Goal: Task Accomplishment & Management: Use online tool/utility

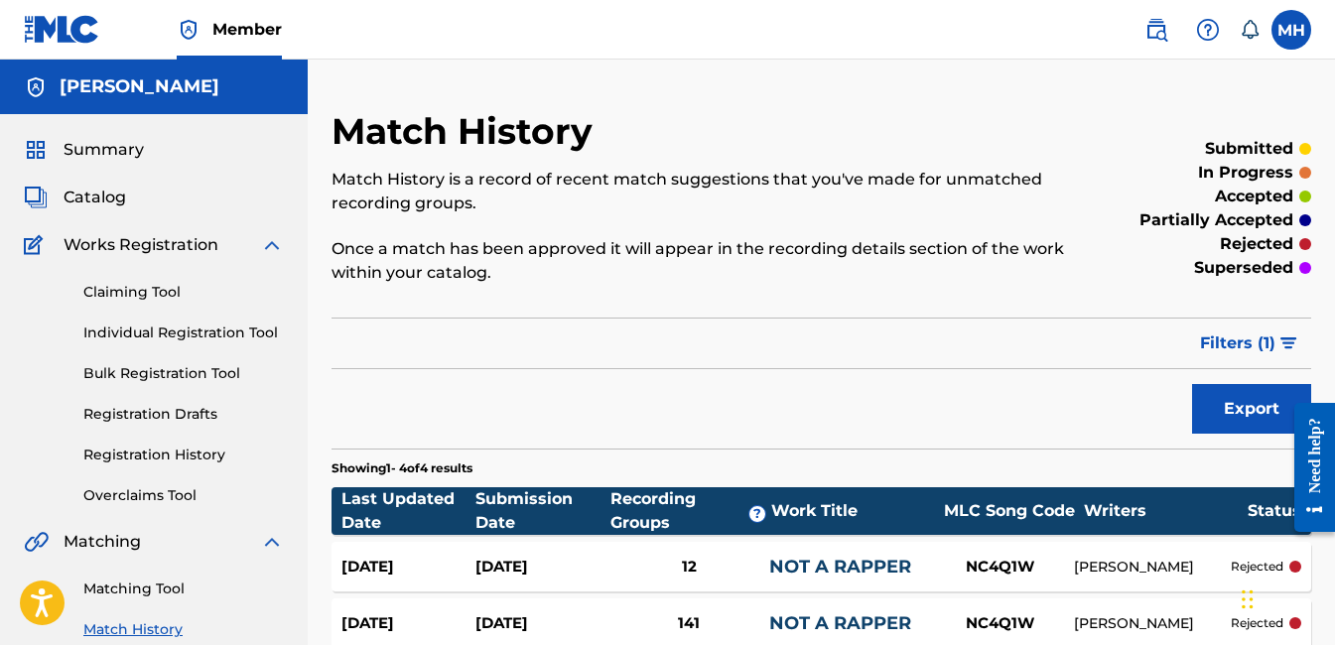
drag, startPoint x: 147, startPoint y: 427, endPoint x: 44, endPoint y: 378, distance: 114.1
click at [44, 378] on div "Claiming Tool Individual Registration Tool Bulk Registration Tool Registration …" at bounding box center [154, 381] width 260 height 249
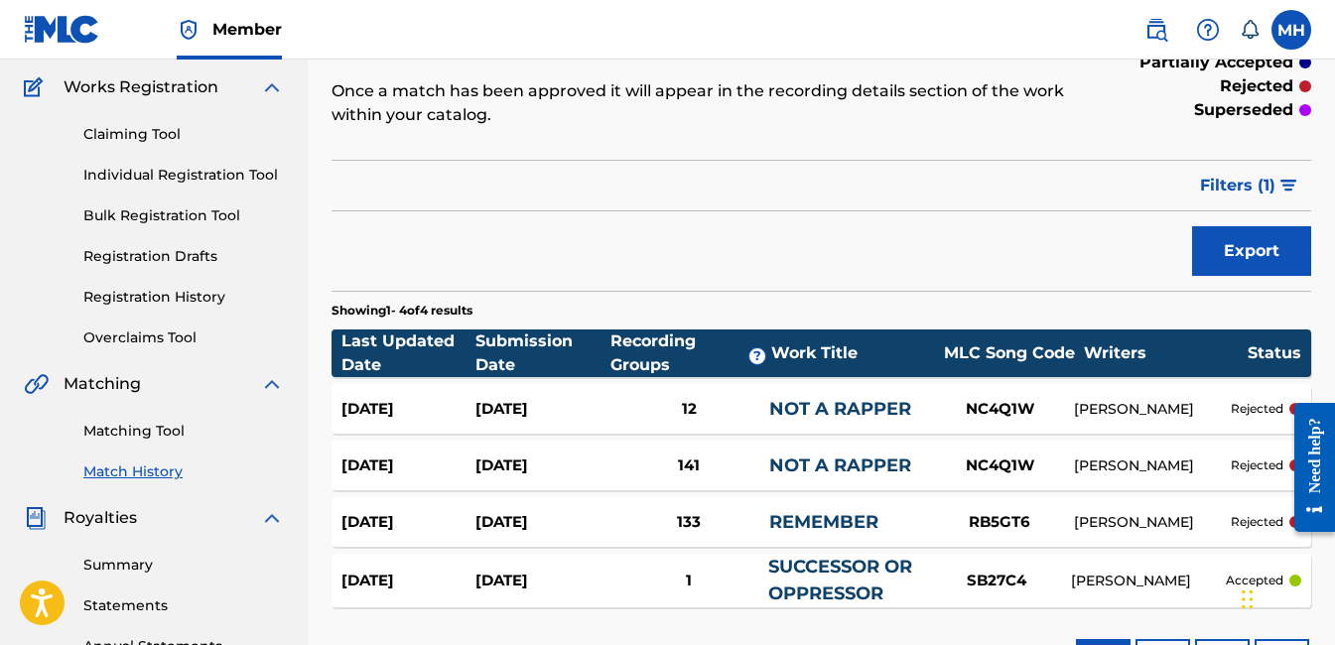
scroll to position [198, 0]
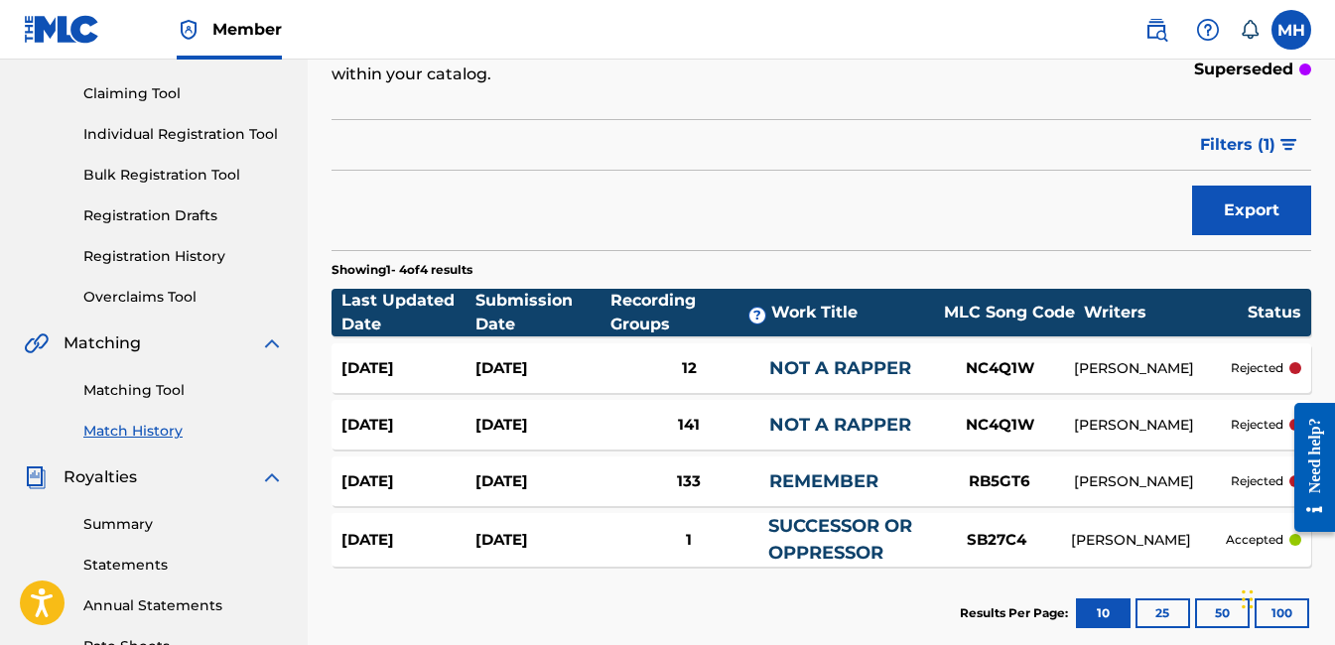
click at [681, 482] on div "133" at bounding box center [688, 481] width 161 height 23
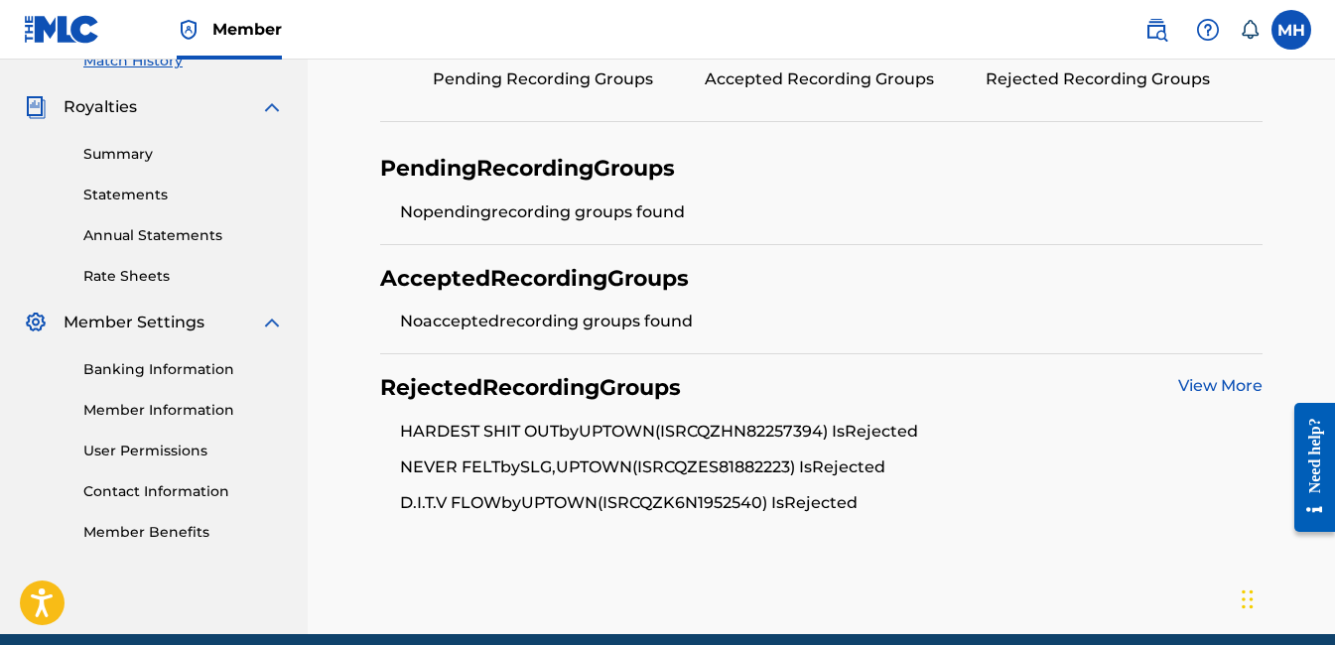
scroll to position [595, 0]
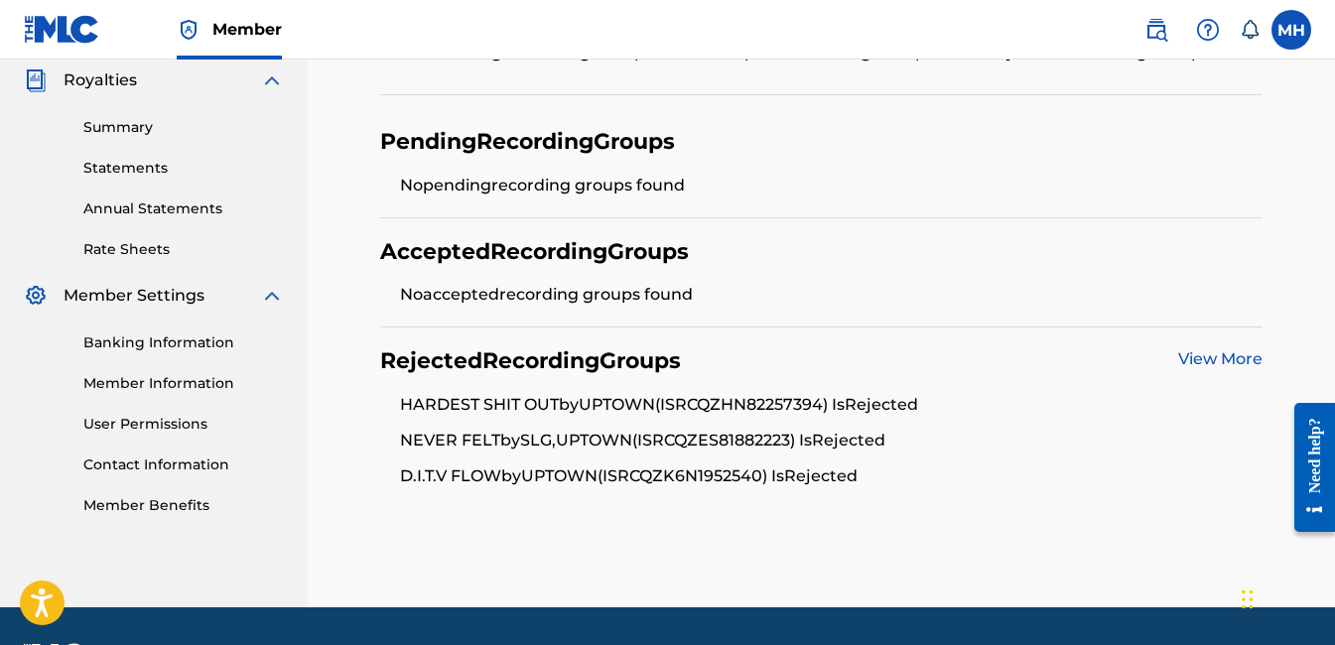
click at [1219, 359] on link "View More" at bounding box center [1220, 358] width 84 height 19
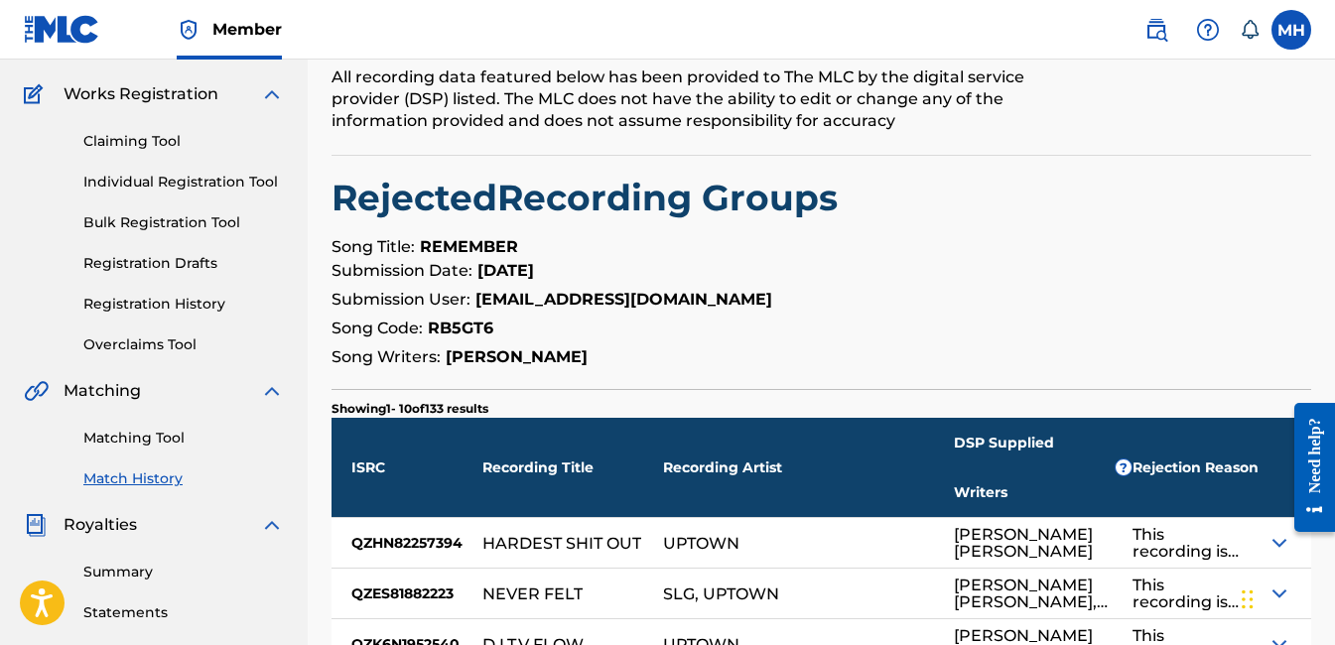
scroll to position [198, 0]
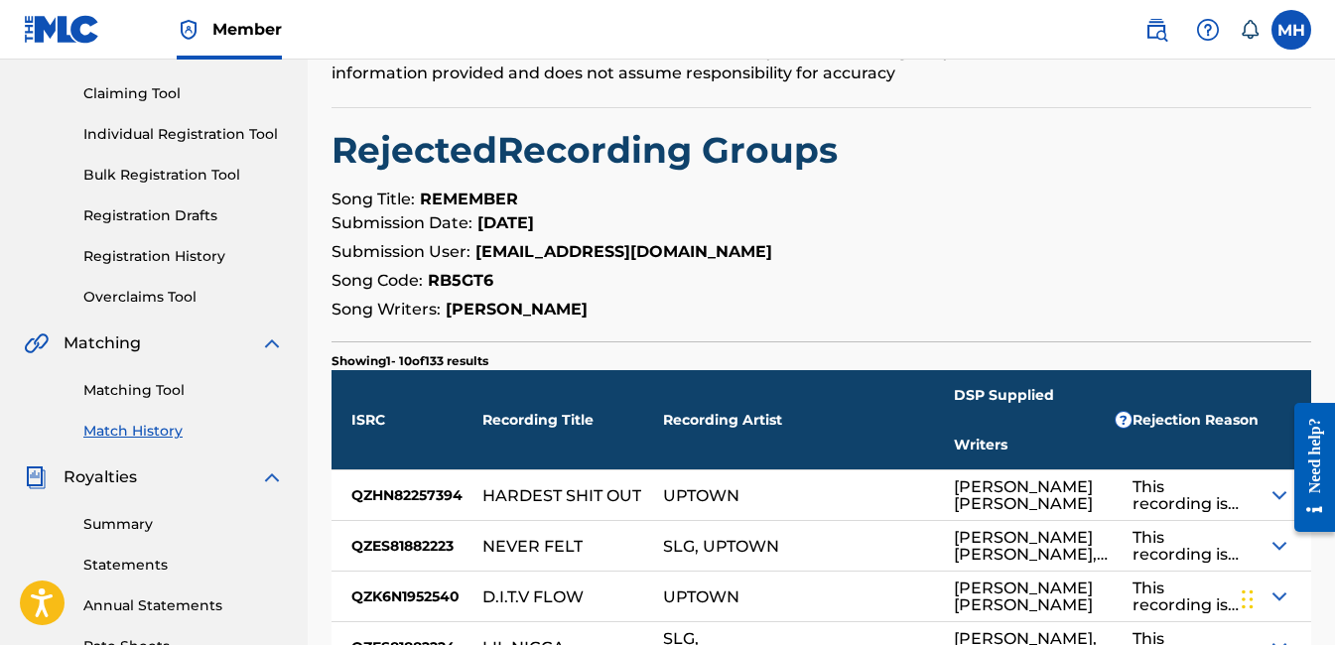
click at [1271, 483] on img at bounding box center [1279, 495] width 24 height 24
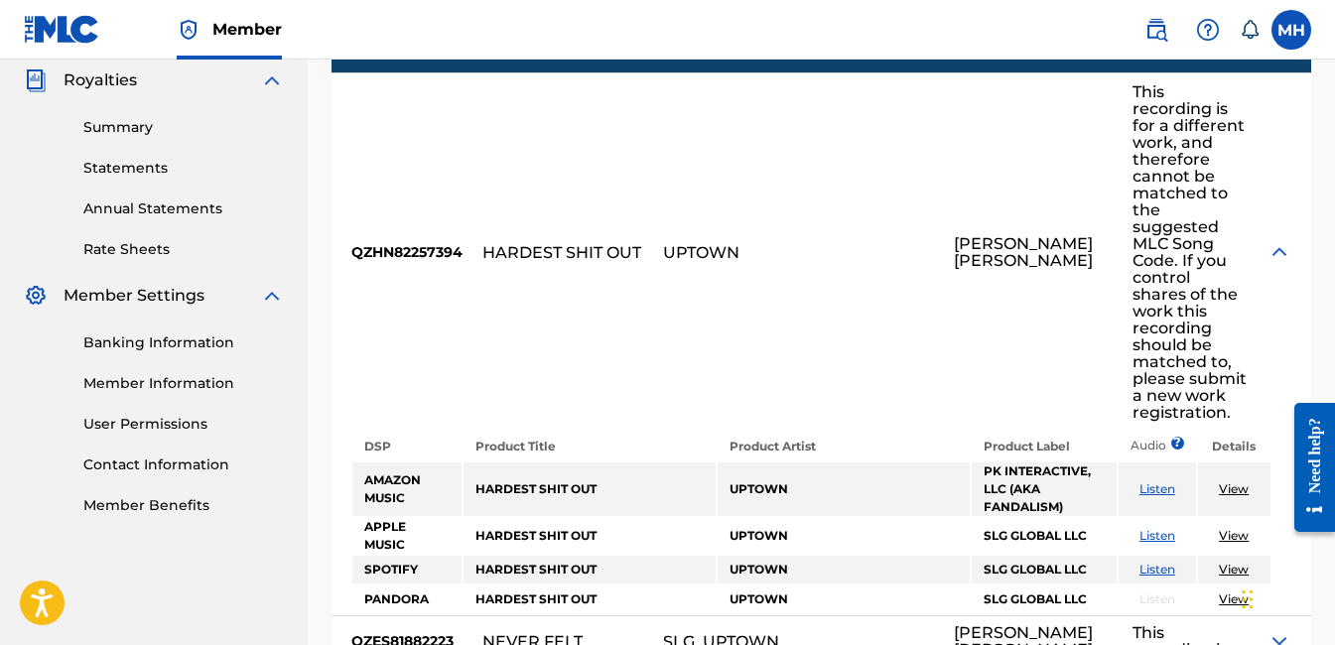
scroll to position [695, 0]
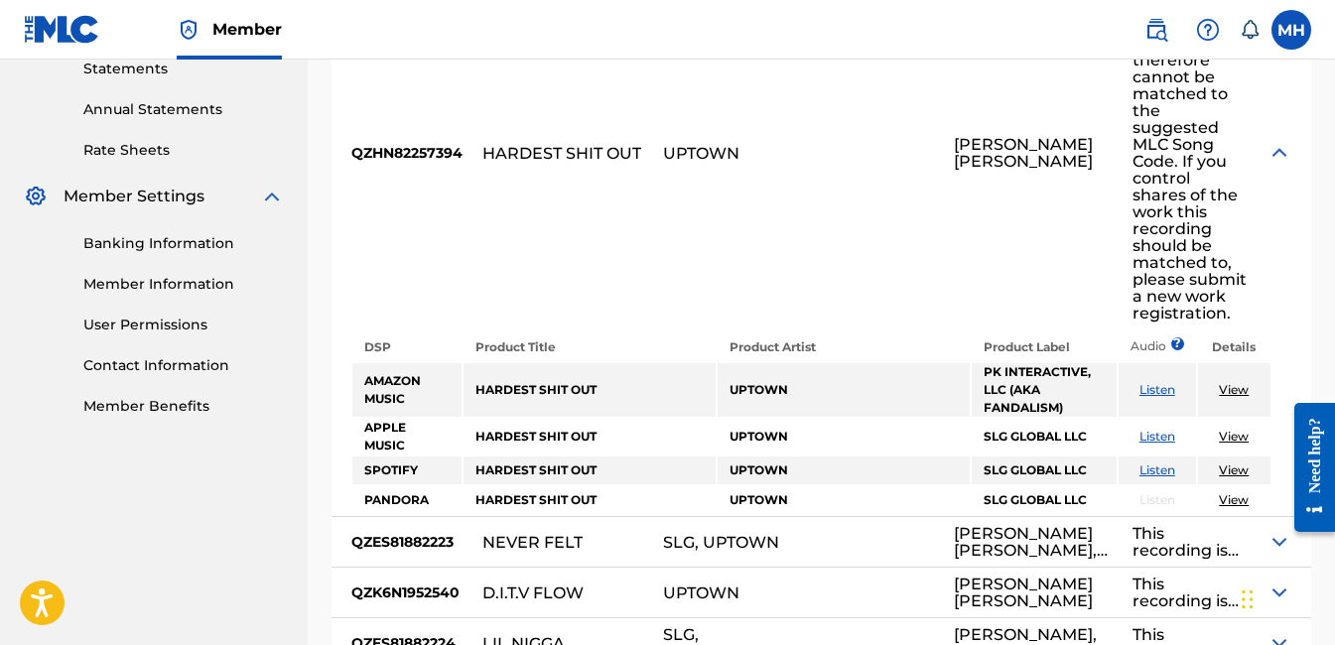
click at [1273, 530] on img at bounding box center [1279, 542] width 24 height 24
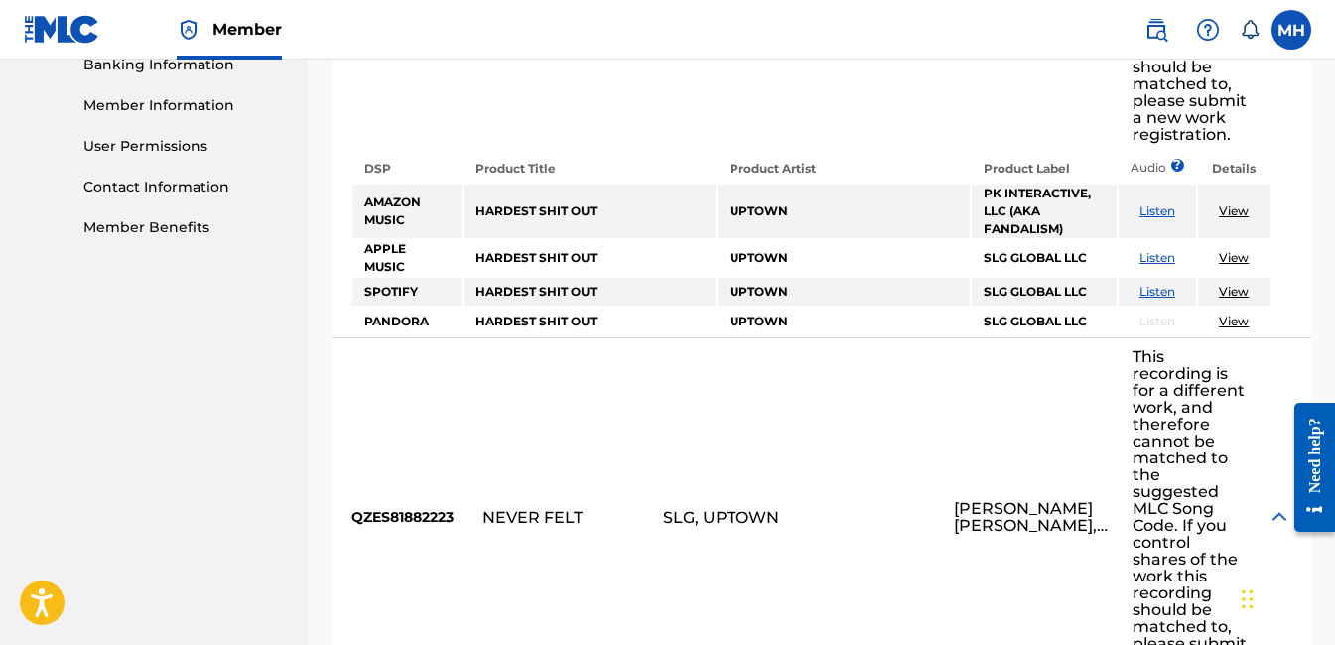
scroll to position [893, 0]
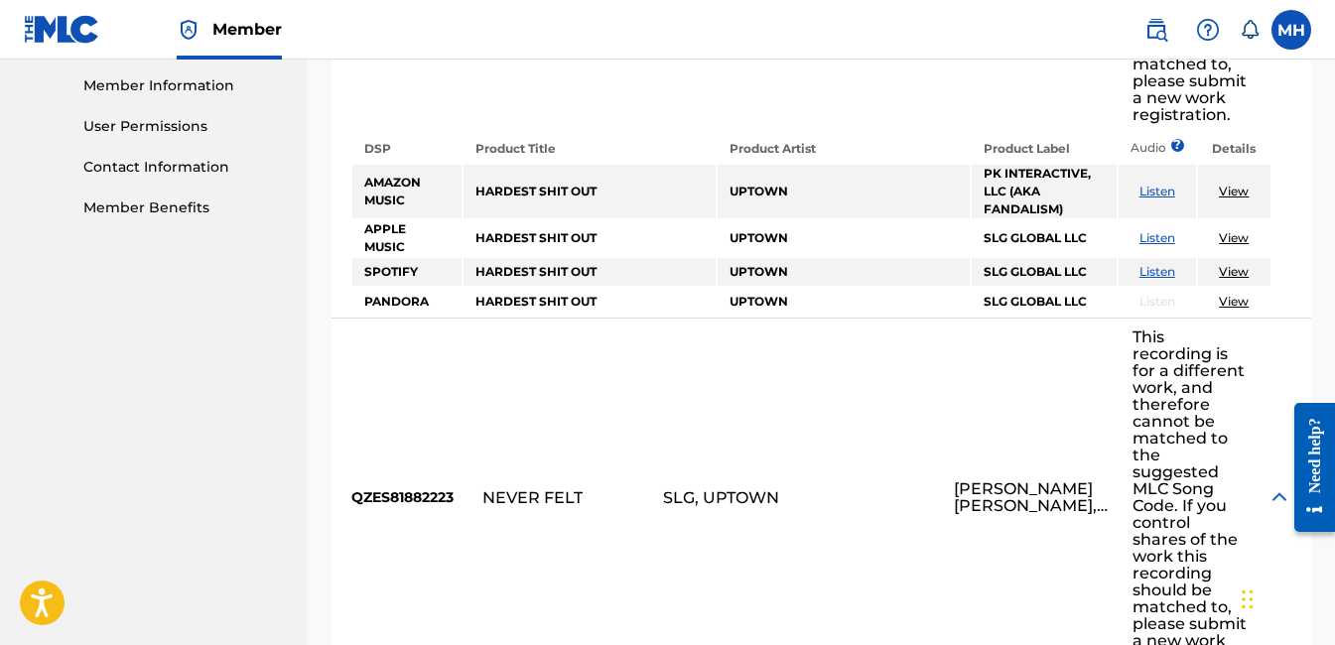
click at [1282, 485] on img at bounding box center [1279, 497] width 24 height 24
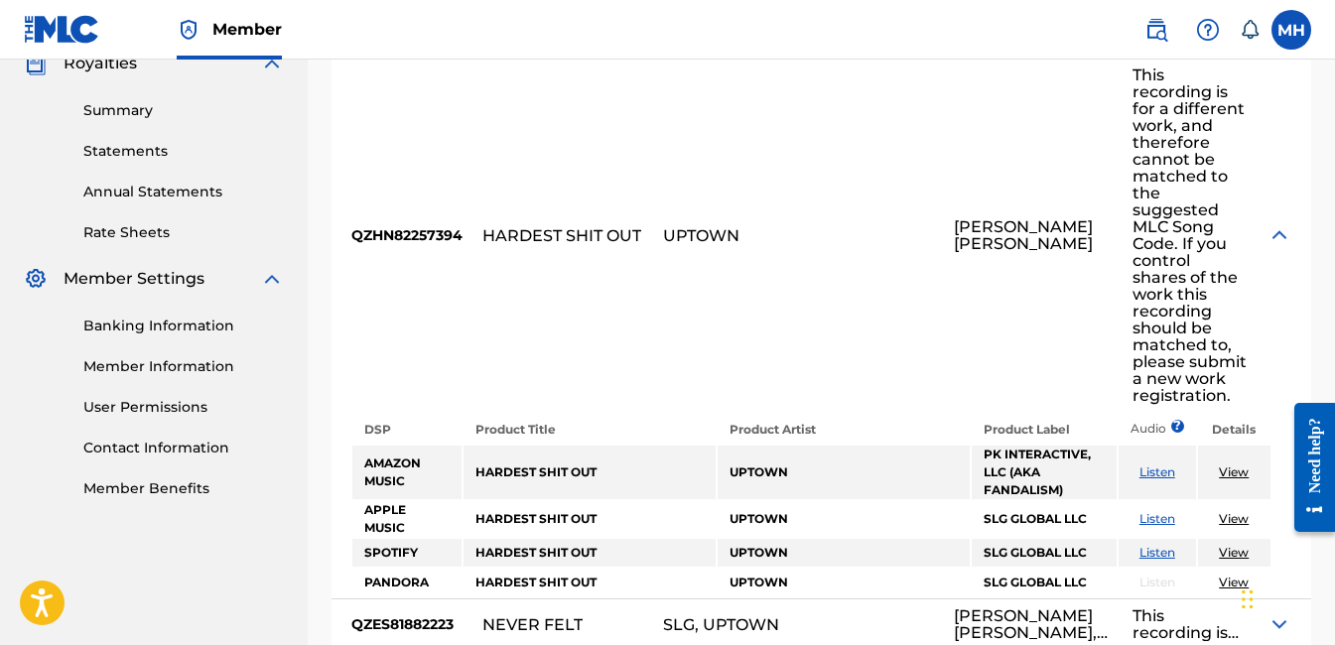
scroll to position [595, 0]
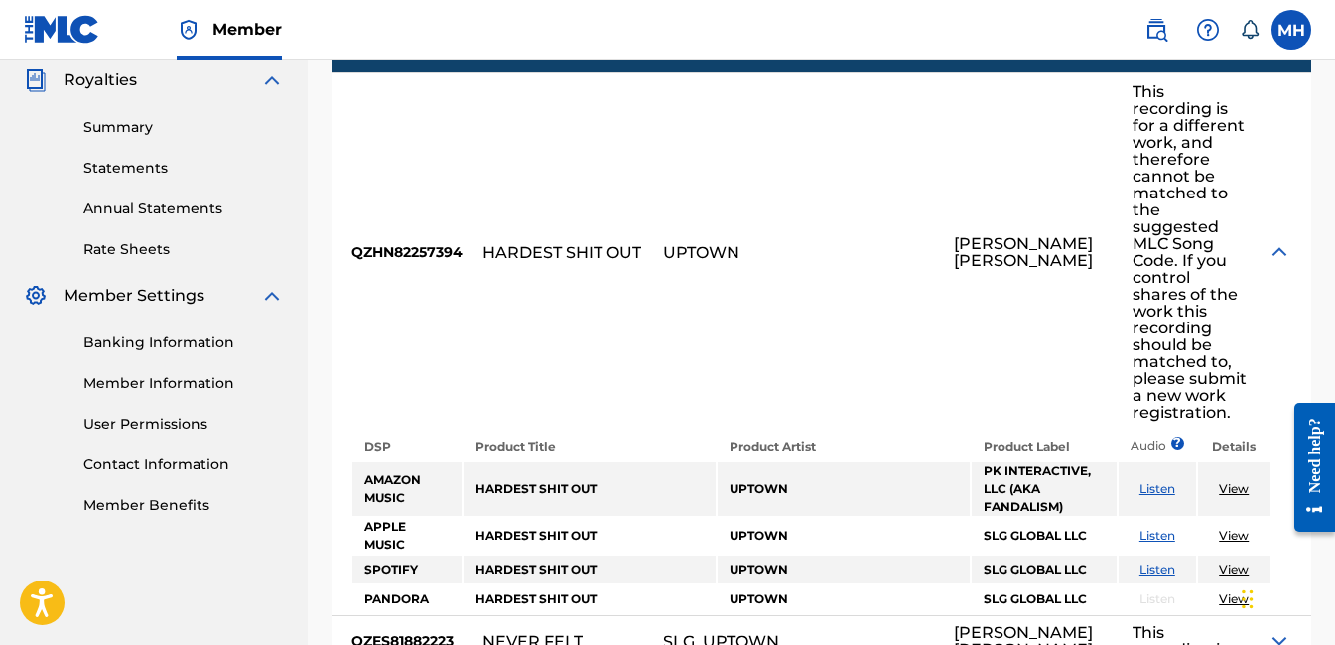
click at [1280, 240] on img at bounding box center [1279, 252] width 24 height 24
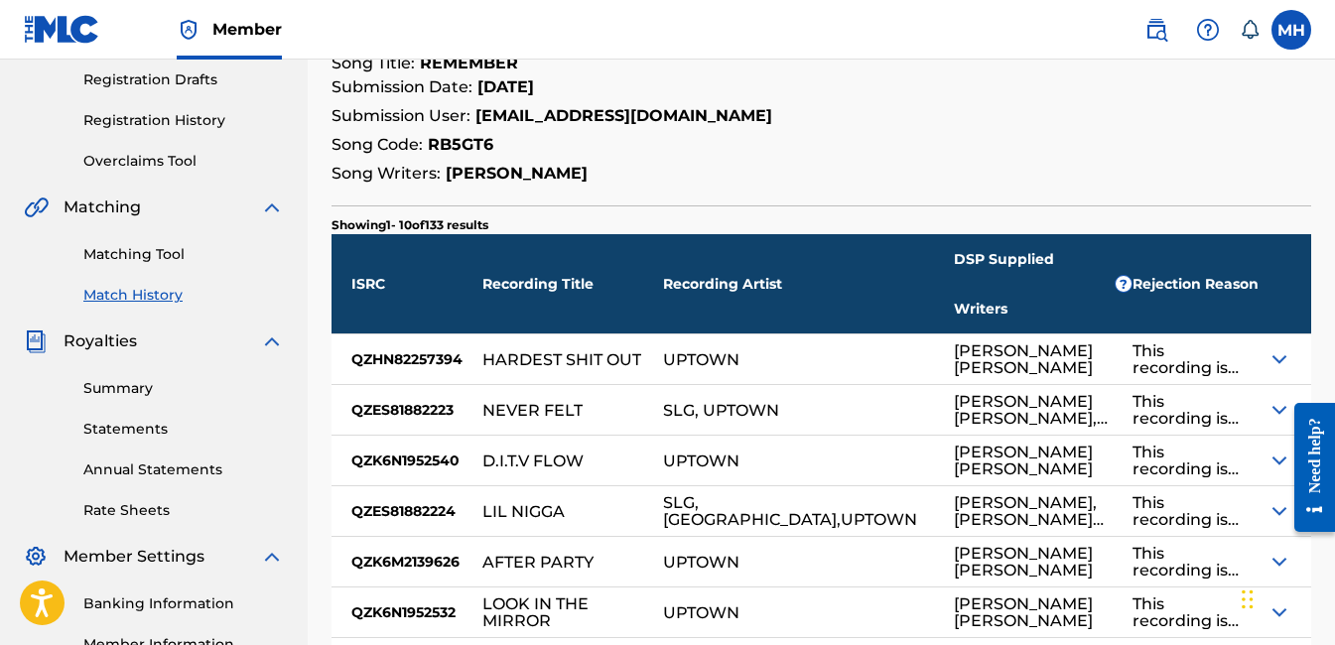
scroll to position [0, 0]
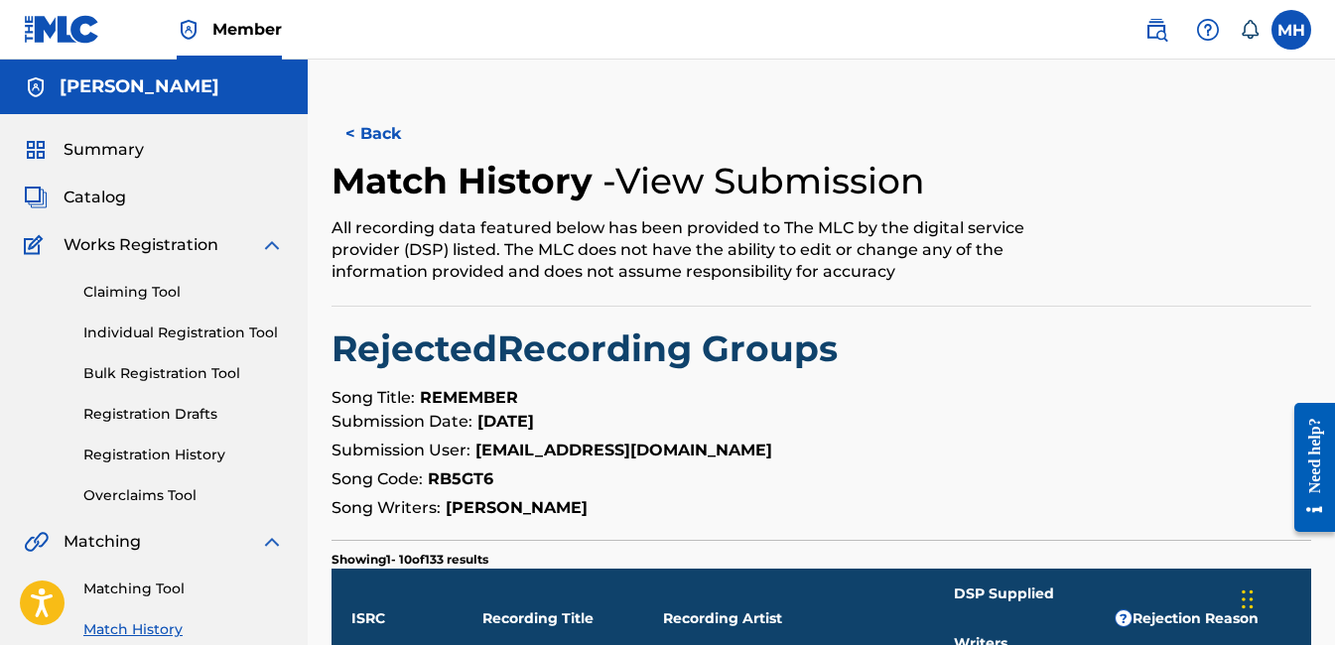
click at [99, 192] on span "Catalog" at bounding box center [95, 198] width 63 height 24
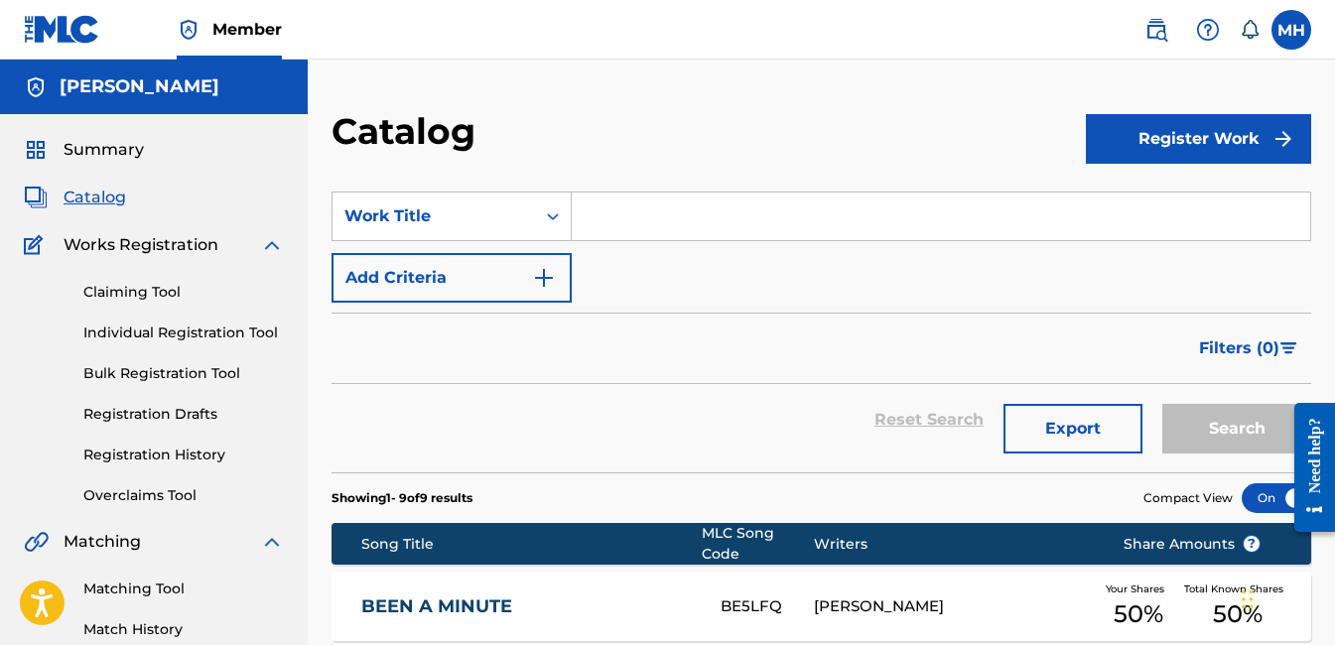
click at [1288, 139] on img "submit" at bounding box center [1283, 139] width 24 height 24
click at [1179, 215] on link "Individual" at bounding box center [1198, 204] width 225 height 48
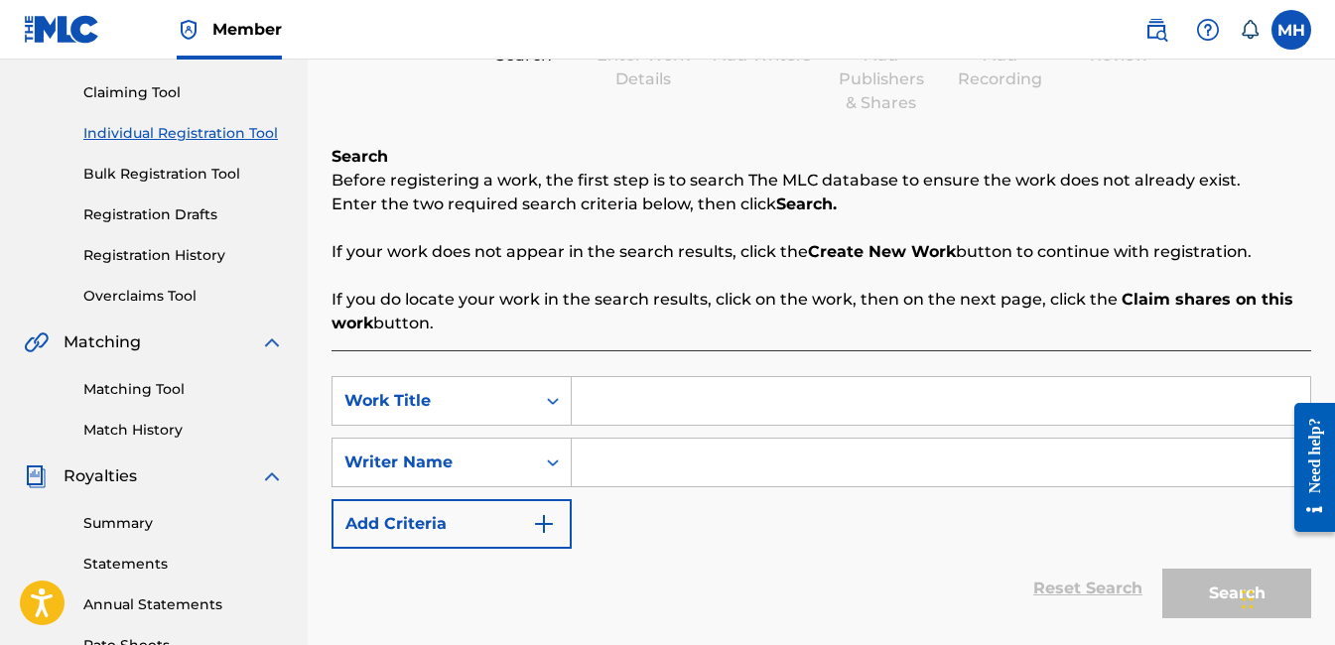
scroll to position [198, 0]
click at [590, 407] on input "Search Form" at bounding box center [941, 402] width 738 height 48
type input "War Wit The City"
click at [602, 460] on input "Search Form" at bounding box center [941, 464] width 738 height 48
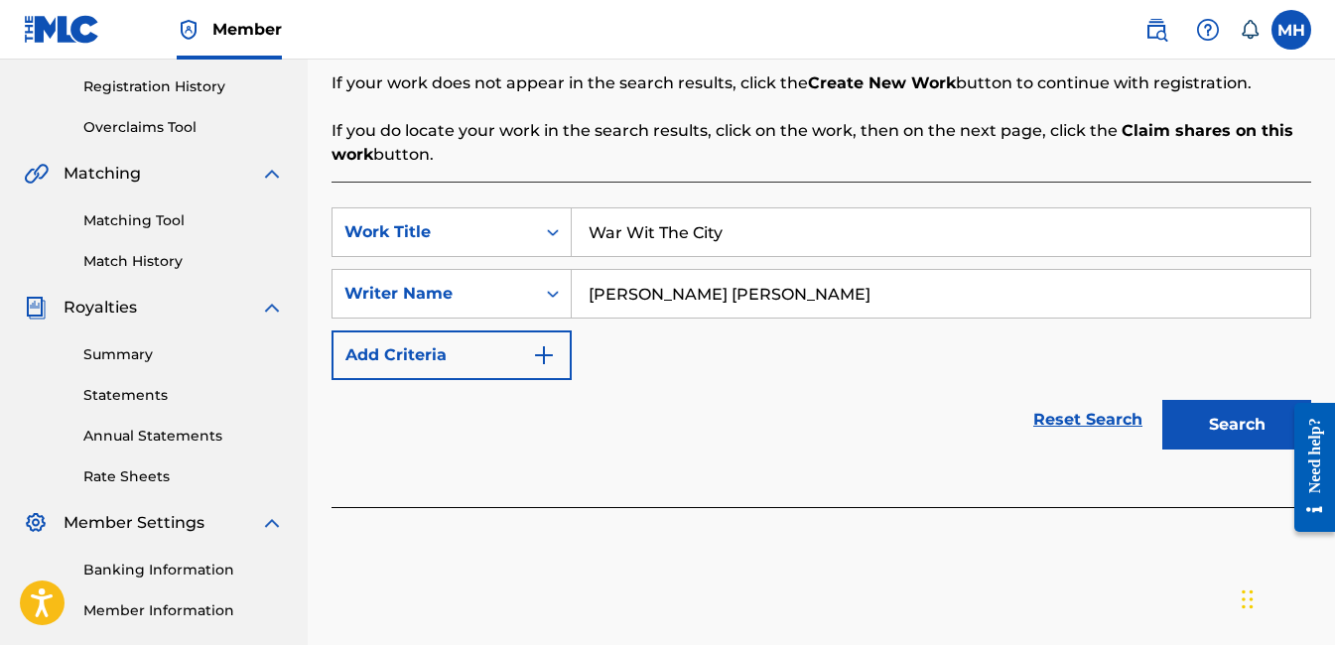
scroll to position [397, 0]
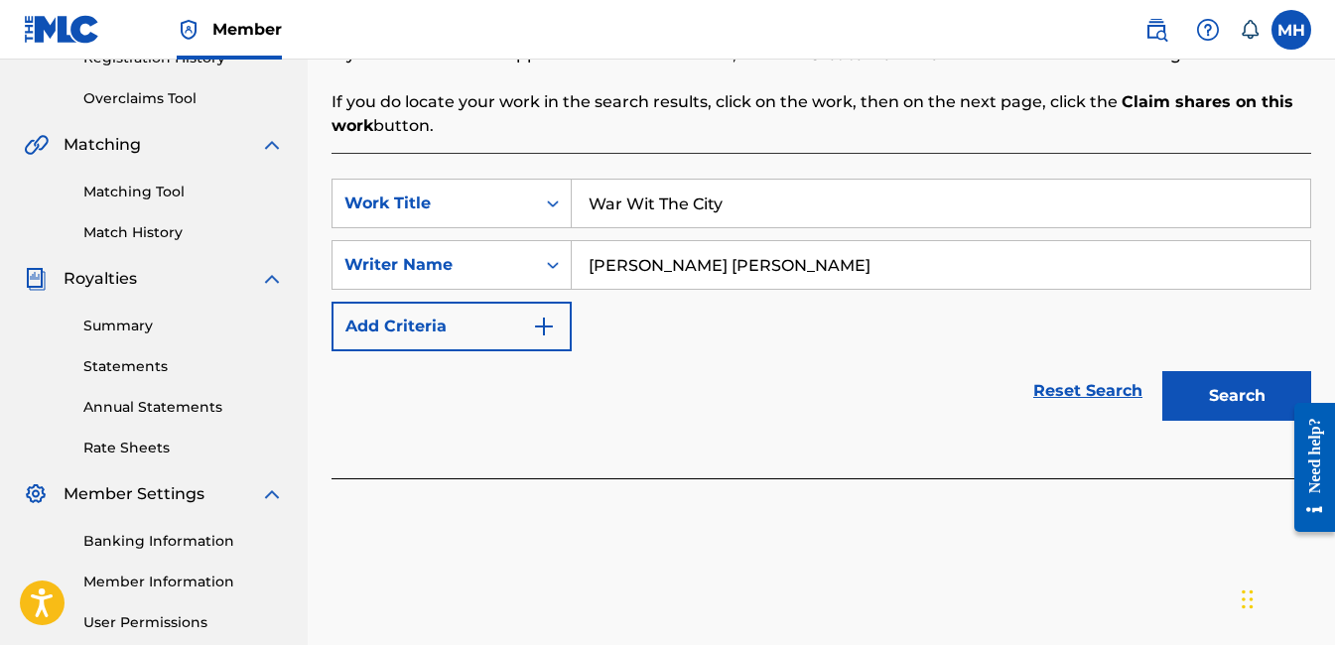
type input "[PERSON_NAME] [PERSON_NAME]"
click at [1219, 396] on button "Search" at bounding box center [1236, 396] width 149 height 50
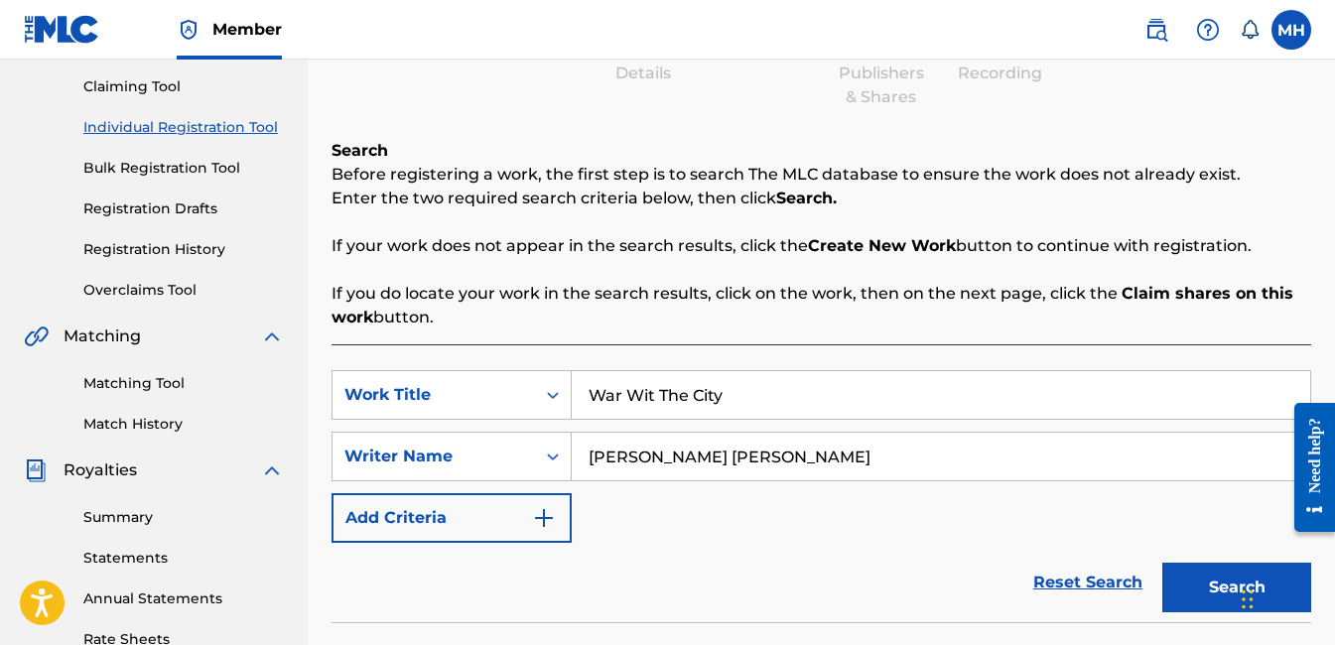
scroll to position [198, 0]
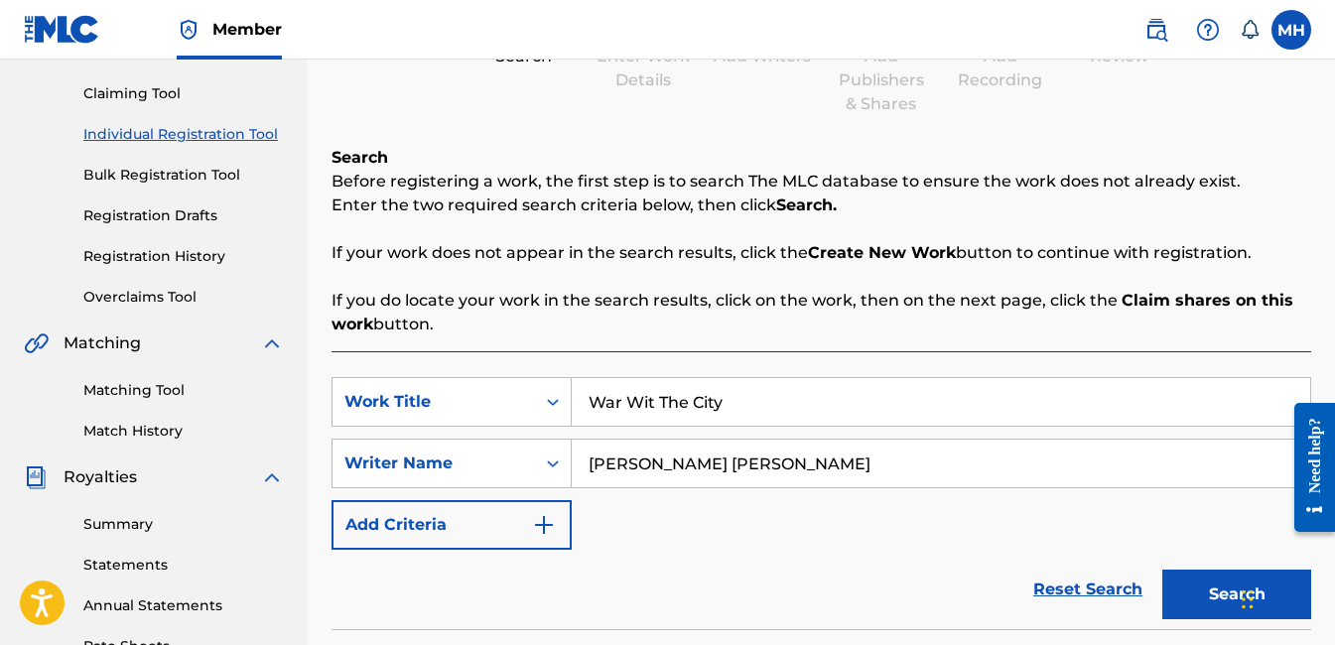
click at [543, 527] on img "Search Form" at bounding box center [544, 525] width 24 height 24
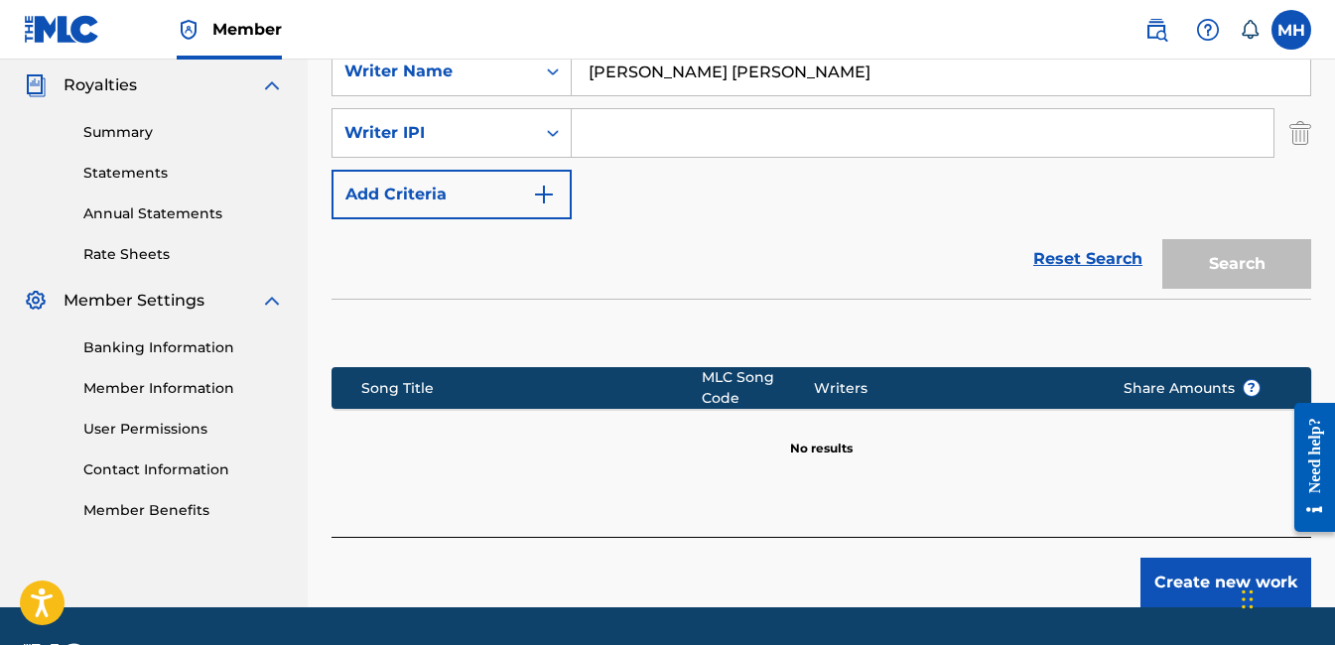
scroll to position [595, 0]
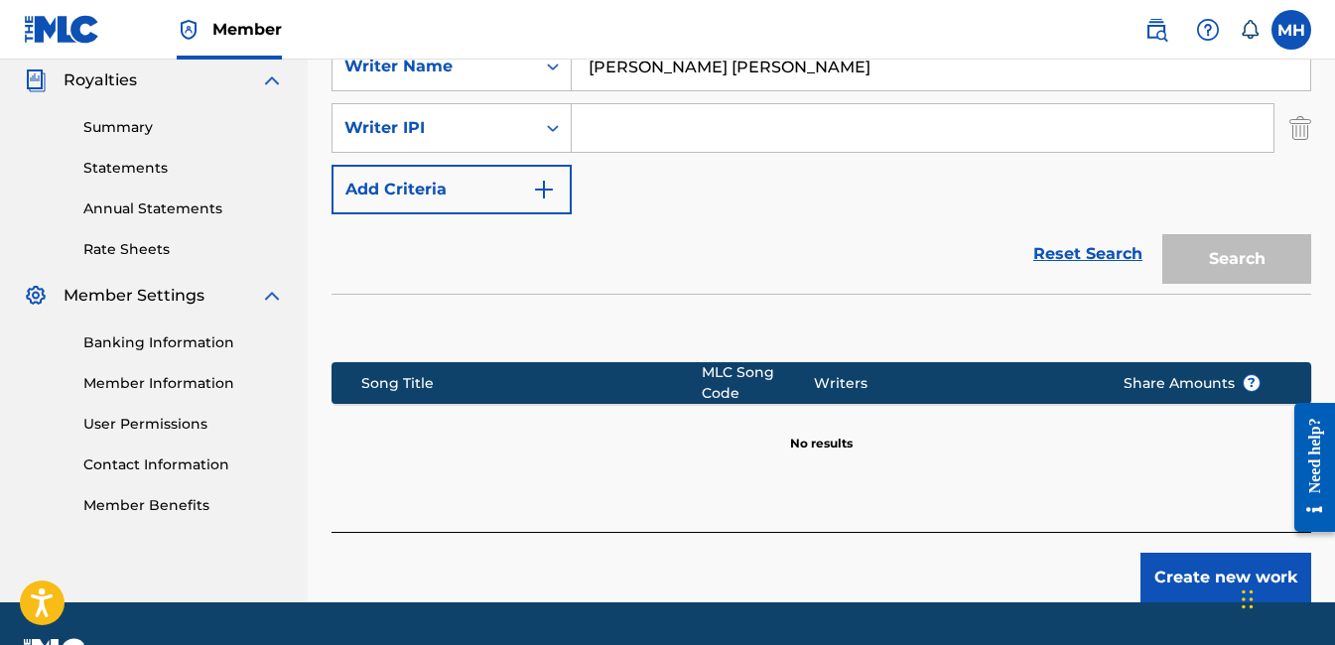
click at [1190, 269] on div "Search" at bounding box center [1231, 253] width 159 height 79
click at [1080, 259] on link "Reset Search" at bounding box center [1087, 254] width 129 height 44
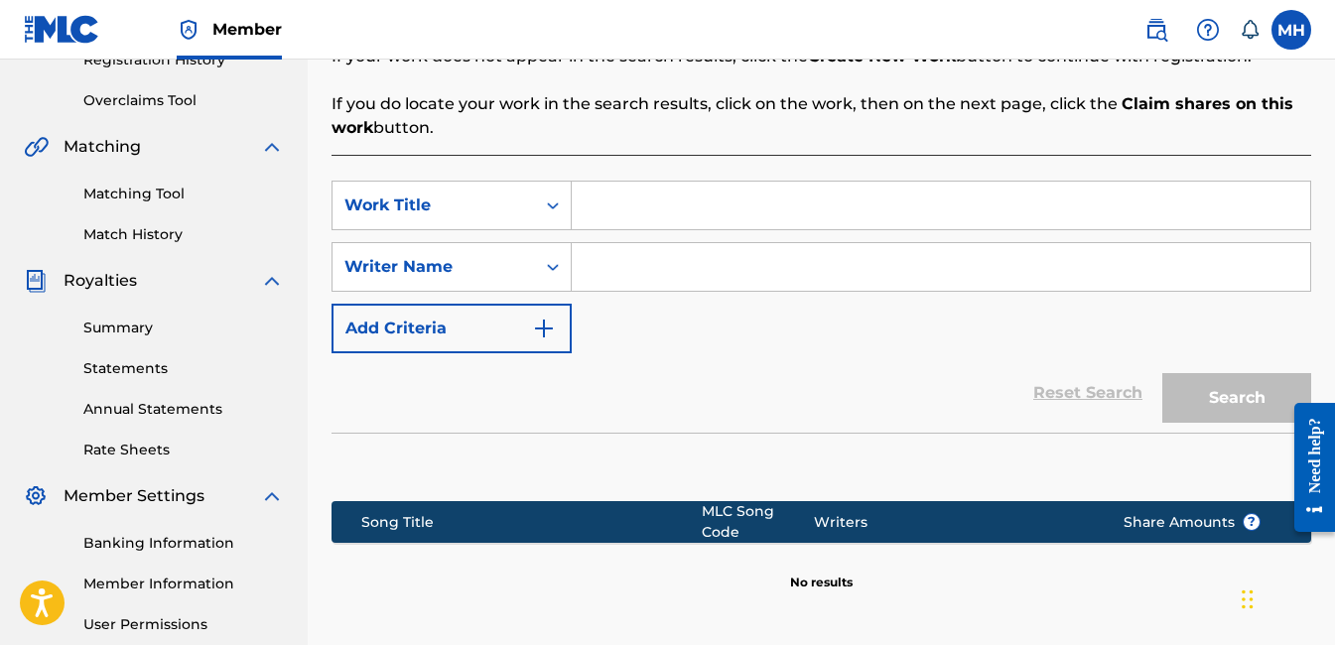
scroll to position [387, 0]
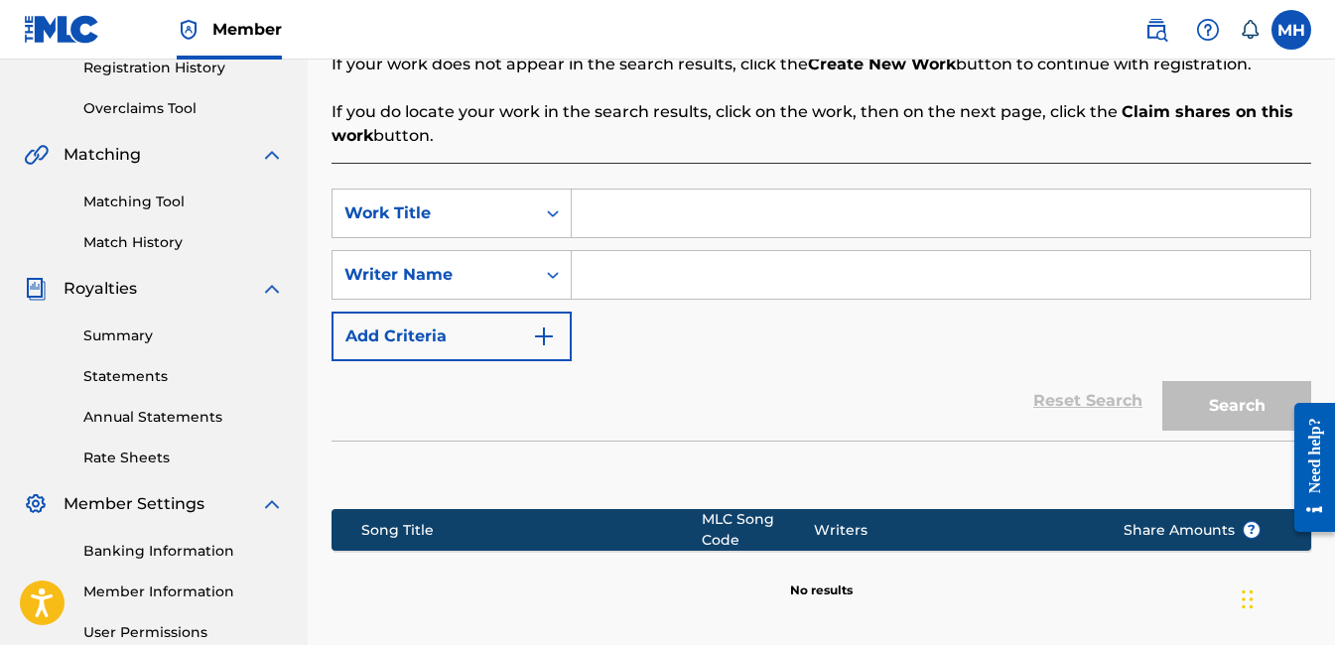
click at [544, 339] on img "Search Form" at bounding box center [544, 337] width 24 height 24
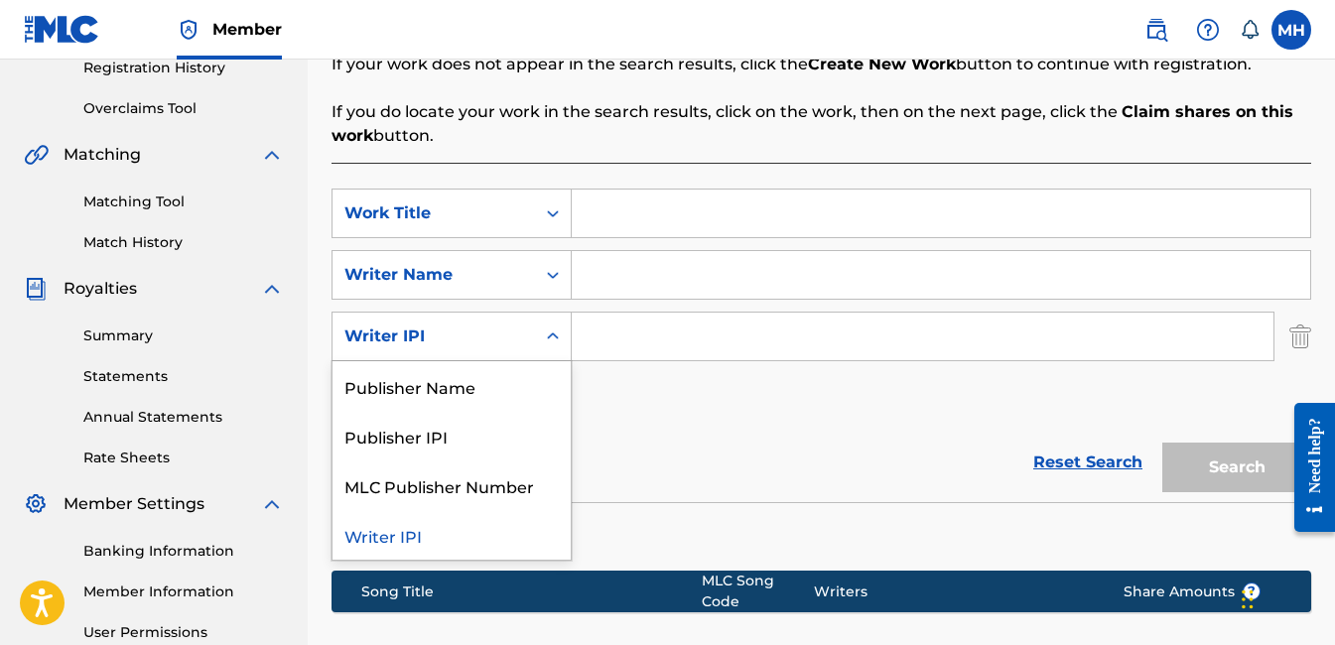
click at [555, 331] on icon "Search Form" at bounding box center [553, 337] width 20 height 20
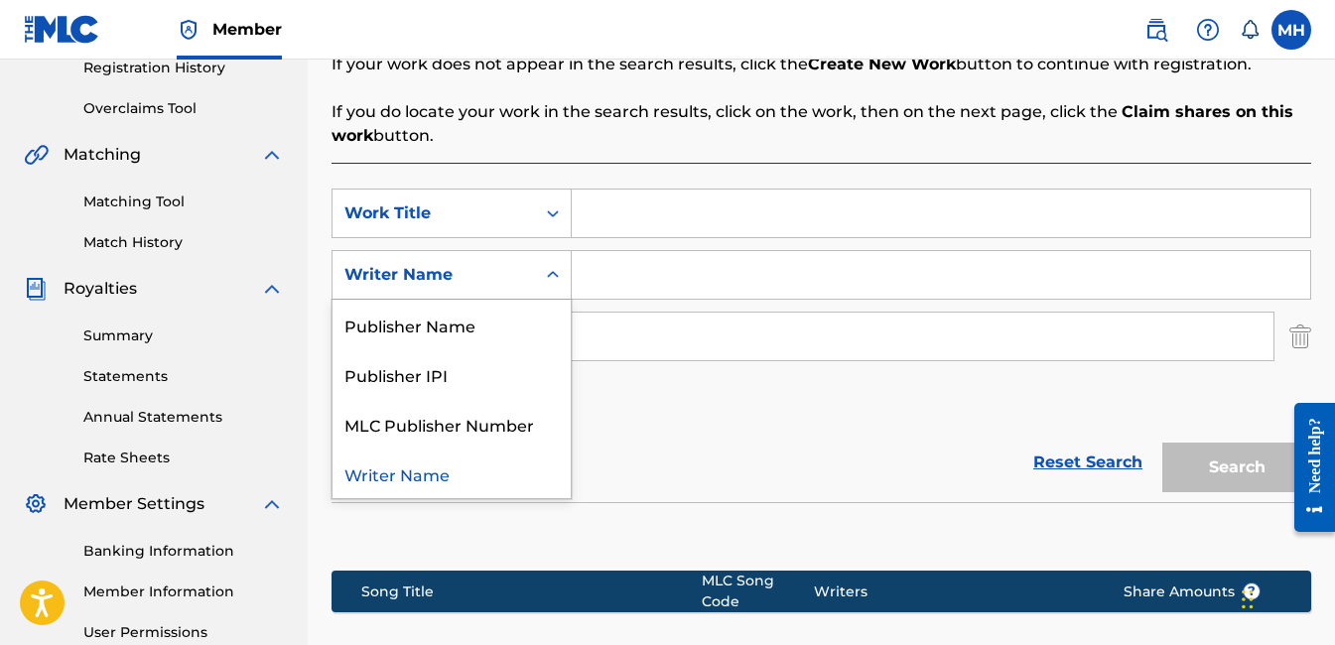
click at [552, 275] on icon "Search Form" at bounding box center [553, 274] width 12 height 7
click at [556, 282] on icon "Search Form" at bounding box center [553, 275] width 20 height 20
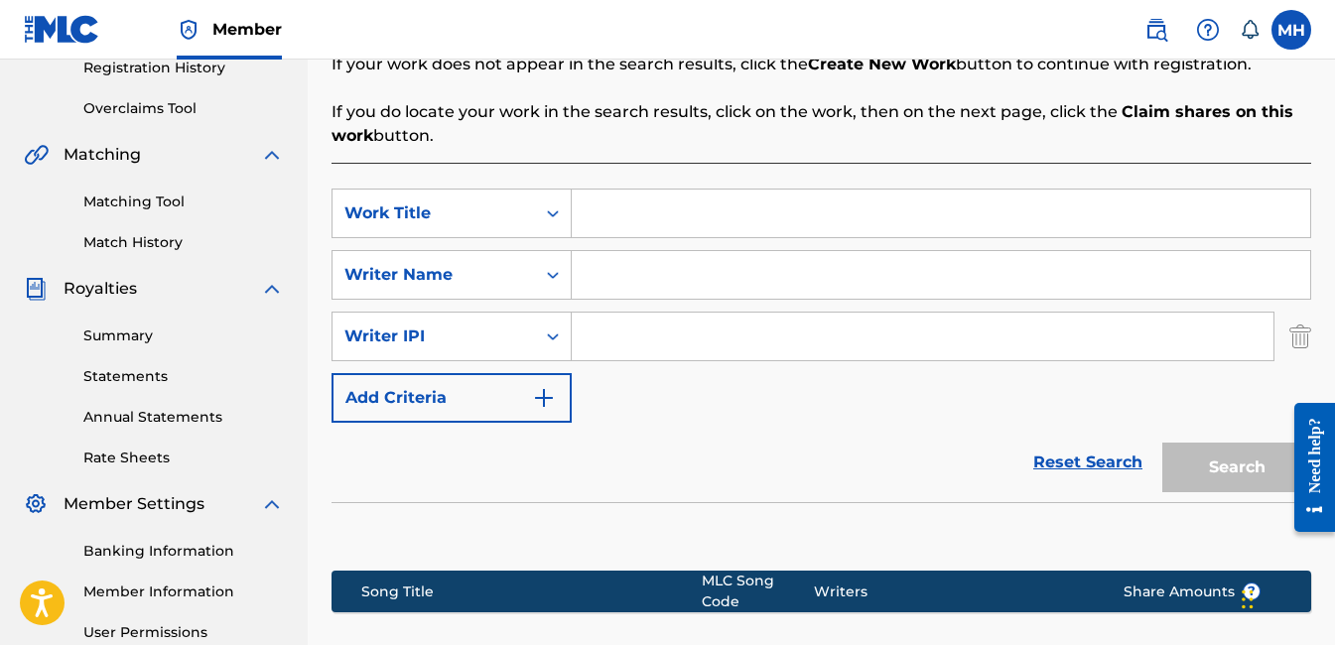
click at [604, 273] on input "Search Form" at bounding box center [941, 275] width 738 height 48
click at [608, 220] on input "Search Form" at bounding box center [941, 214] width 738 height 48
type input "Thick"
click at [597, 291] on input "Search Form" at bounding box center [941, 275] width 738 height 48
type input "[PERSON_NAME]"
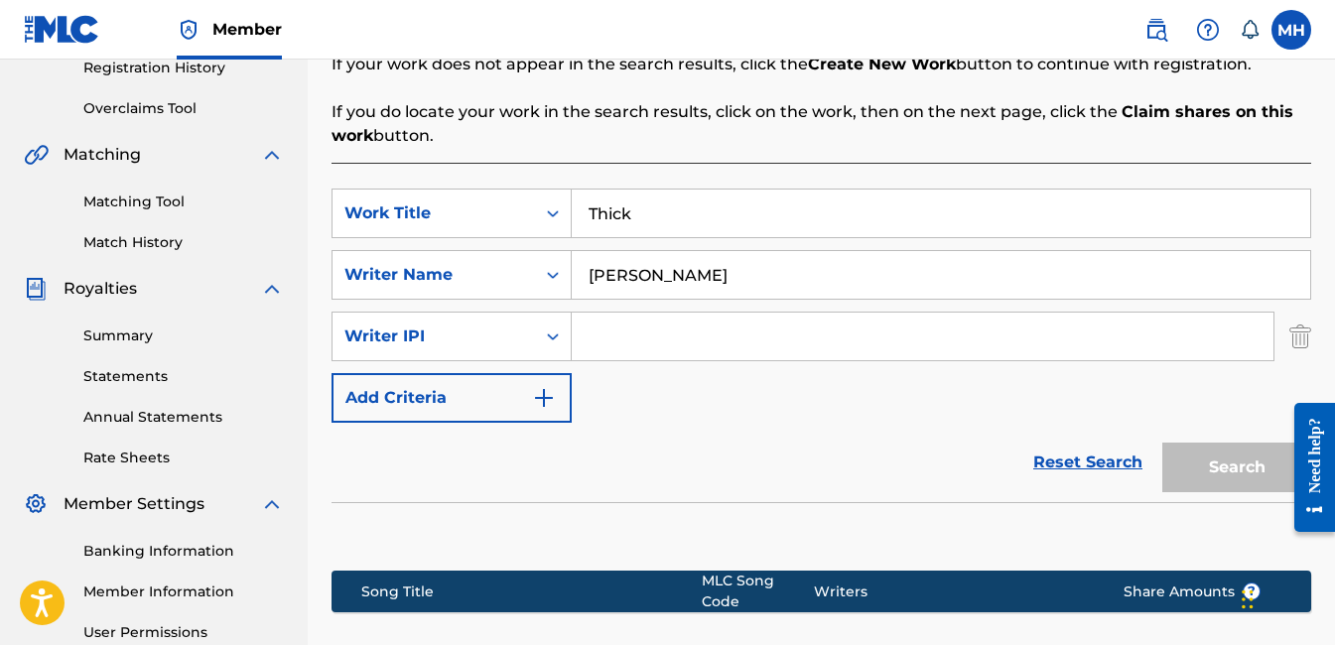
click at [1236, 478] on div "Search" at bounding box center [1231, 462] width 159 height 79
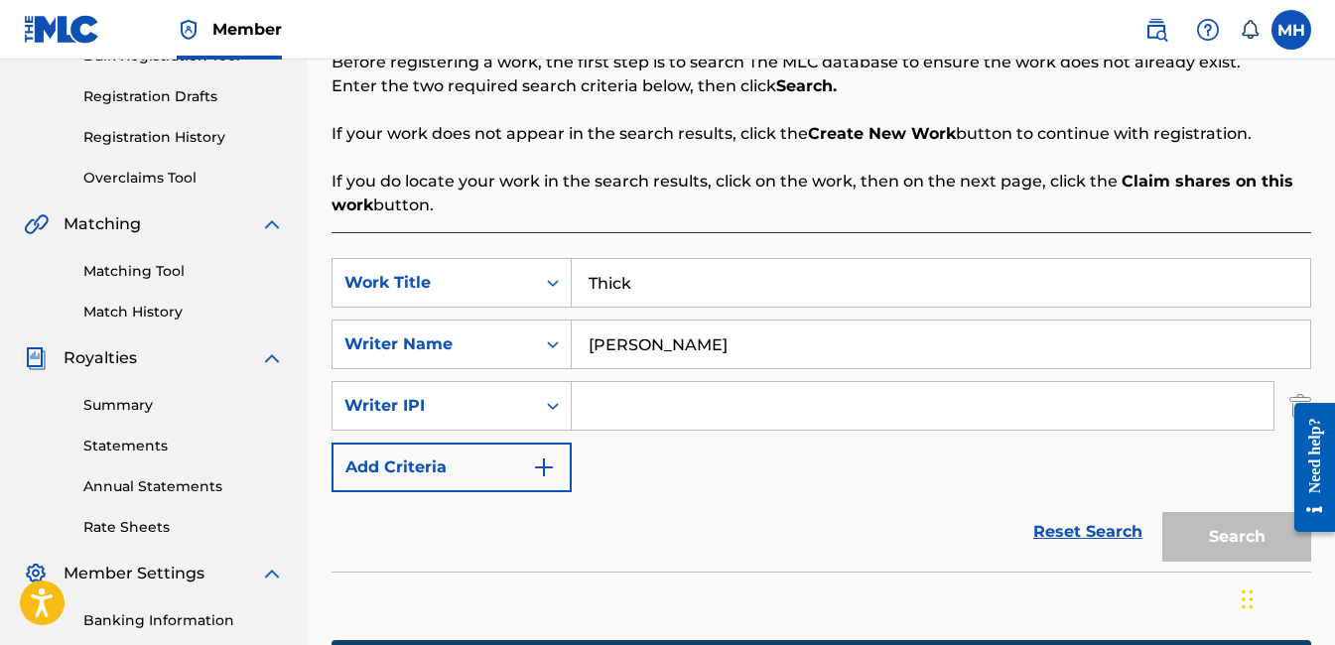
scroll to position [289, 0]
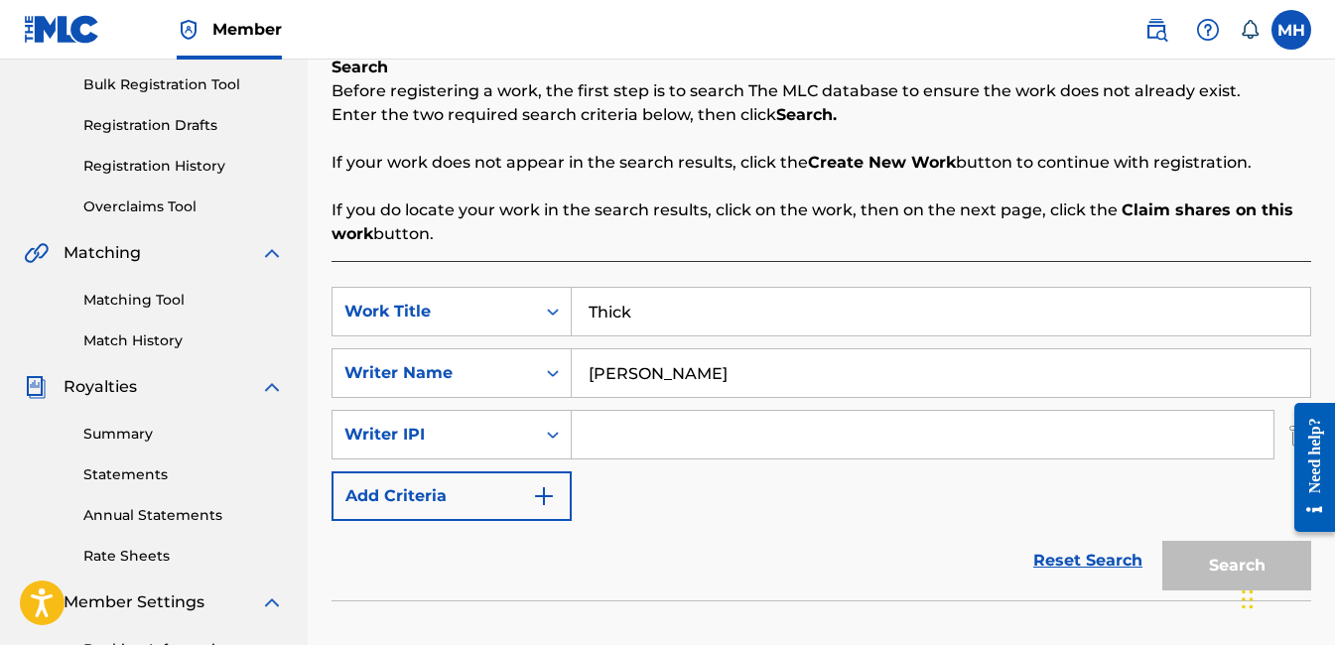
click at [1294, 428] on div "Need help?" at bounding box center [1314, 466] width 41 height 129
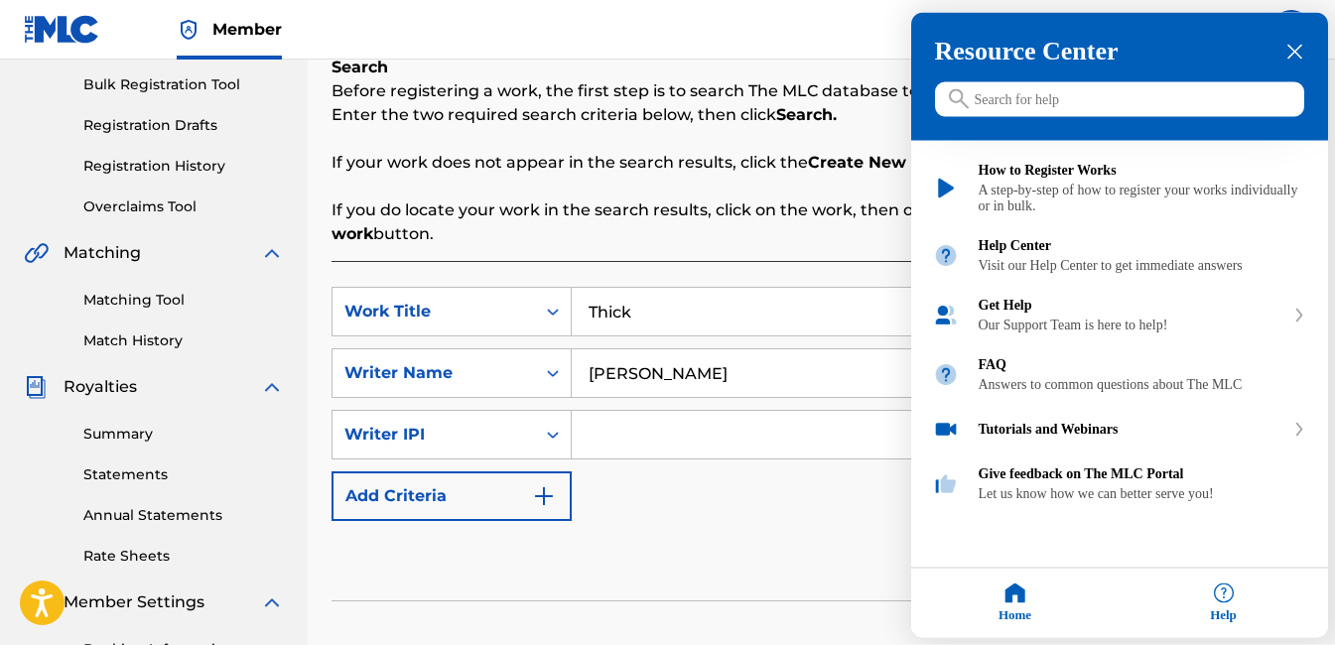
click at [1303, 49] on div "close resource center" at bounding box center [1294, 52] width 19 height 19
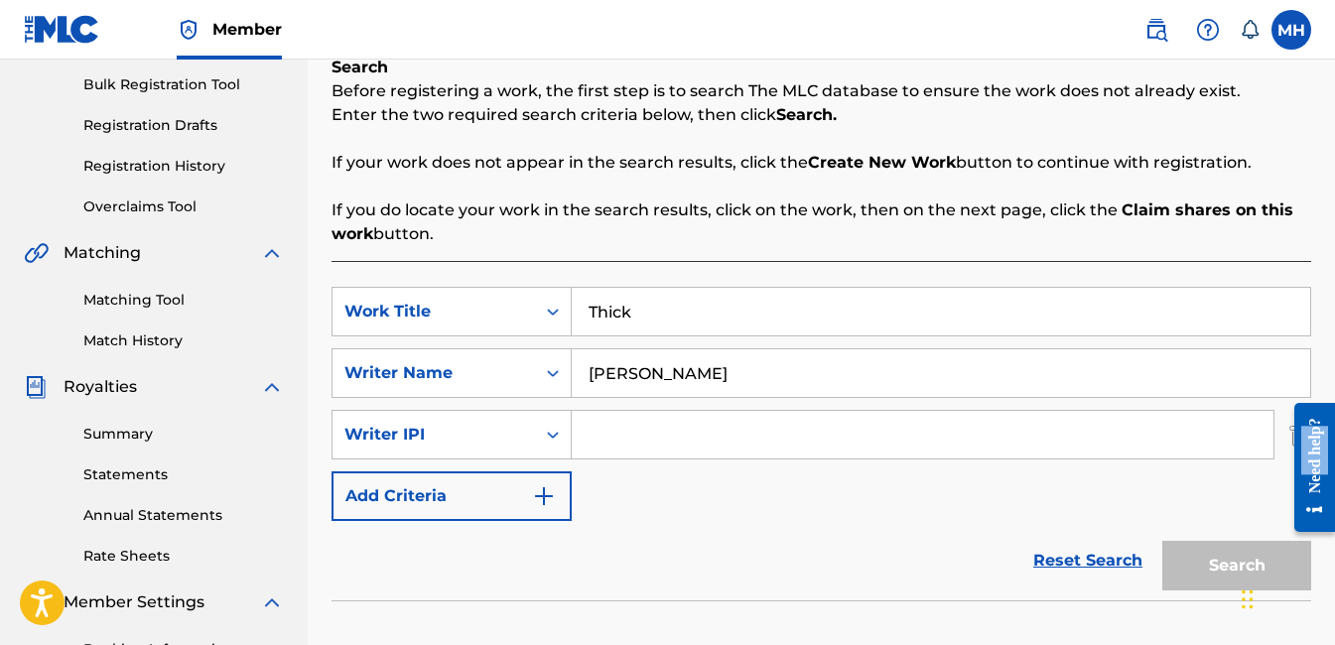
drag, startPoint x: 1314, startPoint y: 480, endPoint x: 1314, endPoint y: 419, distance: 61.5
click at [1314, 419] on div "Need help?" at bounding box center [1314, 454] width 27 height 75
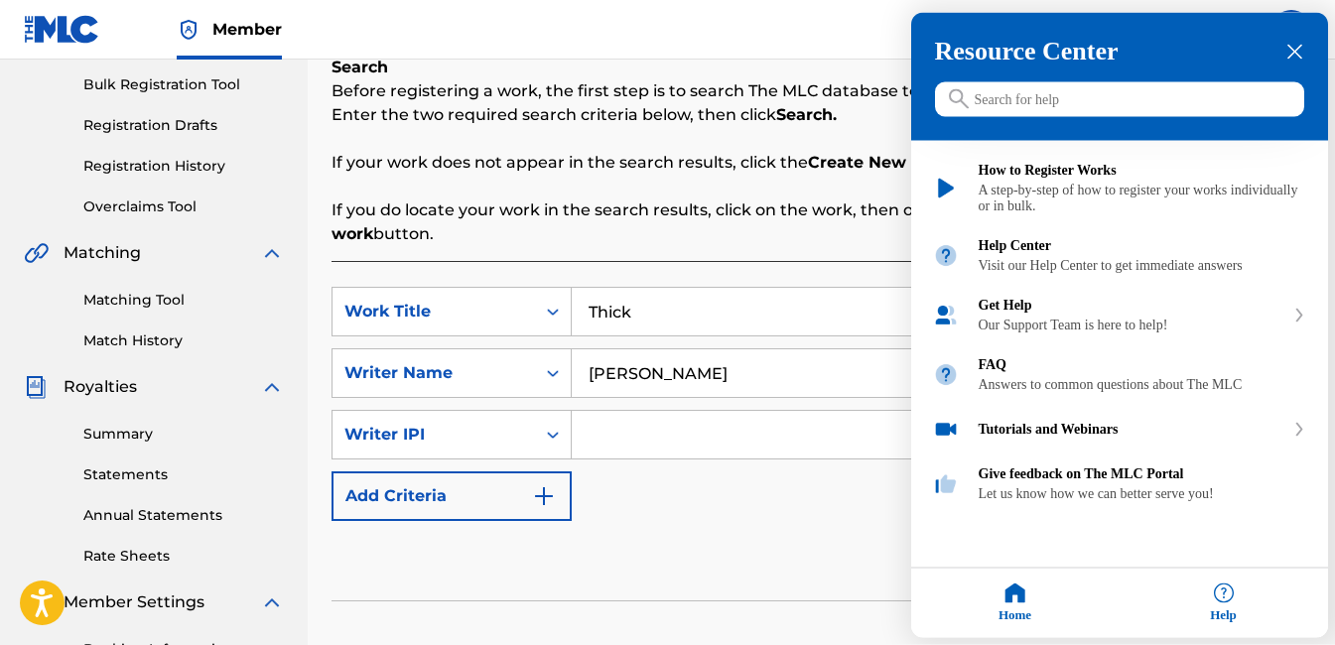
click at [1300, 49] on icon "close resource center" at bounding box center [1294, 52] width 15 height 15
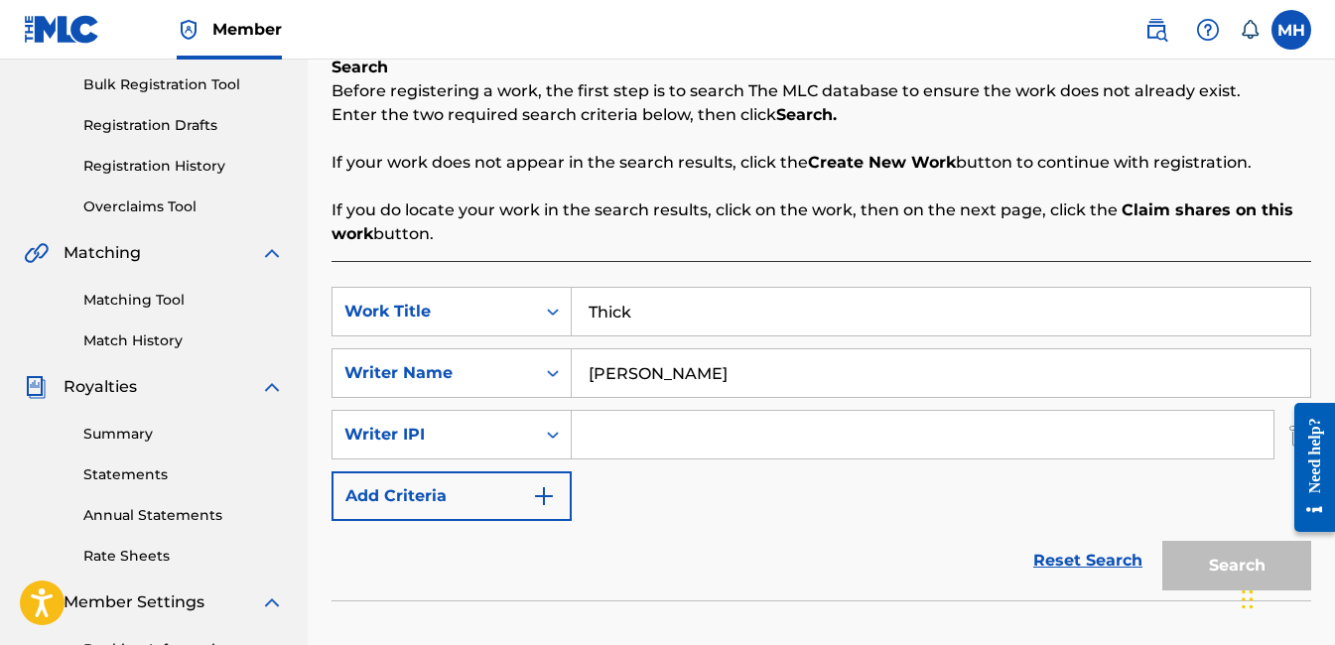
click at [1279, 437] on div at bounding box center [1307, 467] width 56 height 160
click at [1291, 440] on div at bounding box center [1307, 467] width 56 height 160
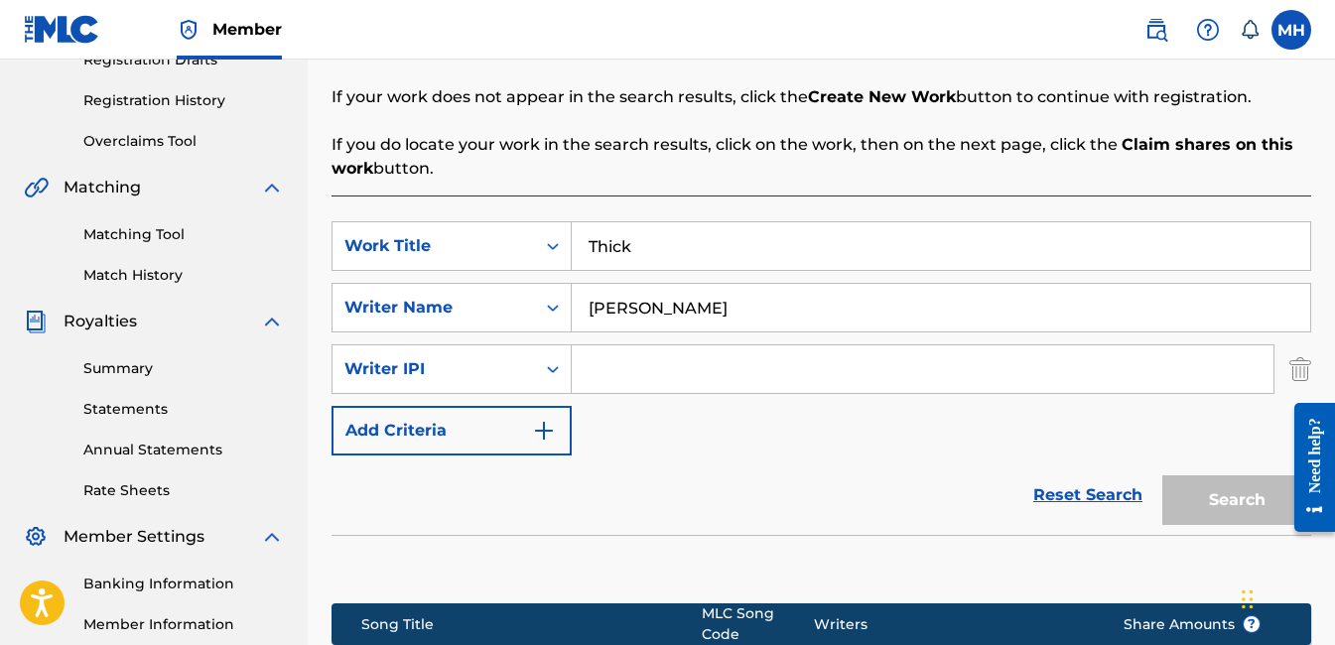
scroll to position [487, 0]
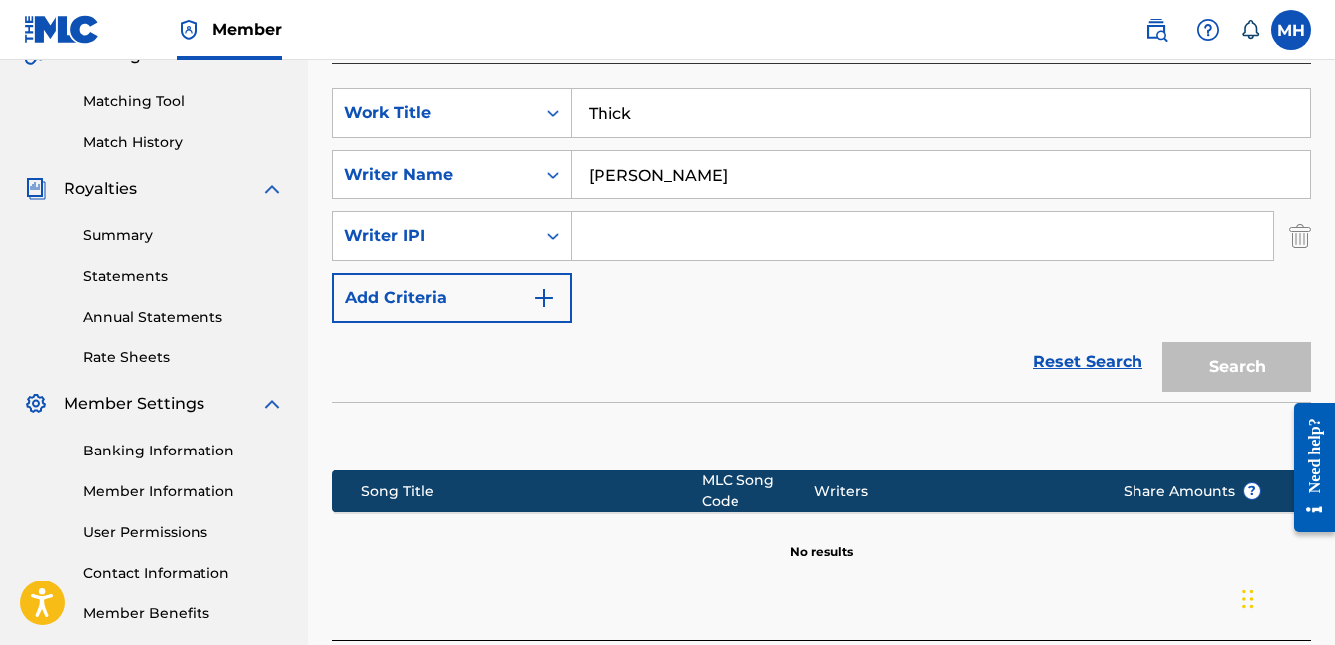
click at [1298, 237] on img "Search Form" at bounding box center [1300, 236] width 22 height 50
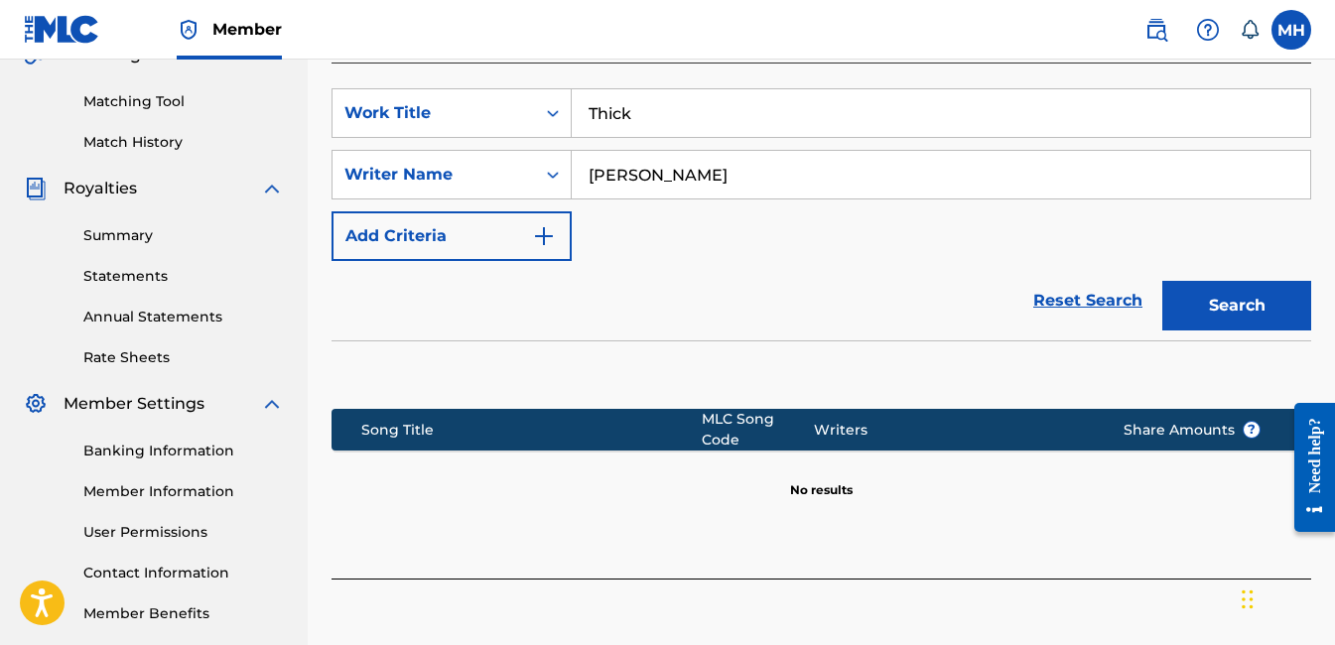
click at [1206, 310] on button "Search" at bounding box center [1236, 306] width 149 height 50
click at [658, 121] on input "Thick" at bounding box center [941, 113] width 738 height 48
click at [545, 237] on img "Search Form" at bounding box center [544, 236] width 24 height 24
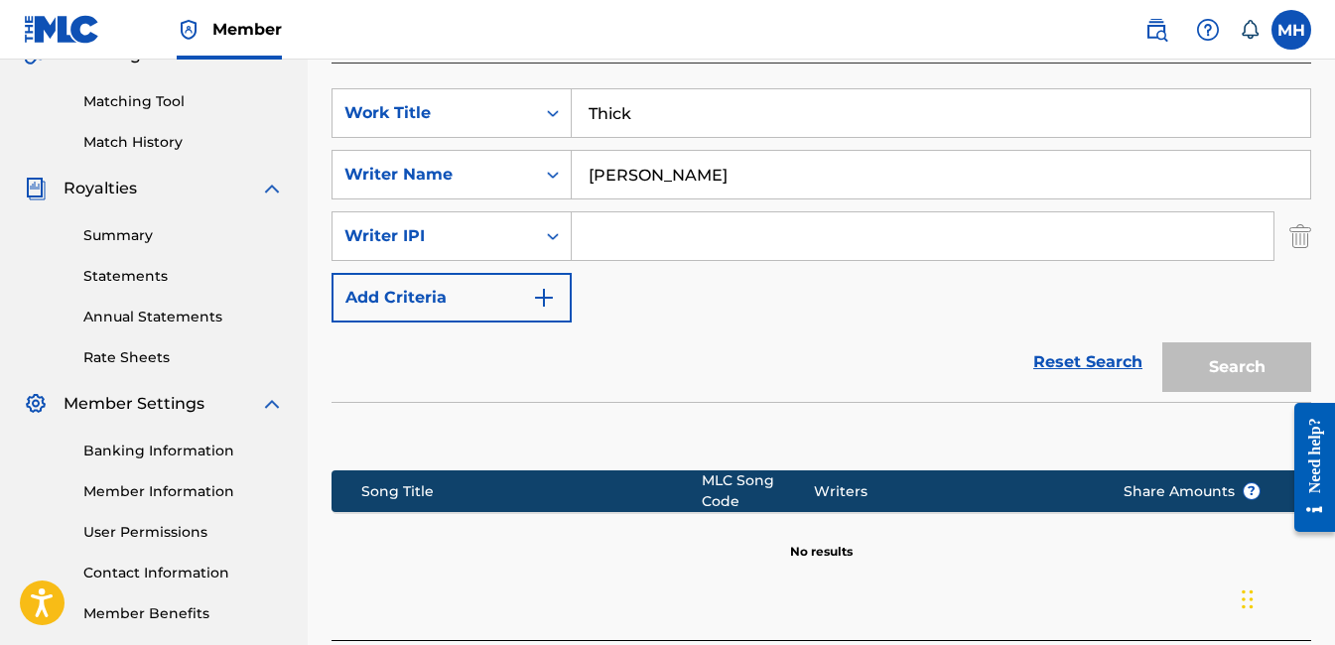
click at [544, 295] on img "Search Form" at bounding box center [544, 298] width 24 height 24
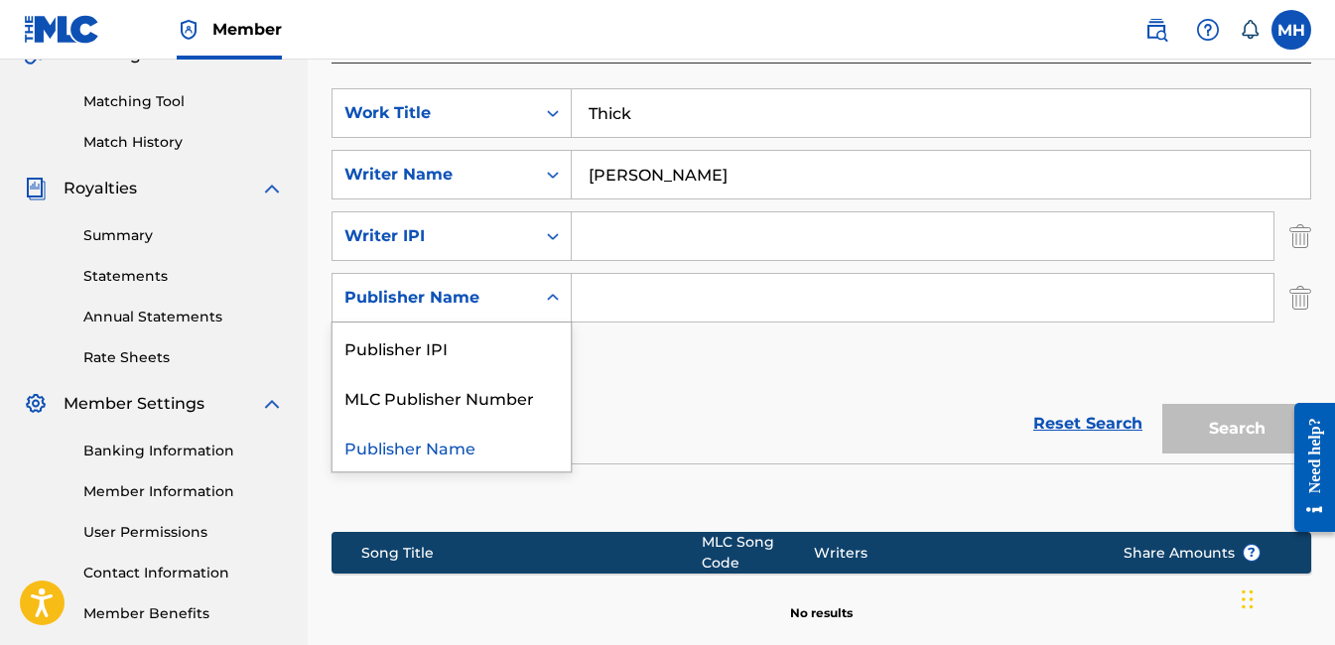
click at [547, 300] on icon "Search Form" at bounding box center [553, 298] width 20 height 20
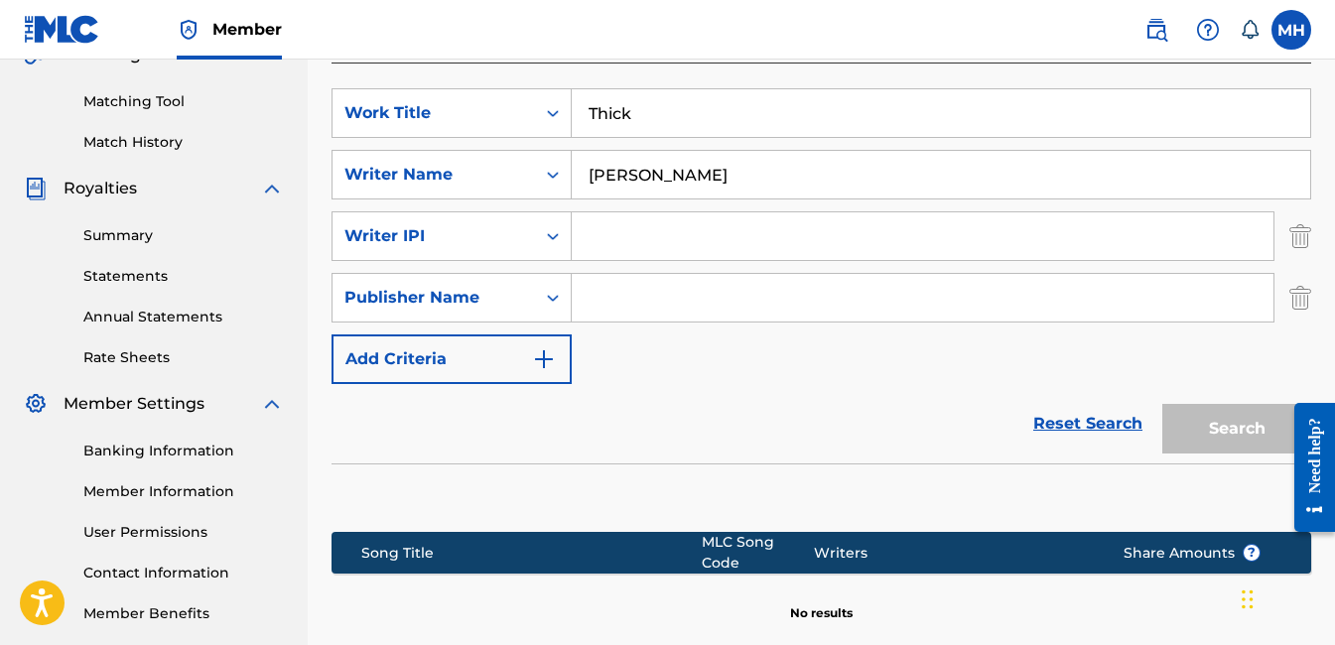
click at [547, 300] on icon "Search Form" at bounding box center [553, 298] width 20 height 20
click at [538, 368] on img "Search Form" at bounding box center [544, 359] width 24 height 24
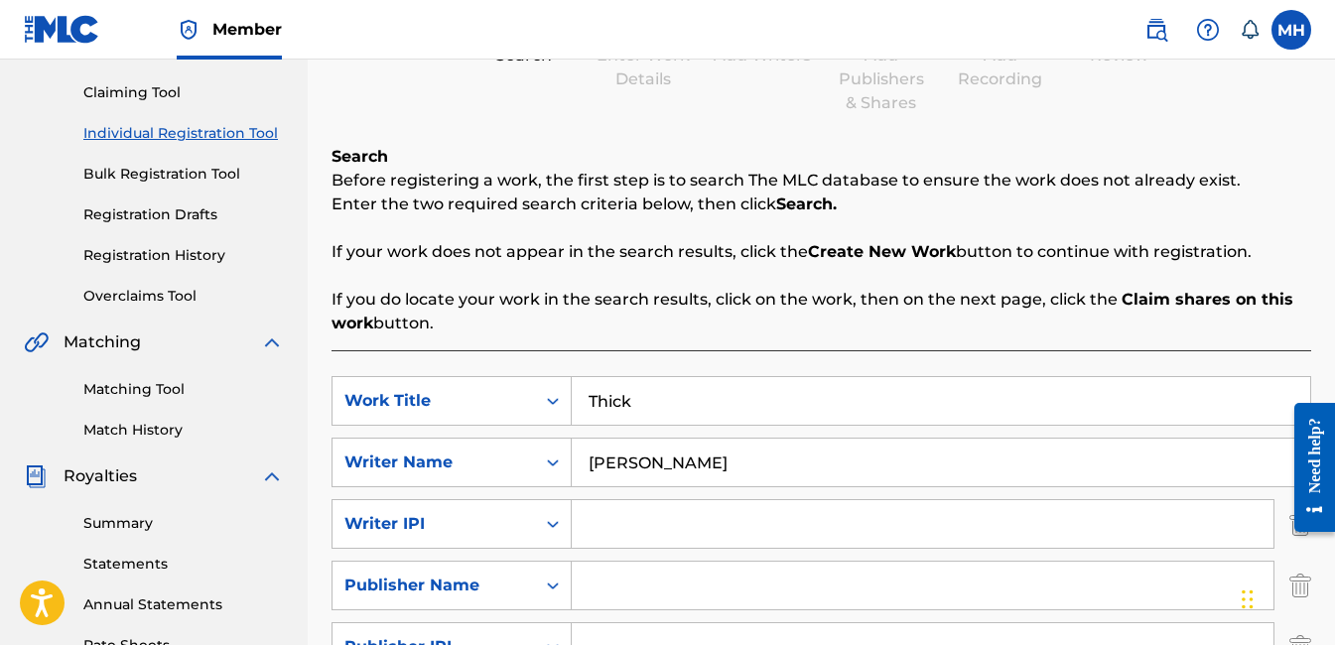
scroll to position [190, 0]
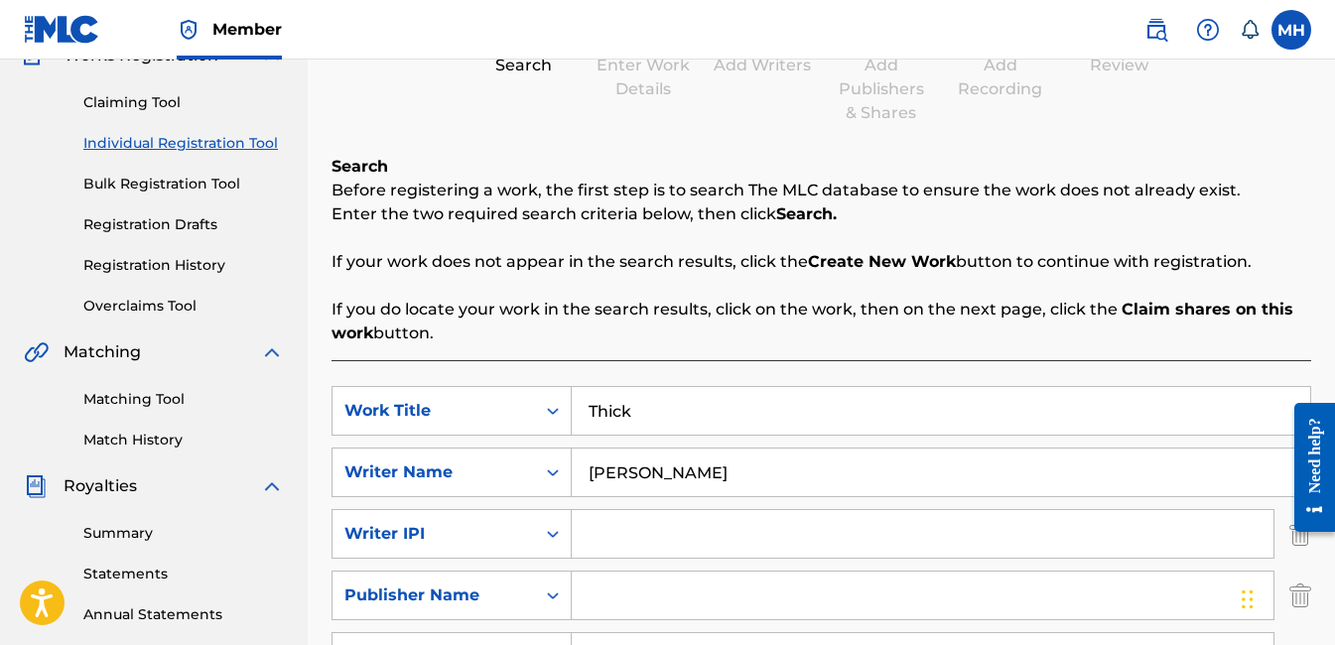
click at [157, 399] on link "Matching Tool" at bounding box center [183, 399] width 200 height 21
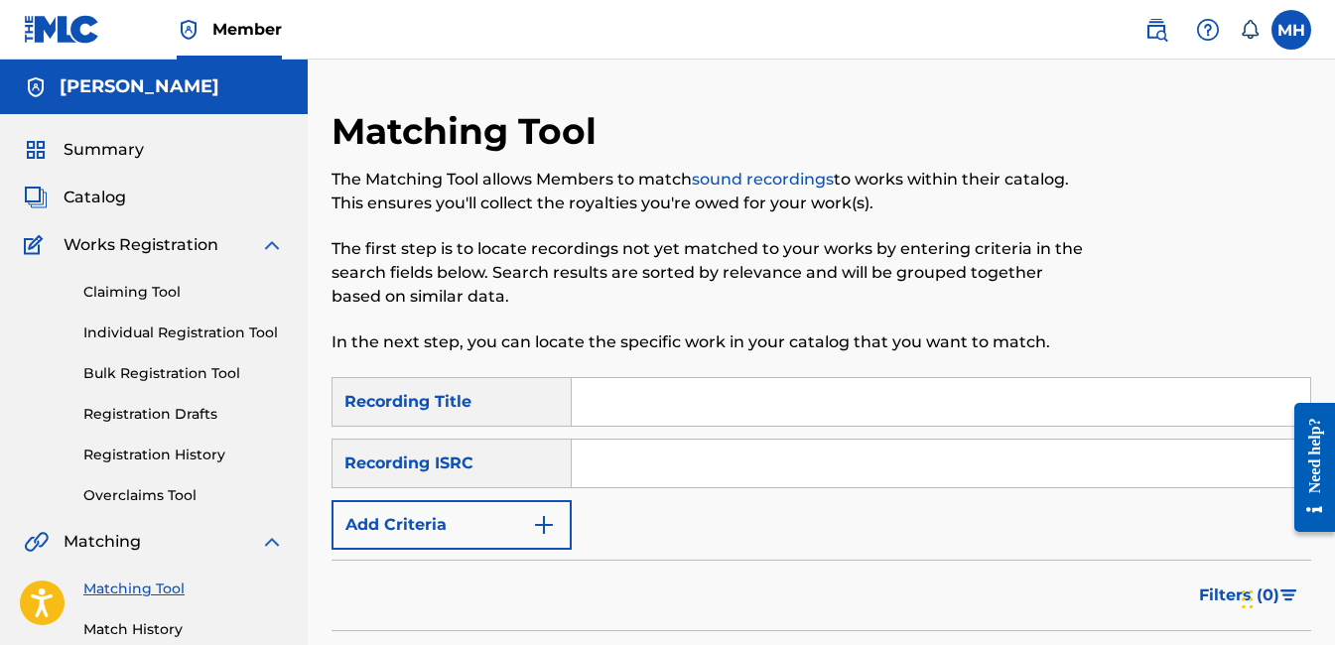
click at [650, 402] on input "Search Form" at bounding box center [941, 402] width 738 height 48
type input "Thick"
click at [535, 530] on img "Search Form" at bounding box center [544, 525] width 24 height 24
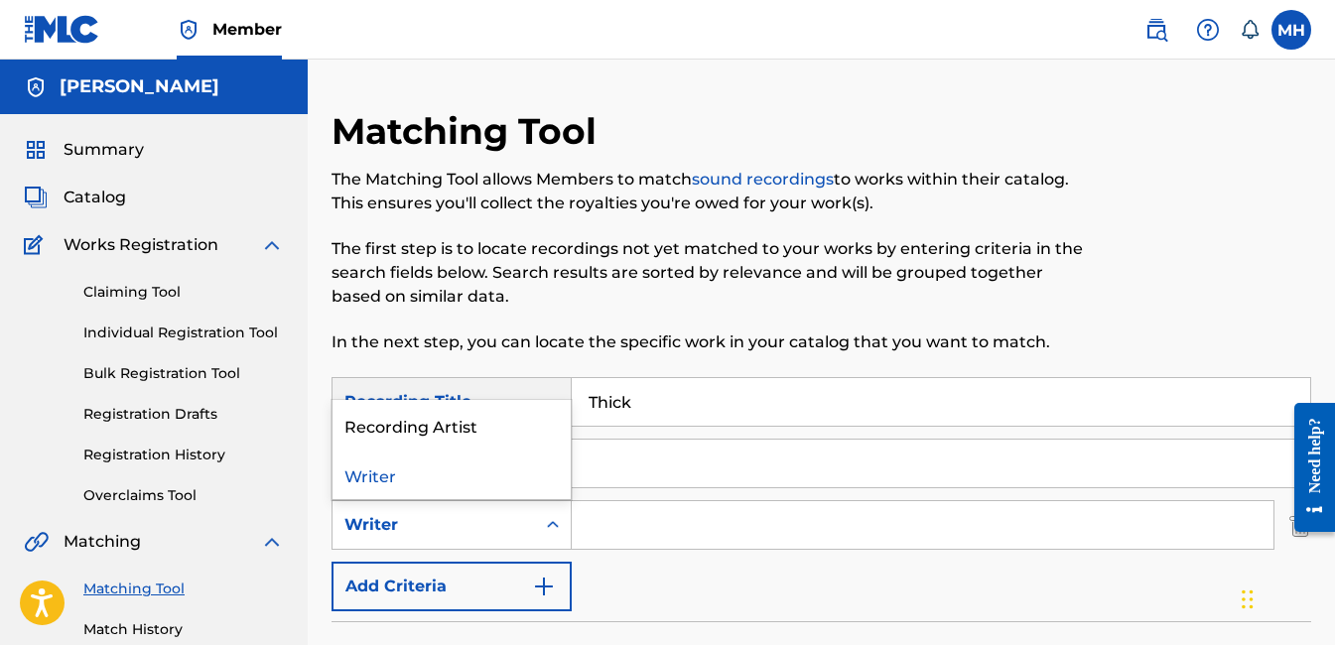
click at [548, 516] on icon "Search Form" at bounding box center [553, 525] width 20 height 20
click at [530, 424] on div "Recording Artist" at bounding box center [451, 425] width 238 height 50
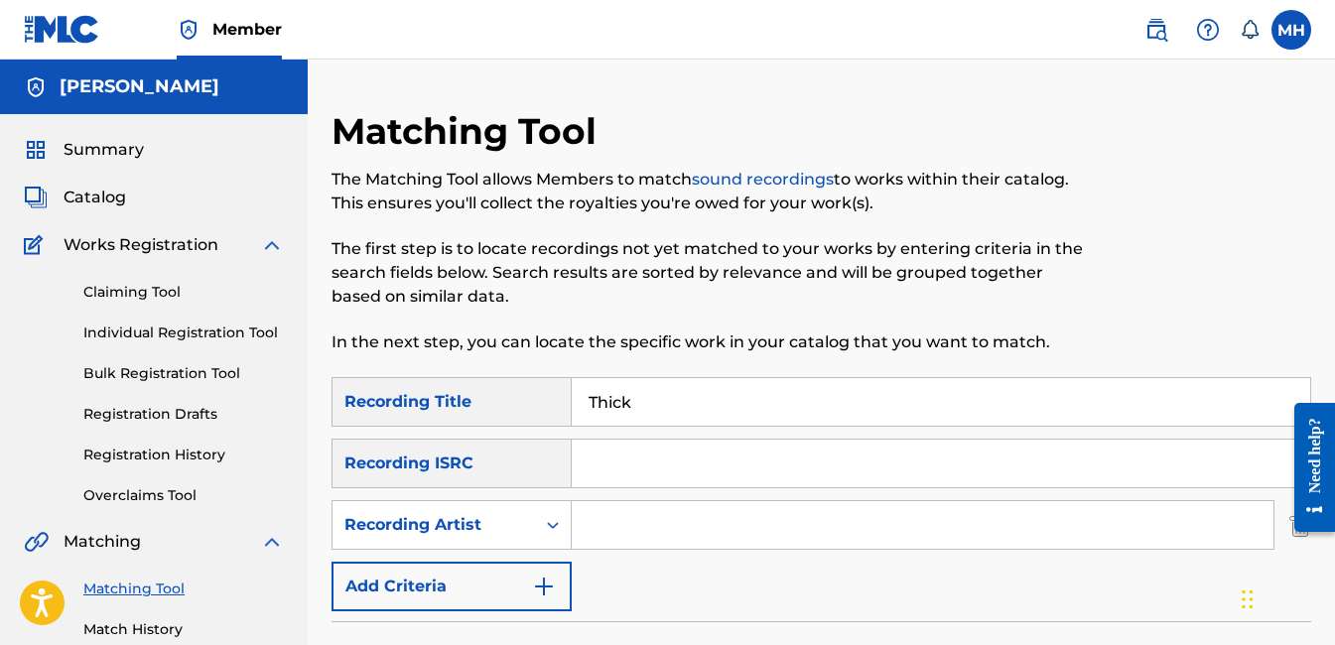
click at [589, 525] on input "Search Form" at bounding box center [923, 525] width 702 height 48
type input "Uptown"
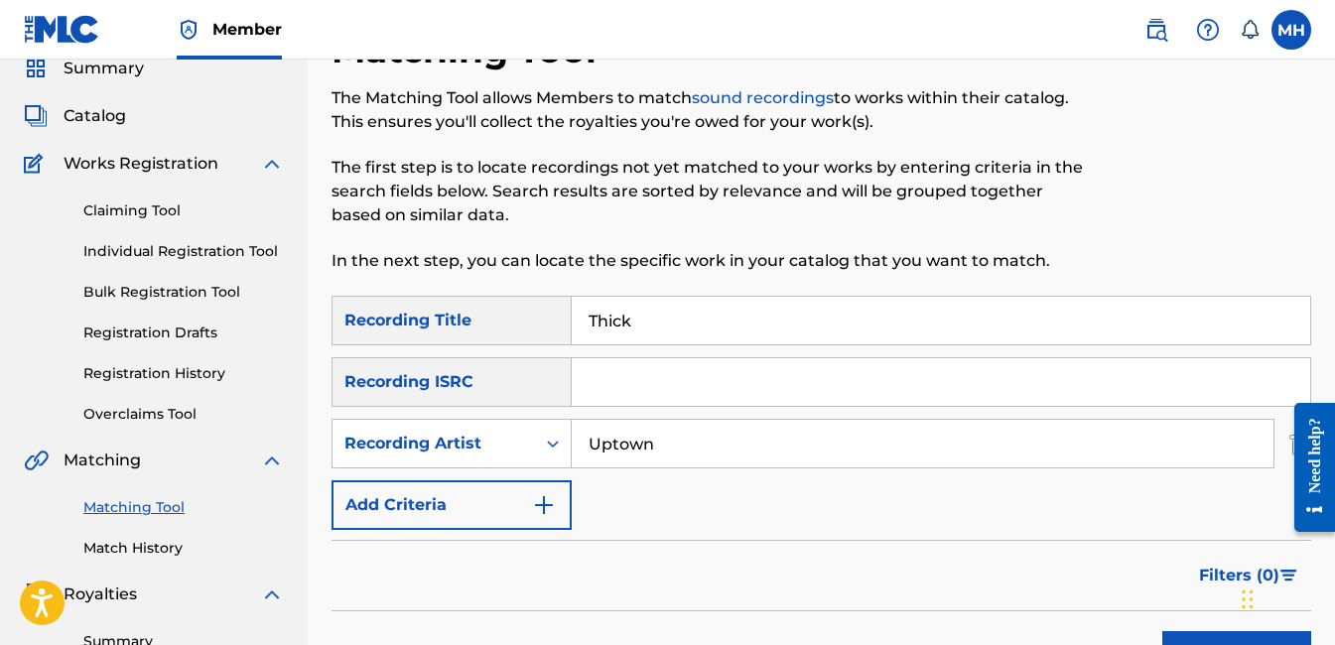
scroll to position [198, 0]
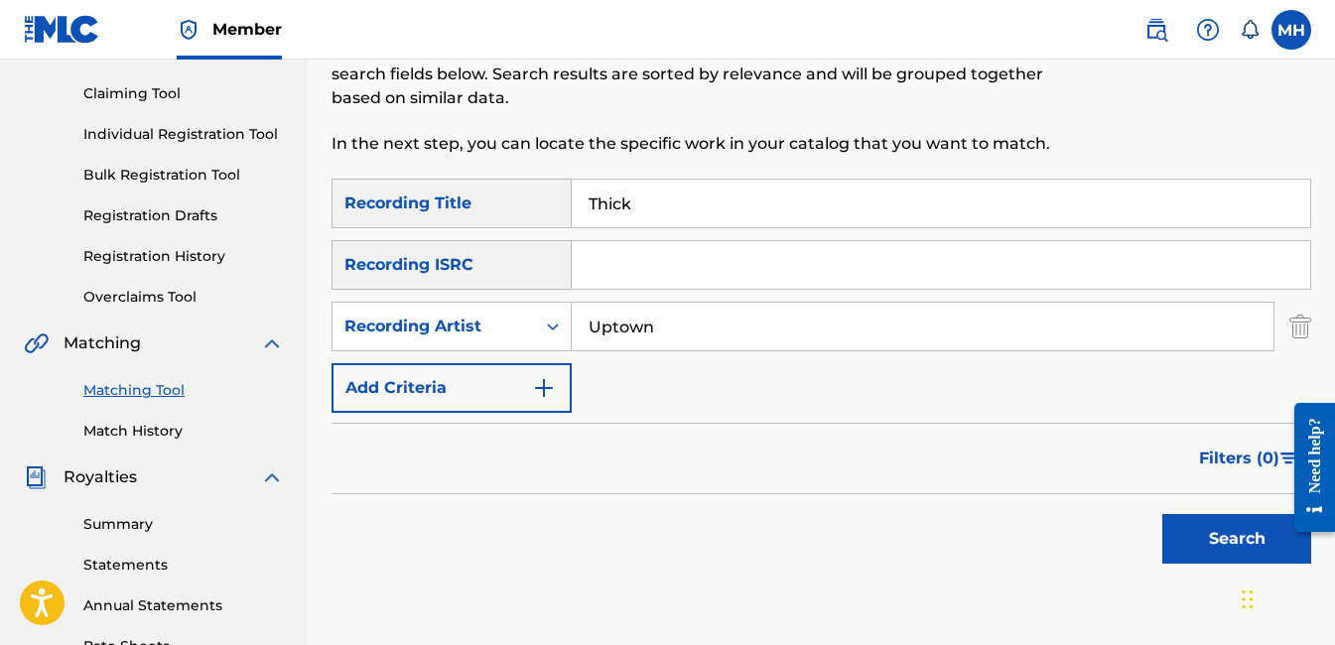
click at [1183, 536] on button "Search" at bounding box center [1236, 539] width 149 height 50
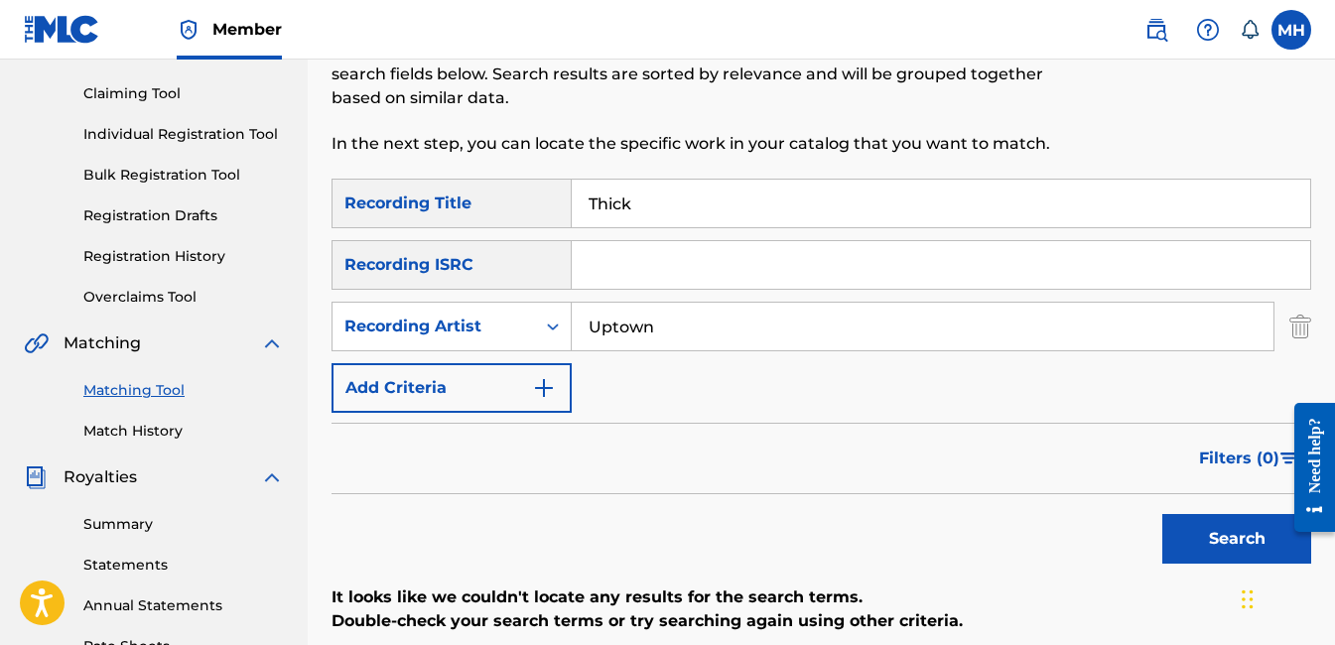
click at [666, 210] on input "Thick" at bounding box center [941, 204] width 738 height 48
type input "T"
type input "Goin Up"
click at [1241, 529] on button "Search" at bounding box center [1236, 539] width 149 height 50
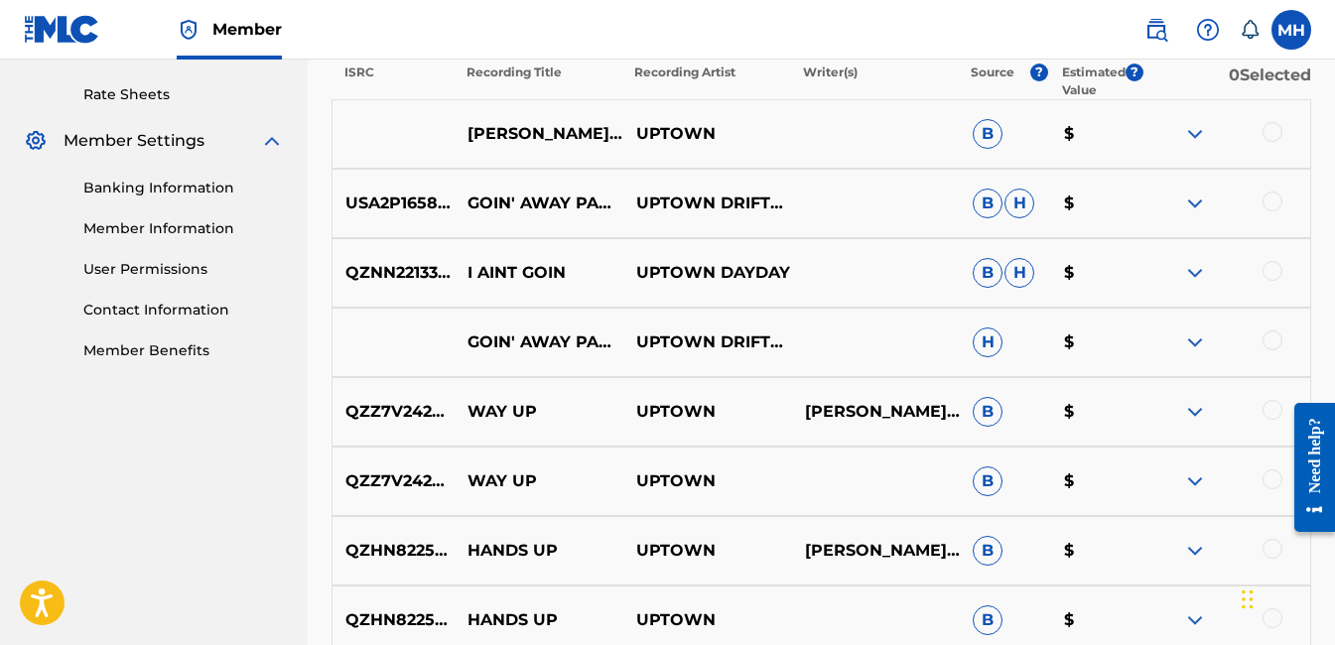
scroll to position [794, 0]
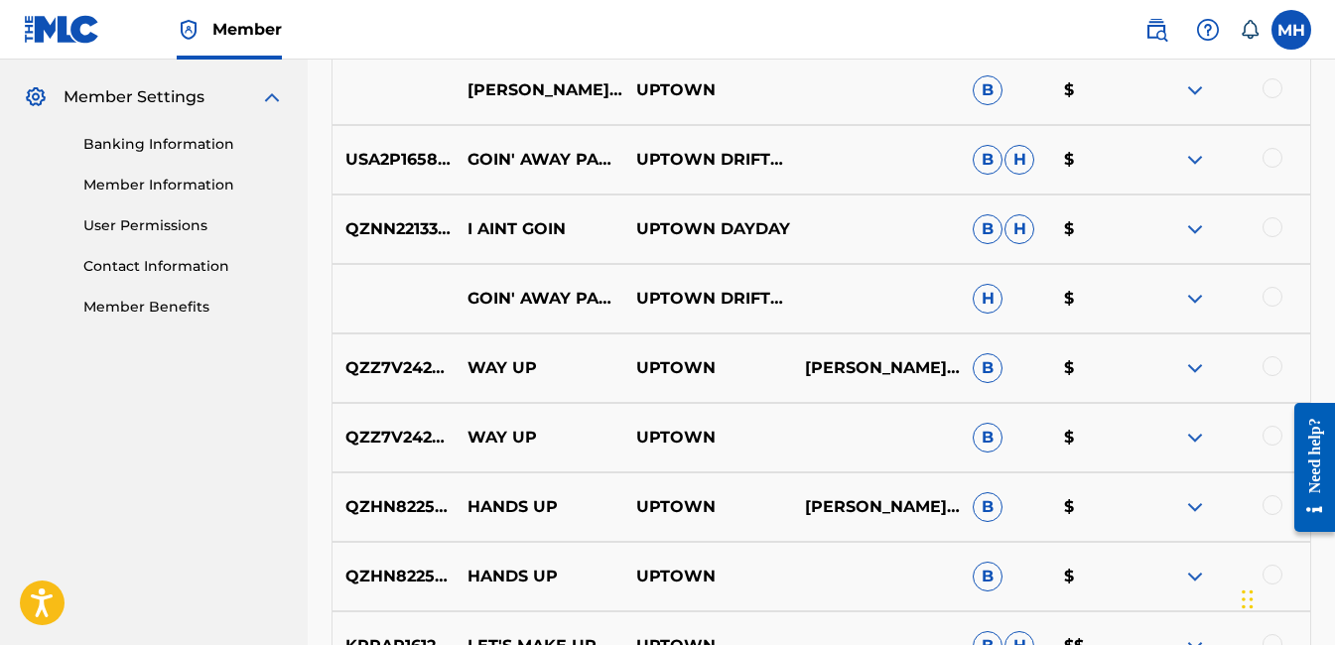
click at [1200, 369] on img at bounding box center [1195, 368] width 24 height 24
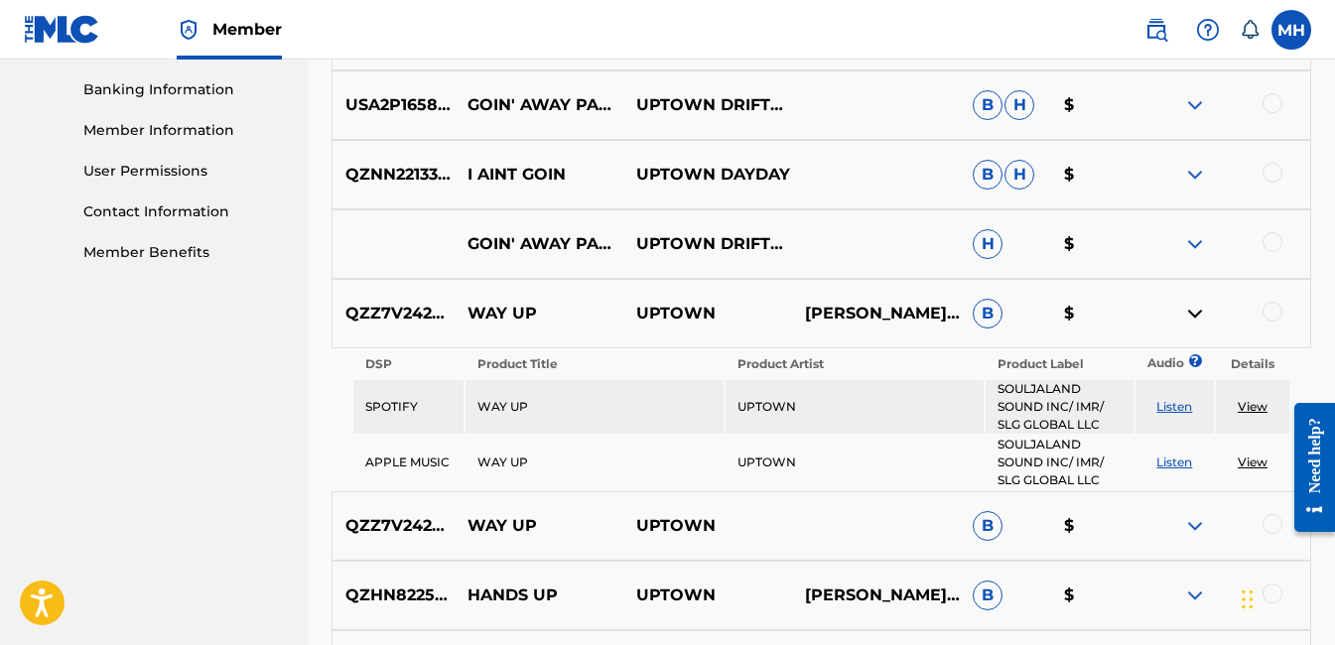
scroll to position [893, 0]
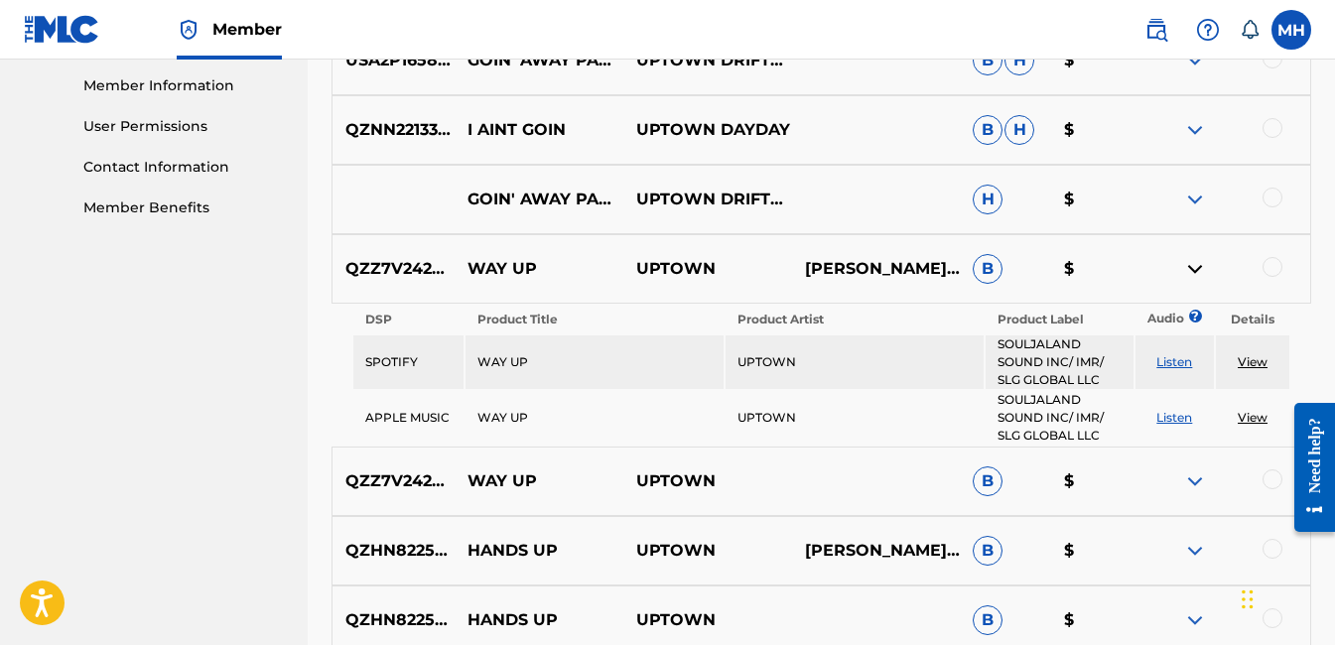
click at [1197, 266] on img at bounding box center [1195, 269] width 24 height 24
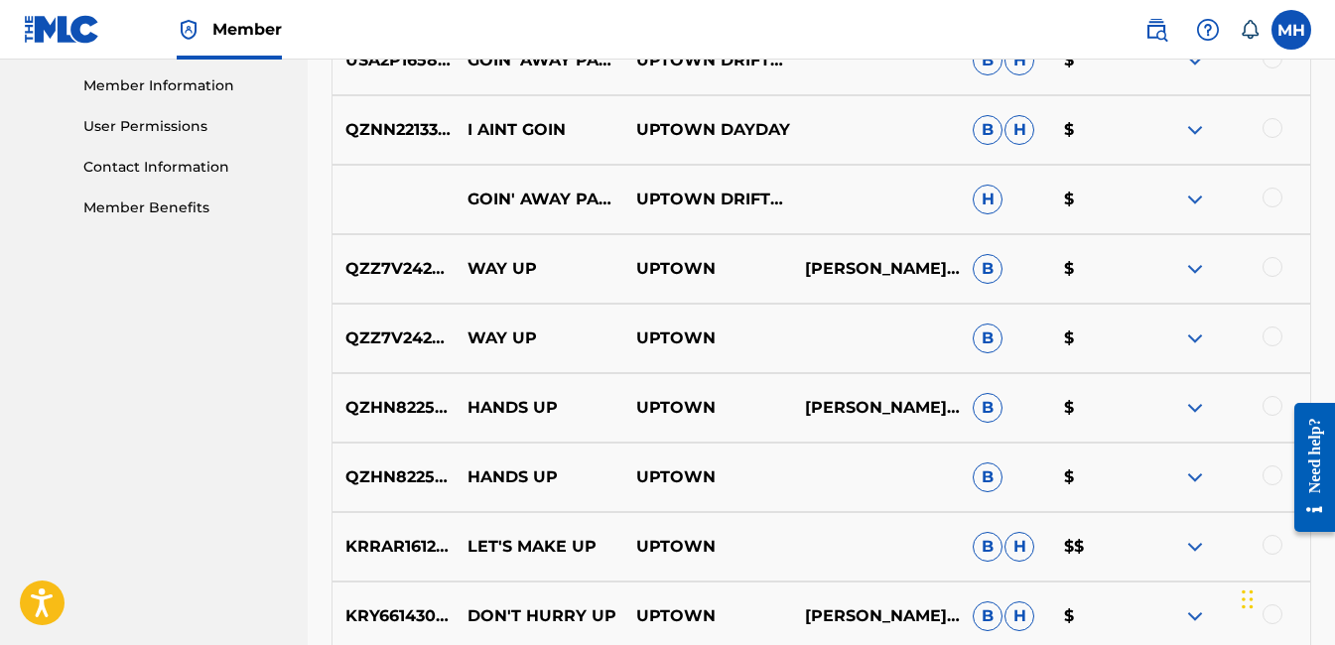
click at [1273, 398] on div at bounding box center [1272, 406] width 20 height 20
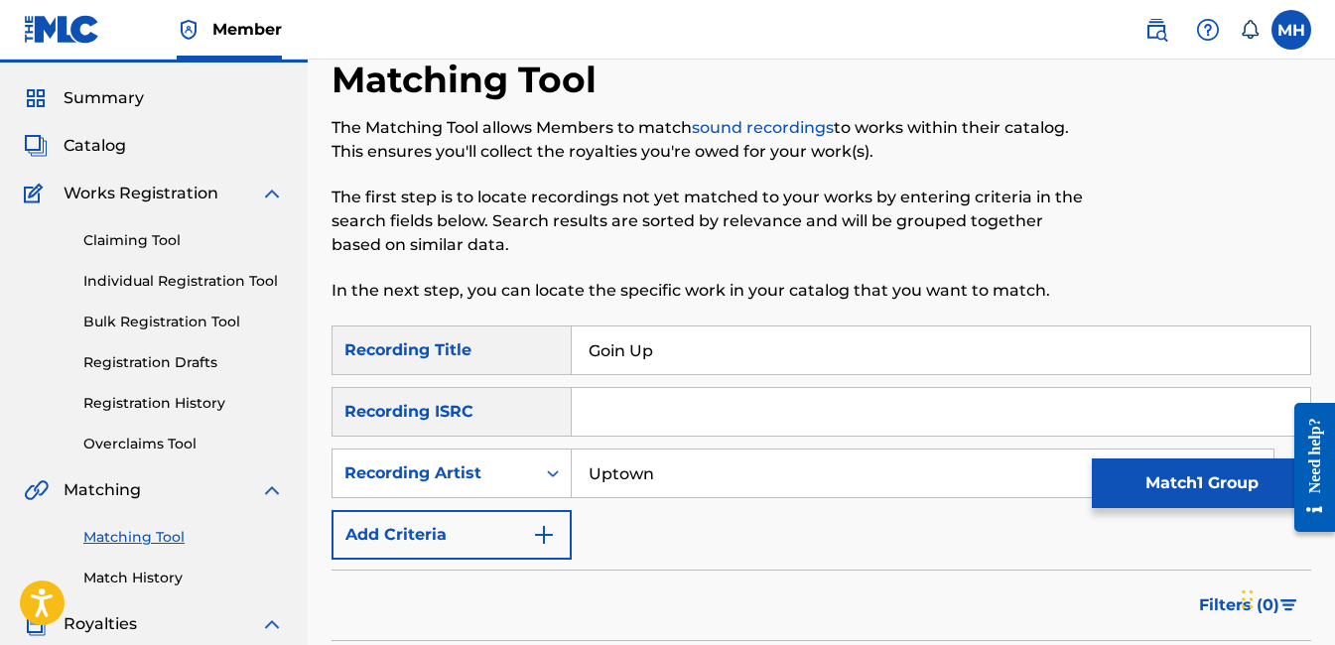
scroll to position [0, 0]
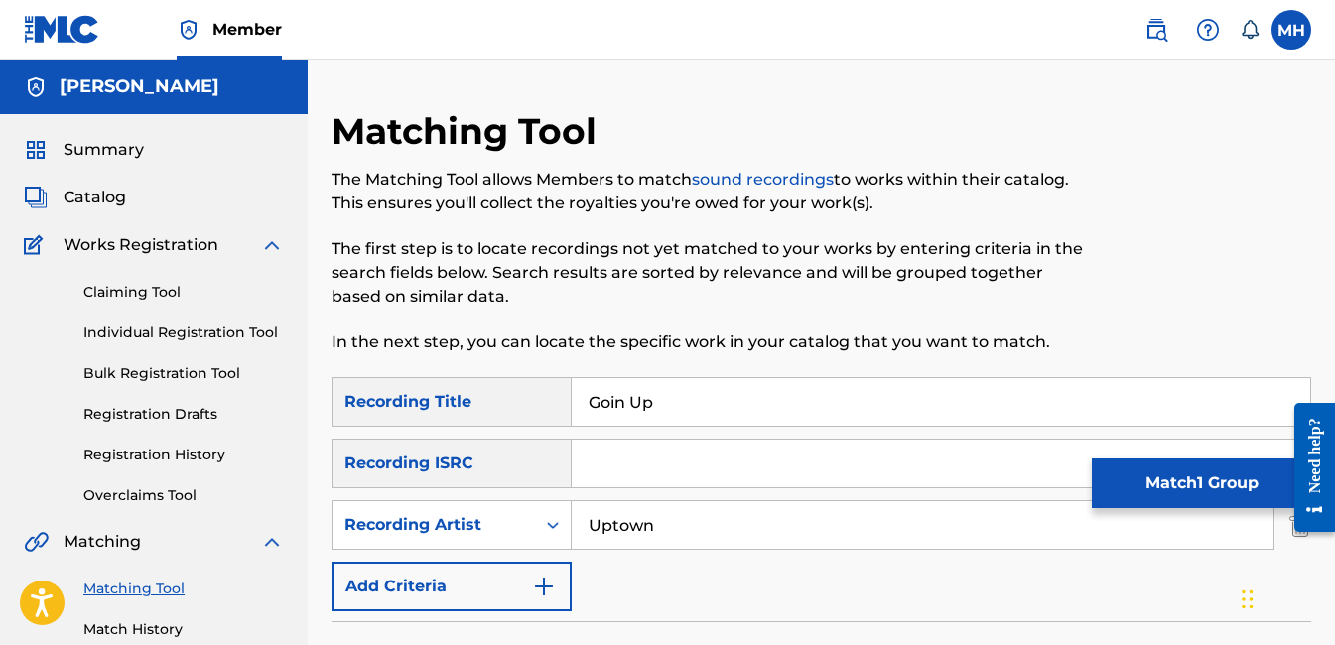
click at [120, 298] on link "Claiming Tool" at bounding box center [183, 292] width 200 height 21
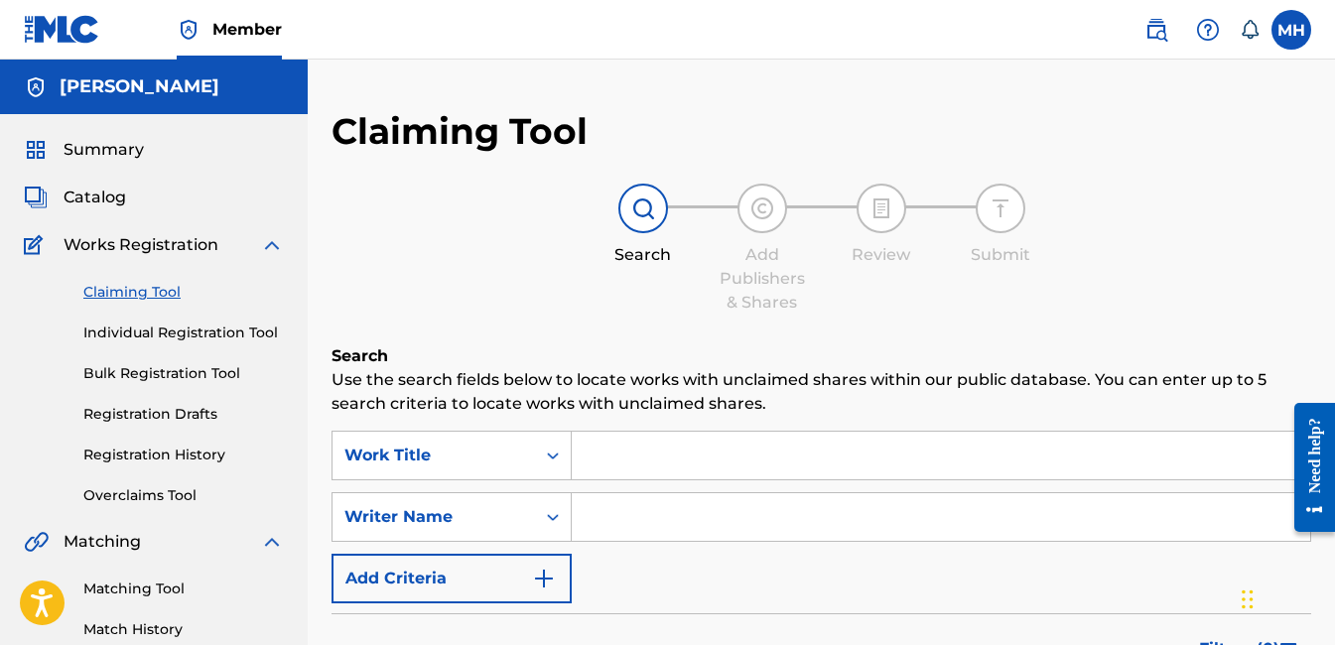
click at [615, 459] on input "Search Form" at bounding box center [941, 456] width 738 height 48
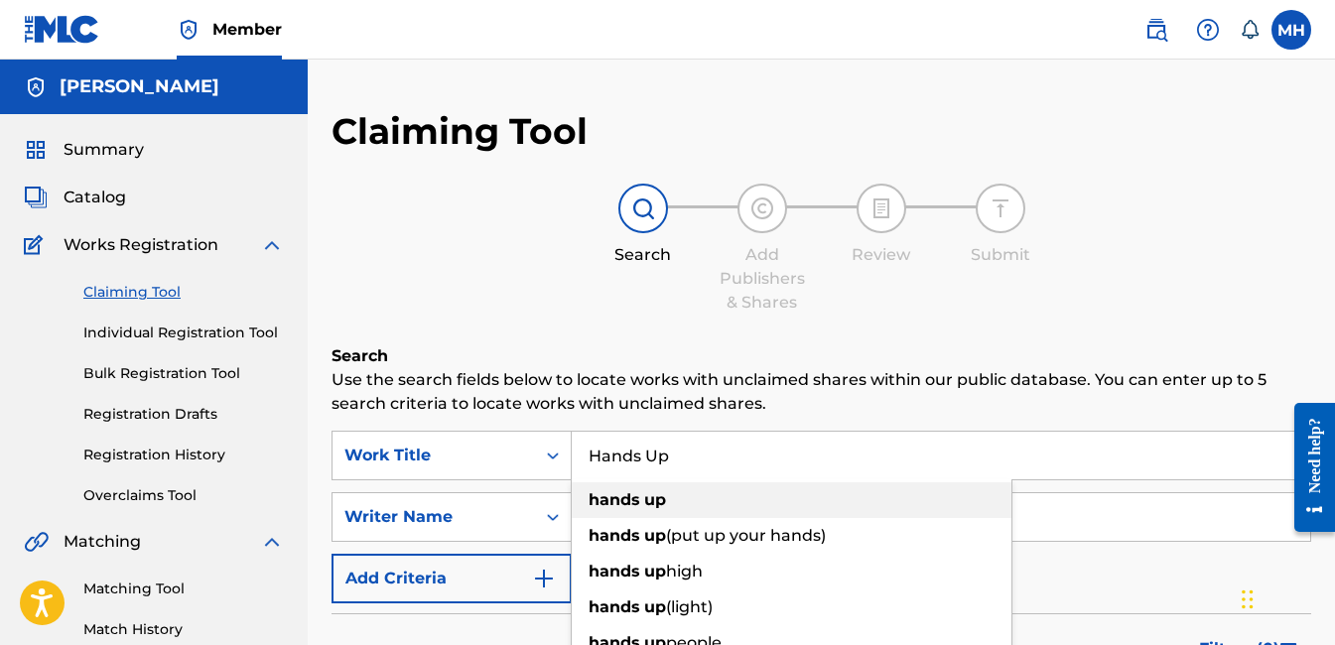
click at [622, 502] on strong "hands" at bounding box center [615, 499] width 52 height 19
type input "hands up"
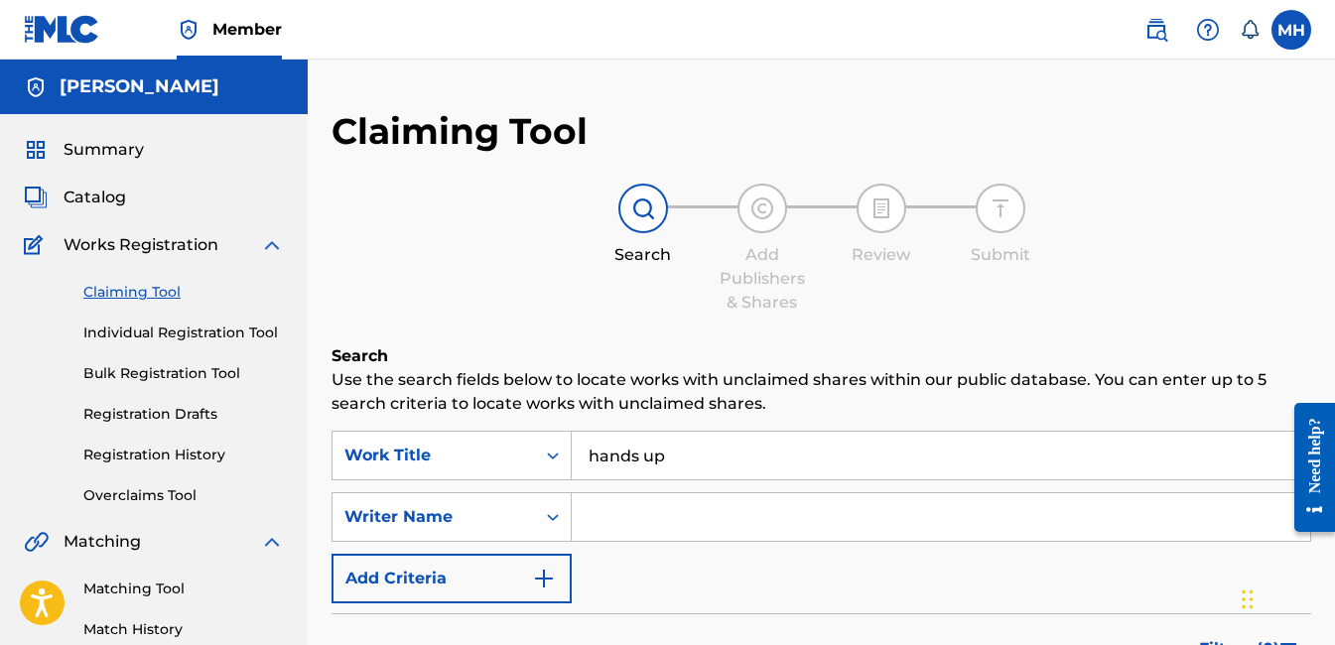
click at [616, 508] on input "Search Form" at bounding box center [941, 517] width 738 height 48
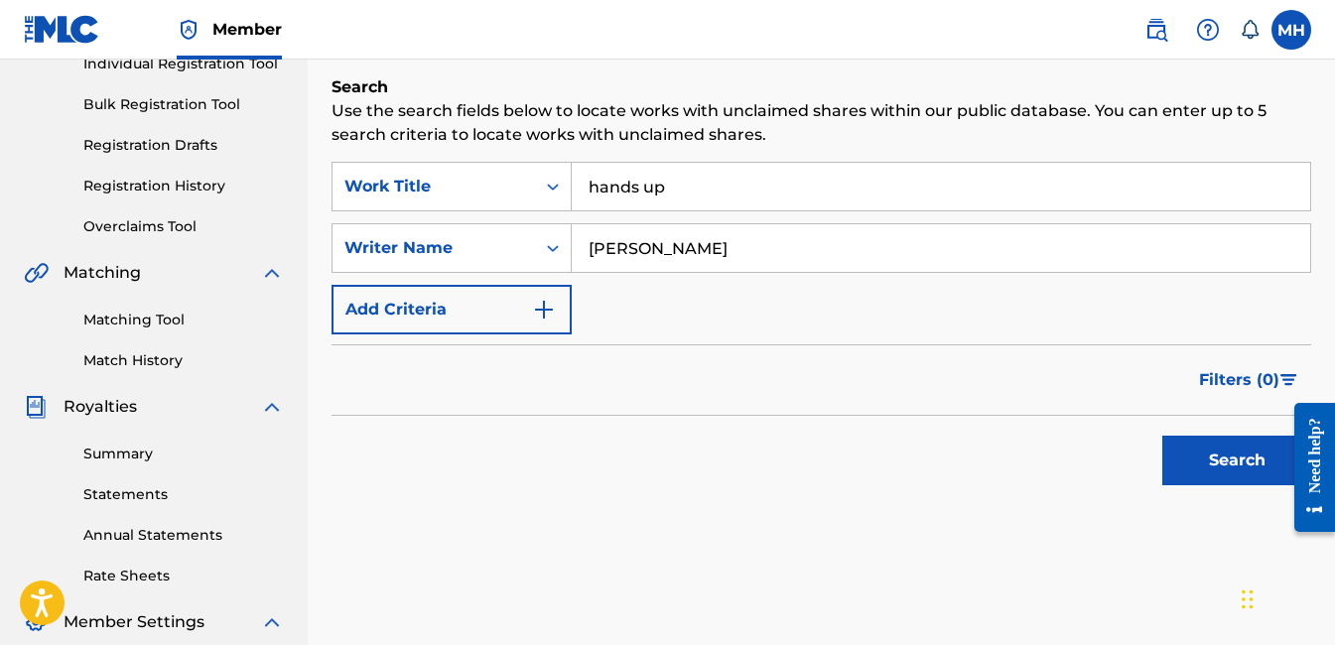
scroll to position [298, 0]
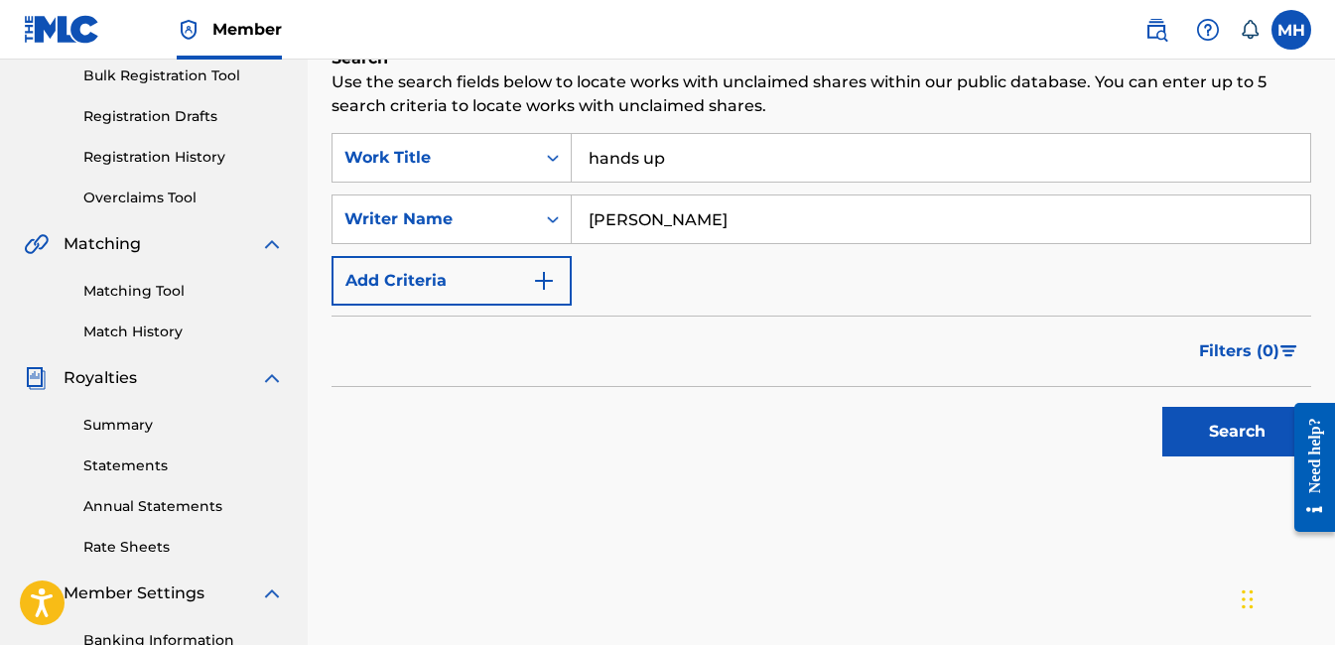
click at [1249, 424] on button "Search" at bounding box center [1236, 432] width 149 height 50
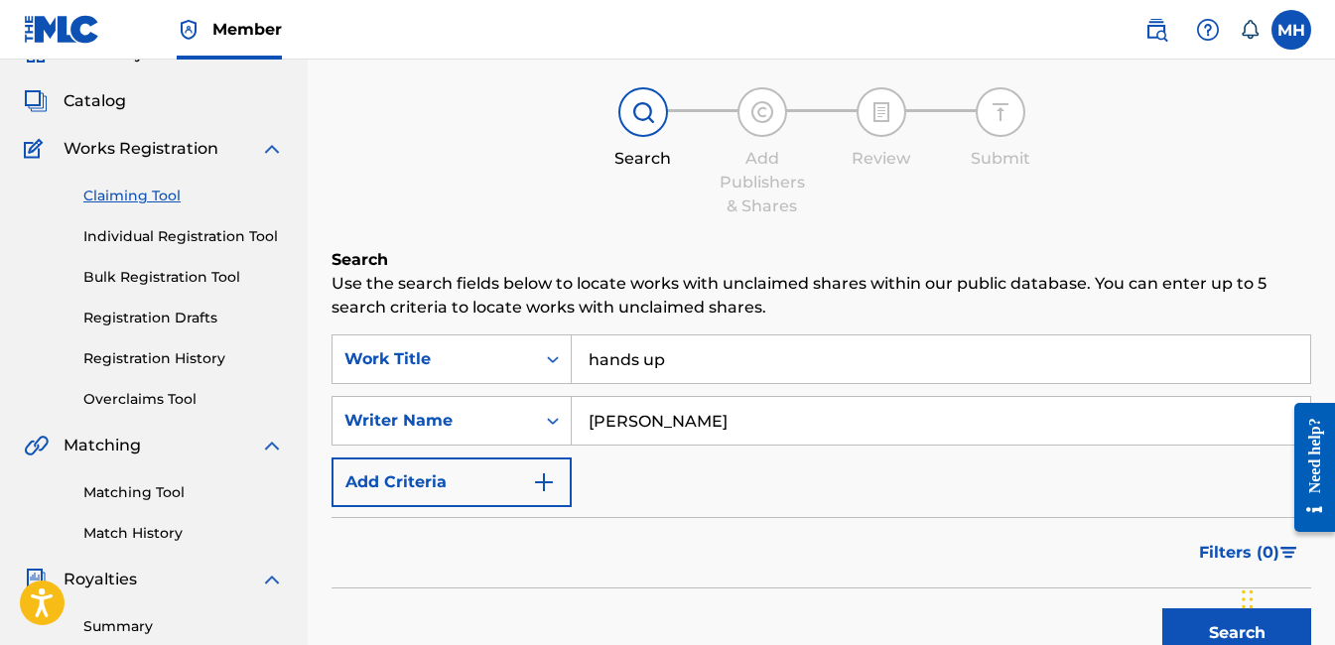
scroll to position [93, 0]
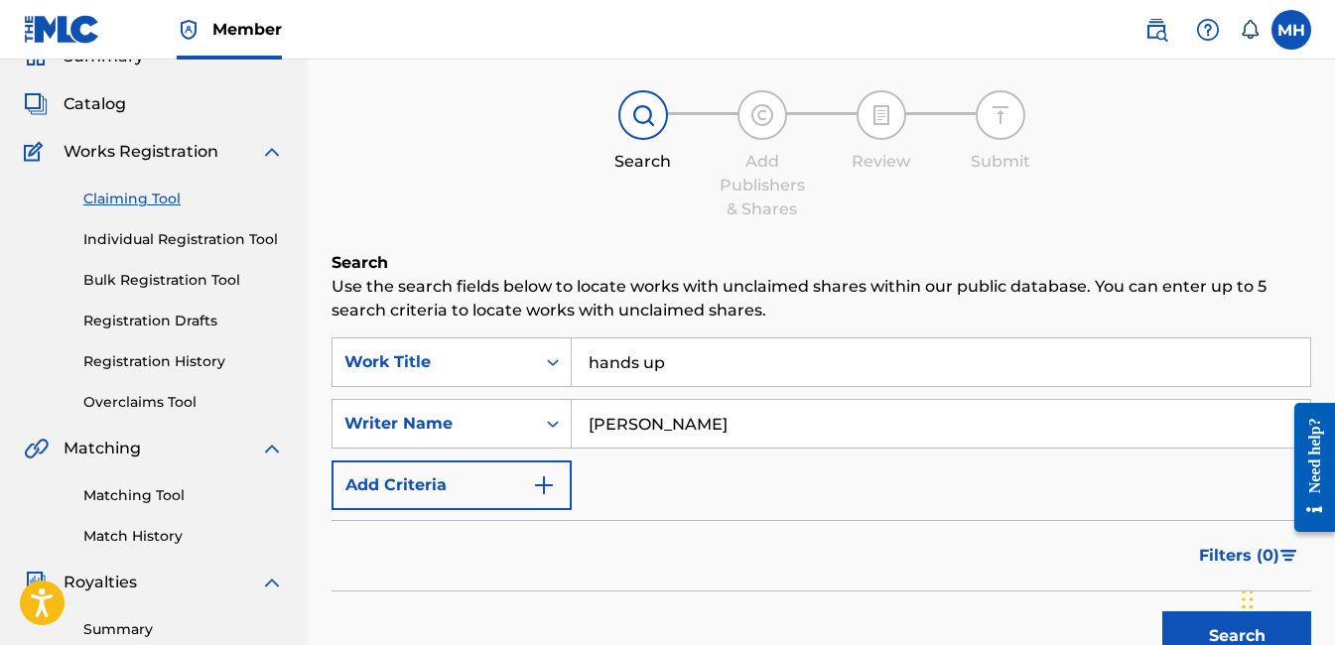
click at [649, 429] on input "[PERSON_NAME]" at bounding box center [941, 424] width 738 height 48
click at [1162, 611] on button "Search" at bounding box center [1236, 636] width 149 height 50
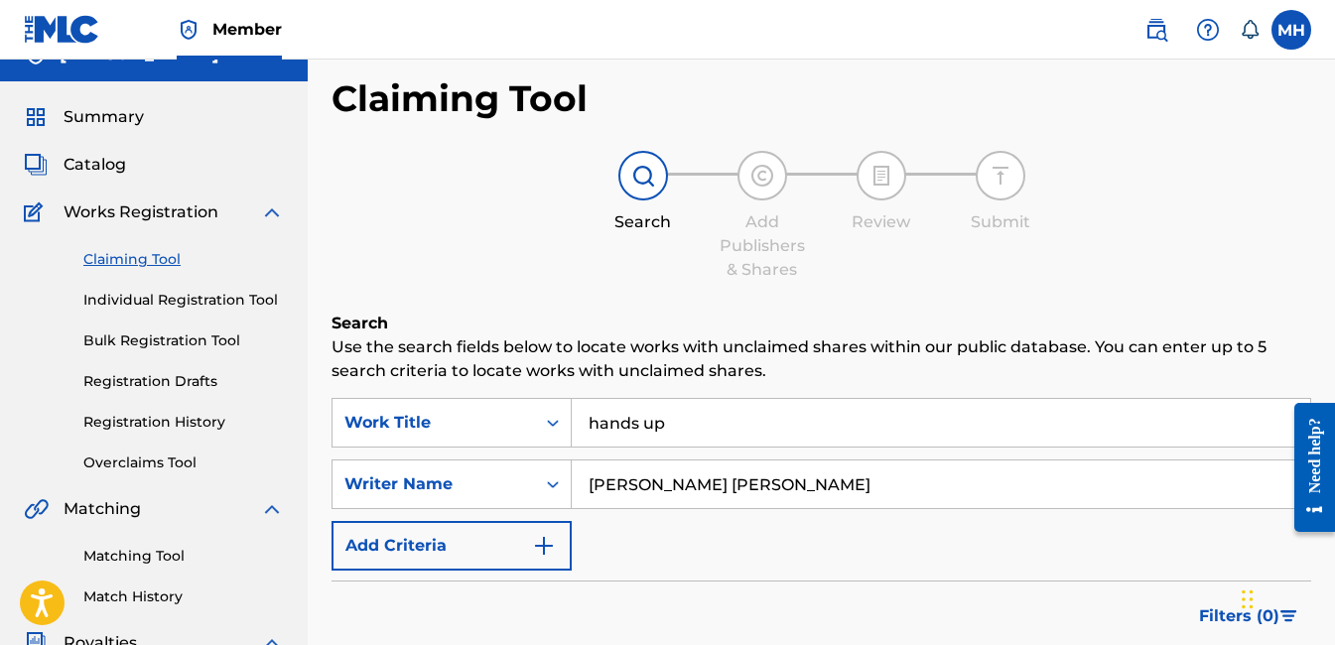
scroll to position [0, 0]
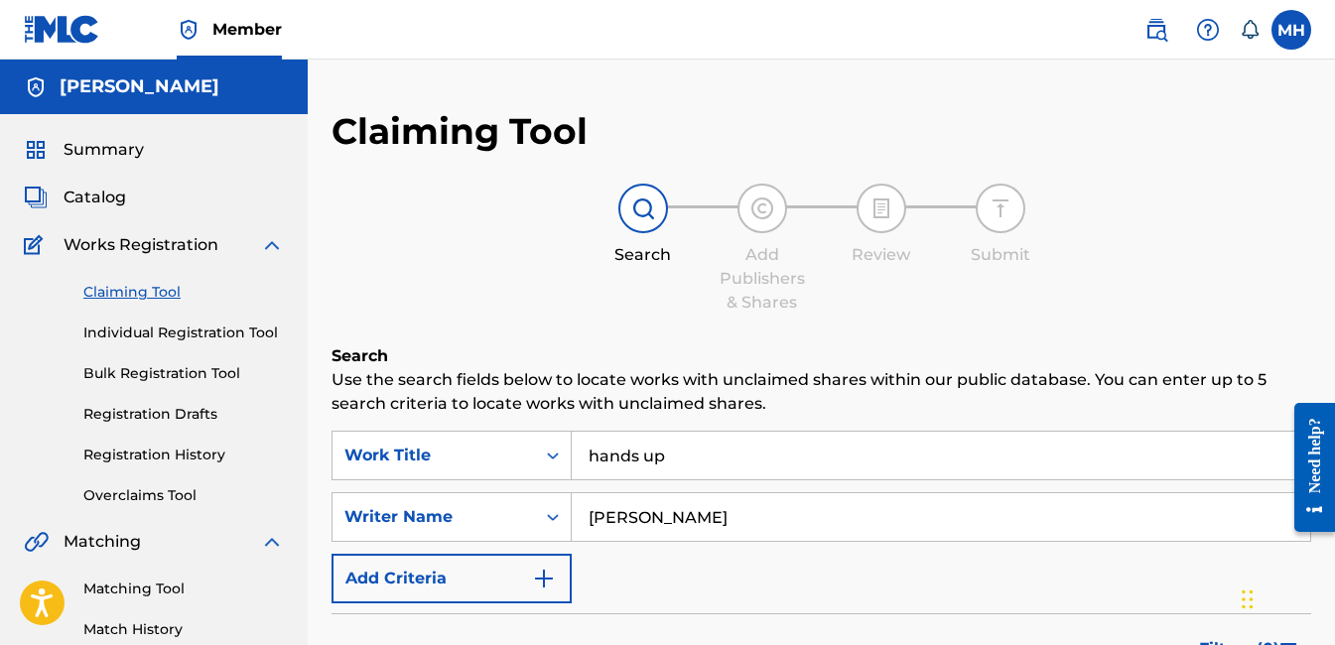
type input "[PERSON_NAME]"
click at [598, 453] on input "hands up" at bounding box center [941, 456] width 738 height 48
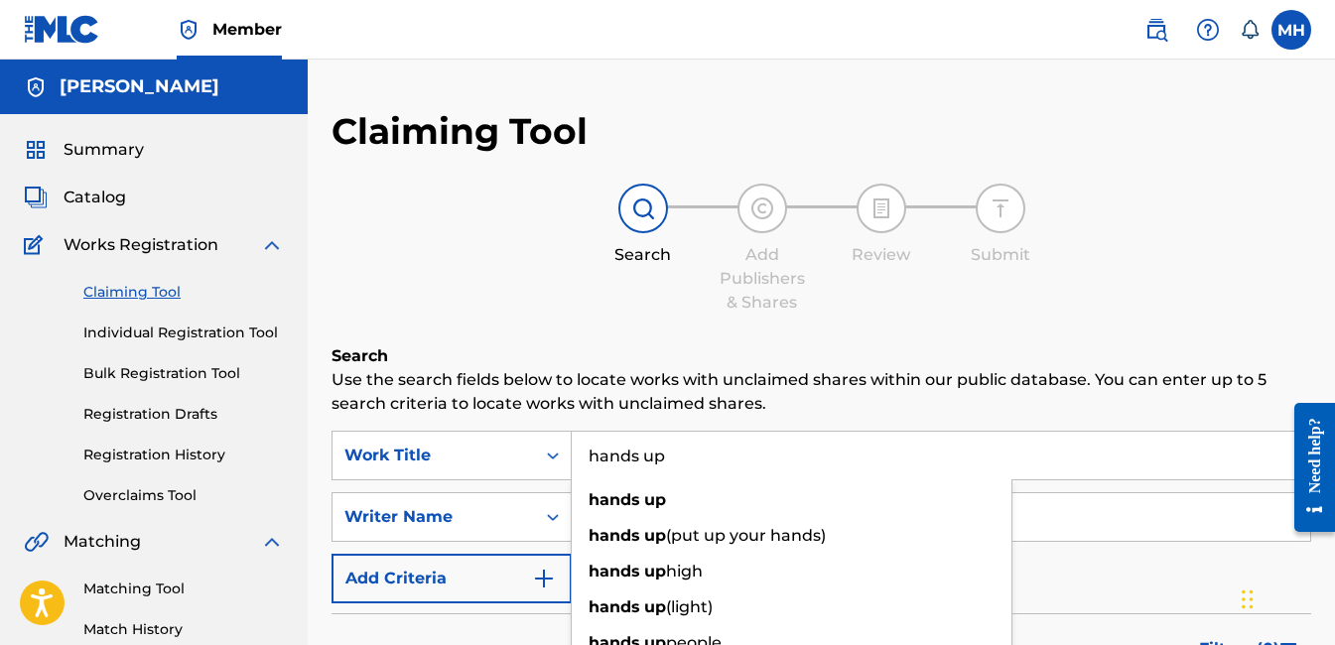
click at [550, 576] on img "Search Form" at bounding box center [544, 579] width 24 height 24
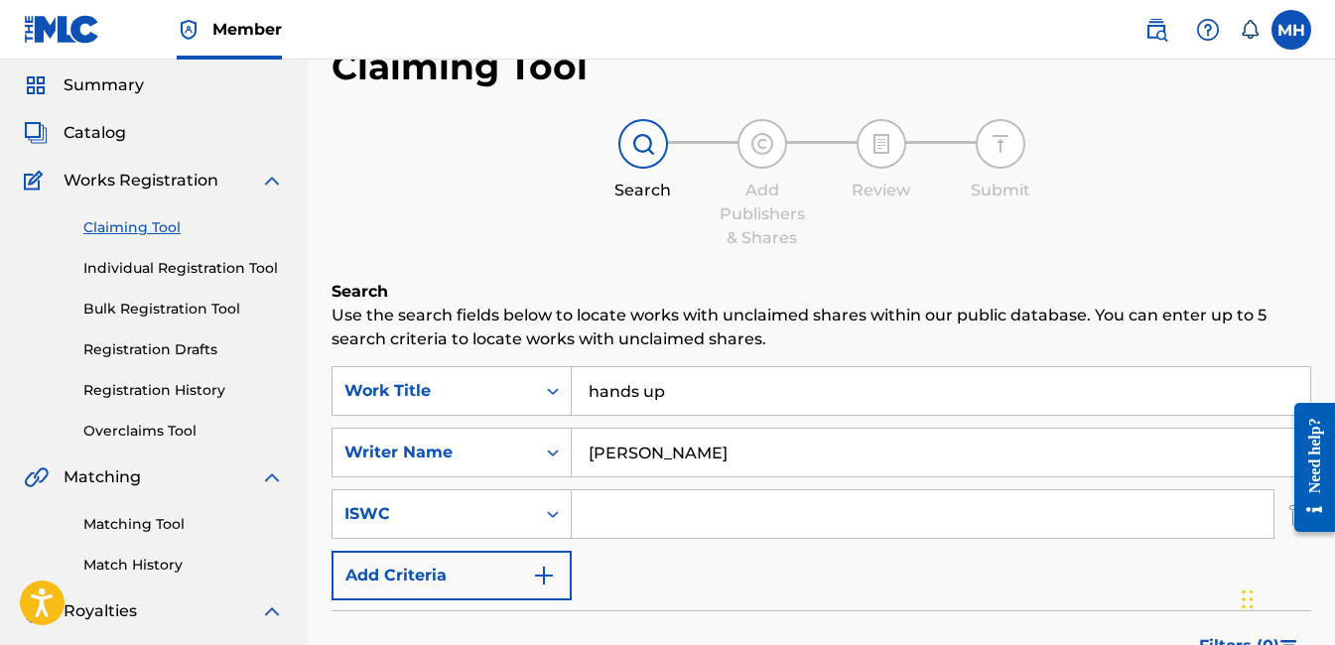
scroll to position [99, 0]
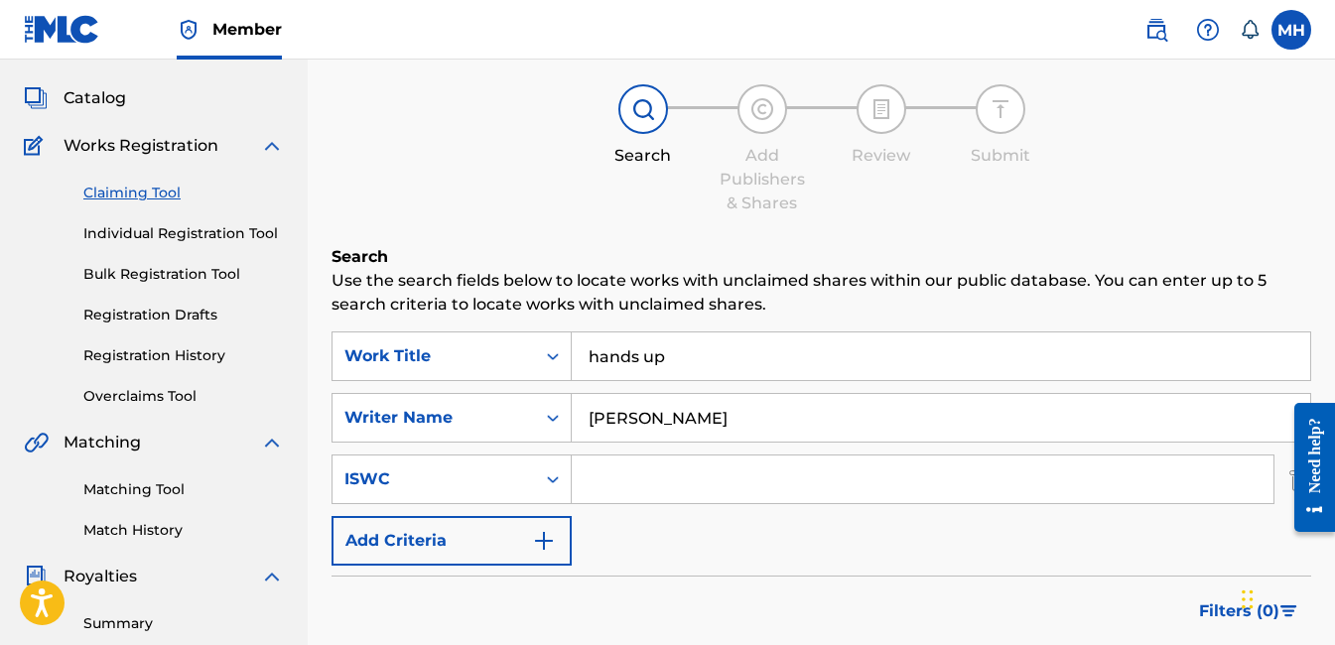
click at [547, 533] on img "Search Form" at bounding box center [544, 541] width 24 height 24
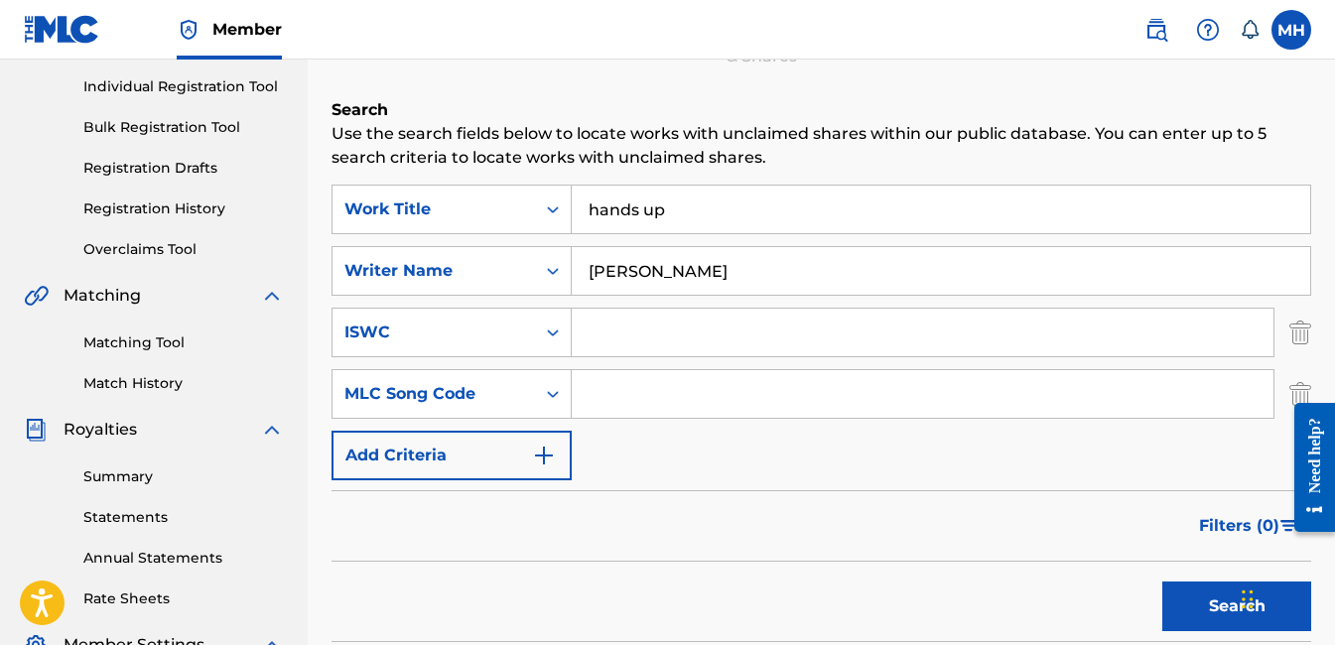
scroll to position [298, 0]
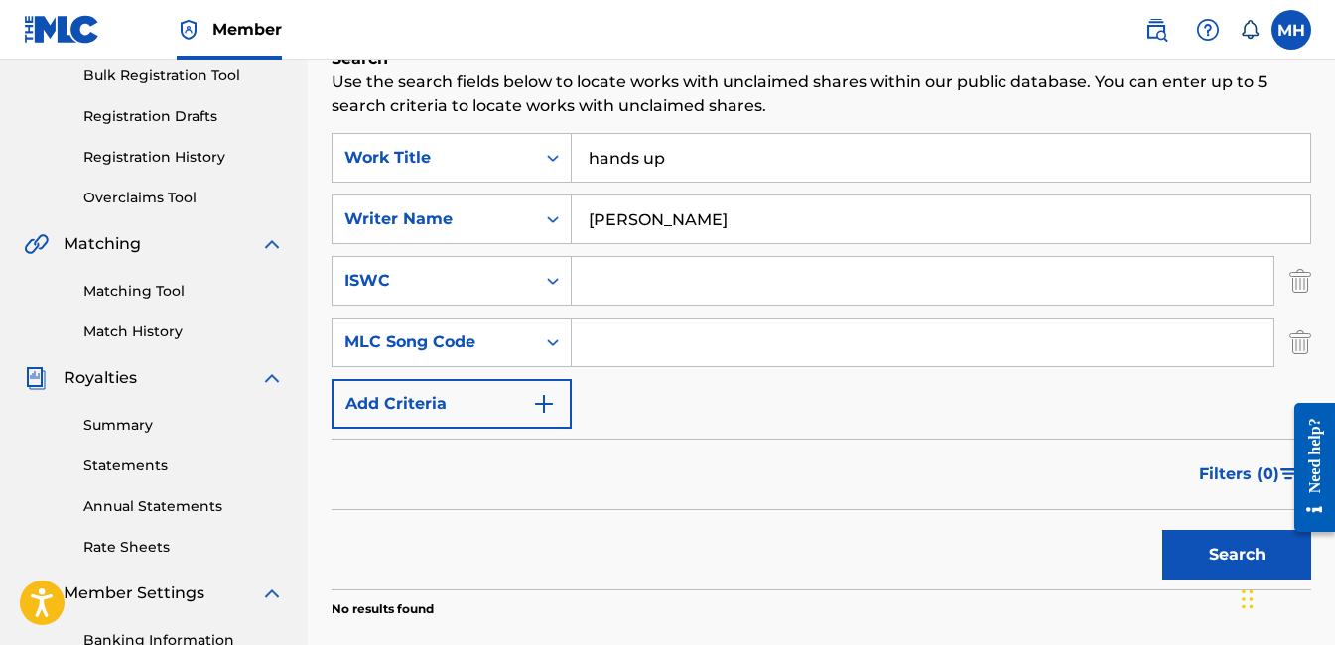
click at [557, 413] on button "Add Criteria" at bounding box center [451, 404] width 240 height 50
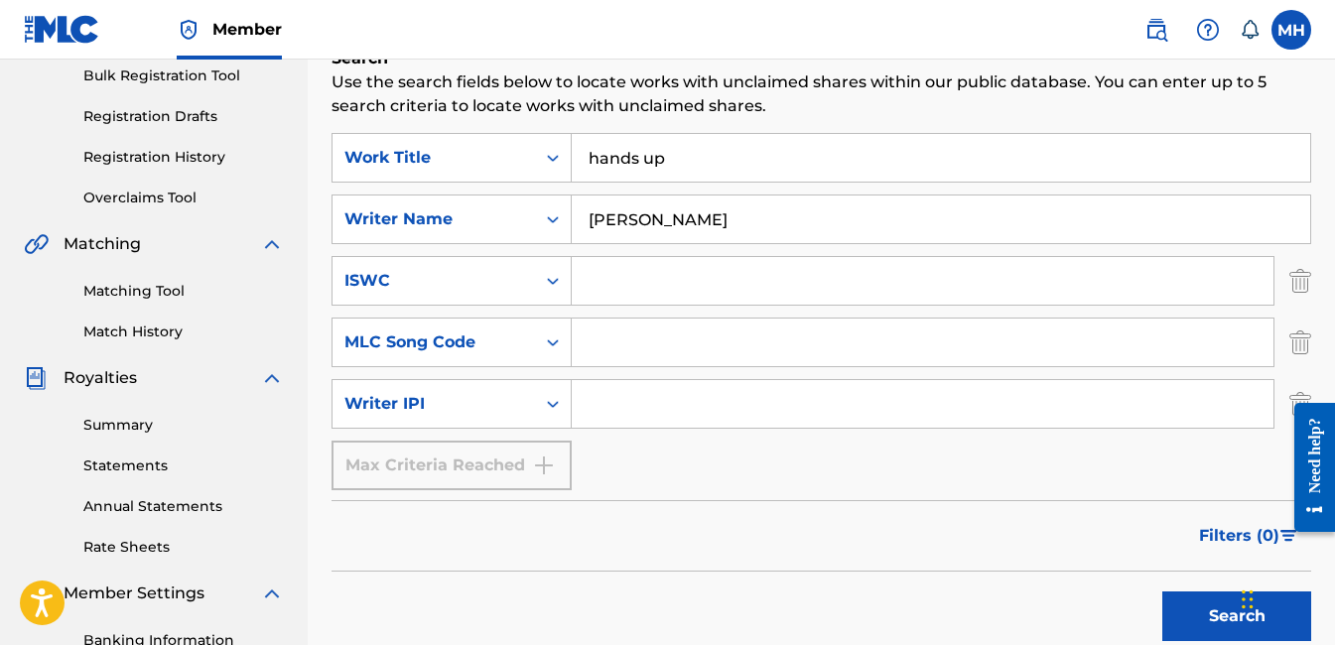
scroll to position [0, 0]
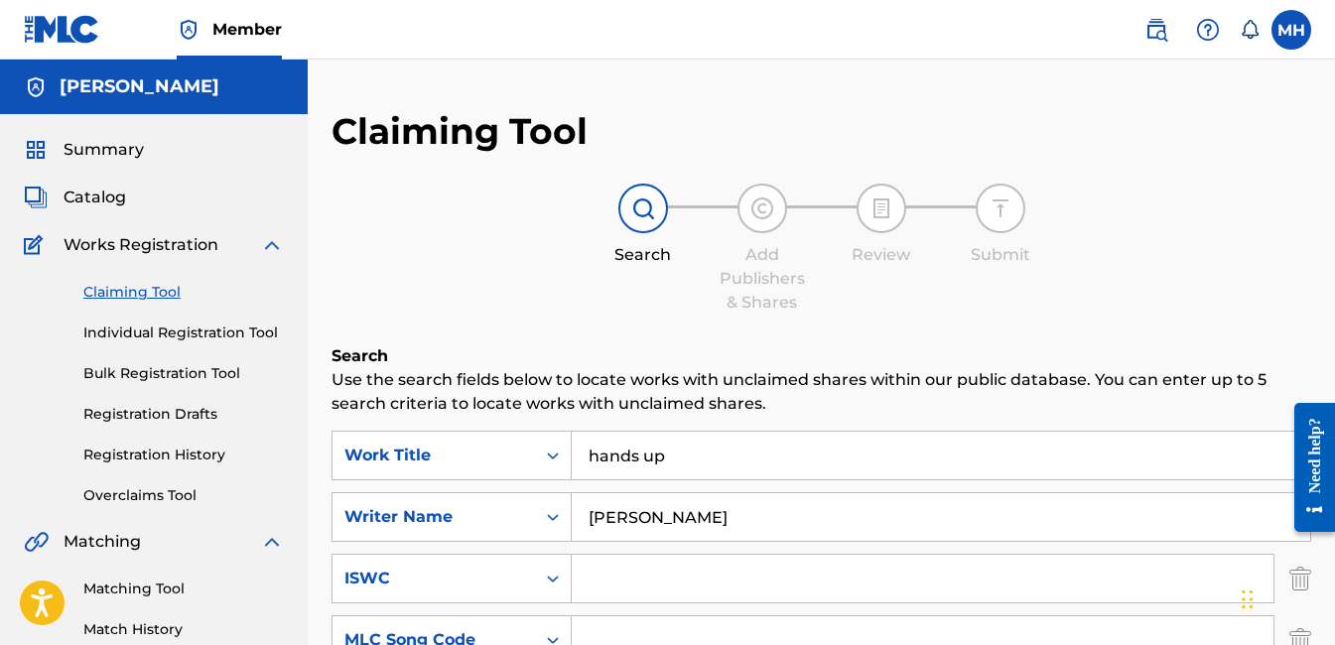
click at [106, 151] on span "Summary" at bounding box center [104, 150] width 80 height 24
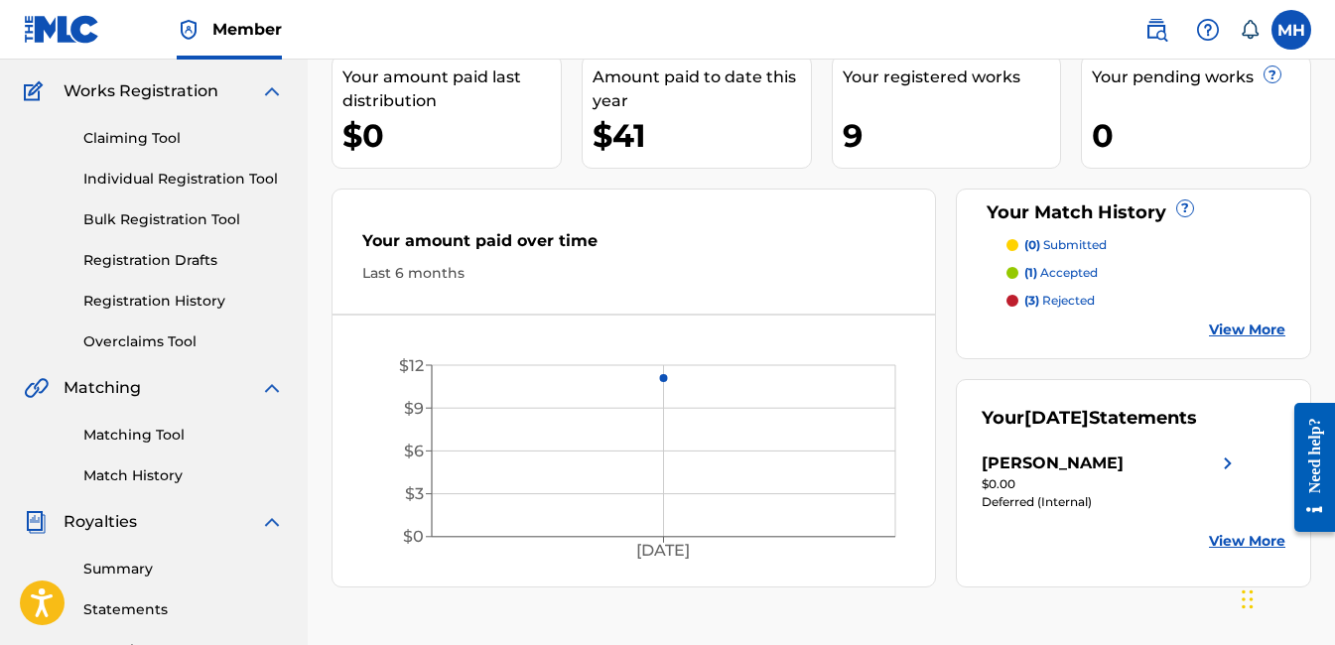
scroll to position [198, 0]
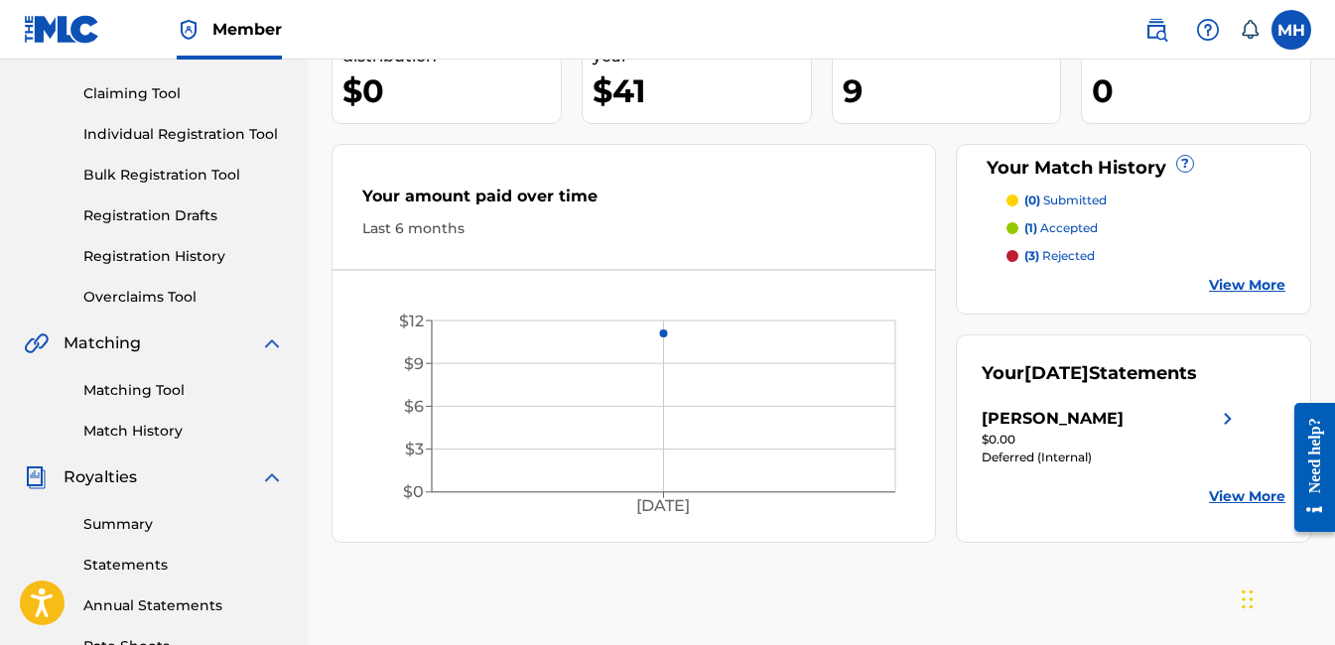
click at [1081, 252] on p "(3) rejected" at bounding box center [1059, 256] width 70 height 18
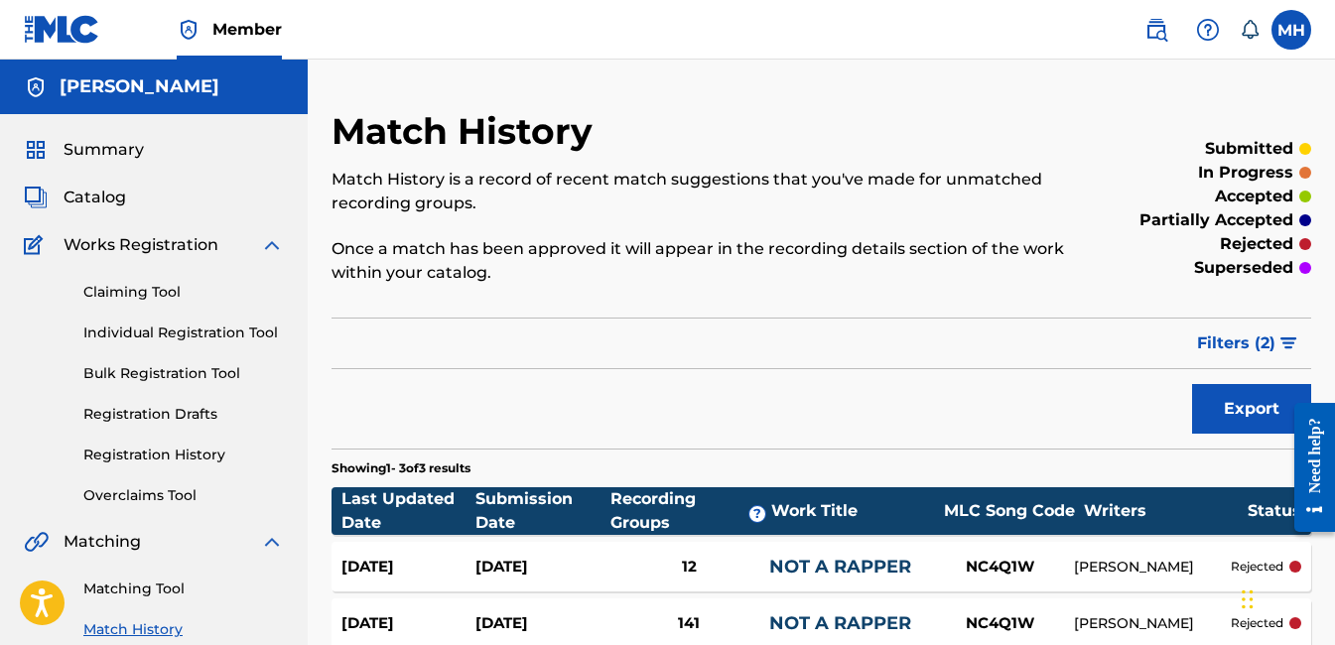
scroll to position [99, 0]
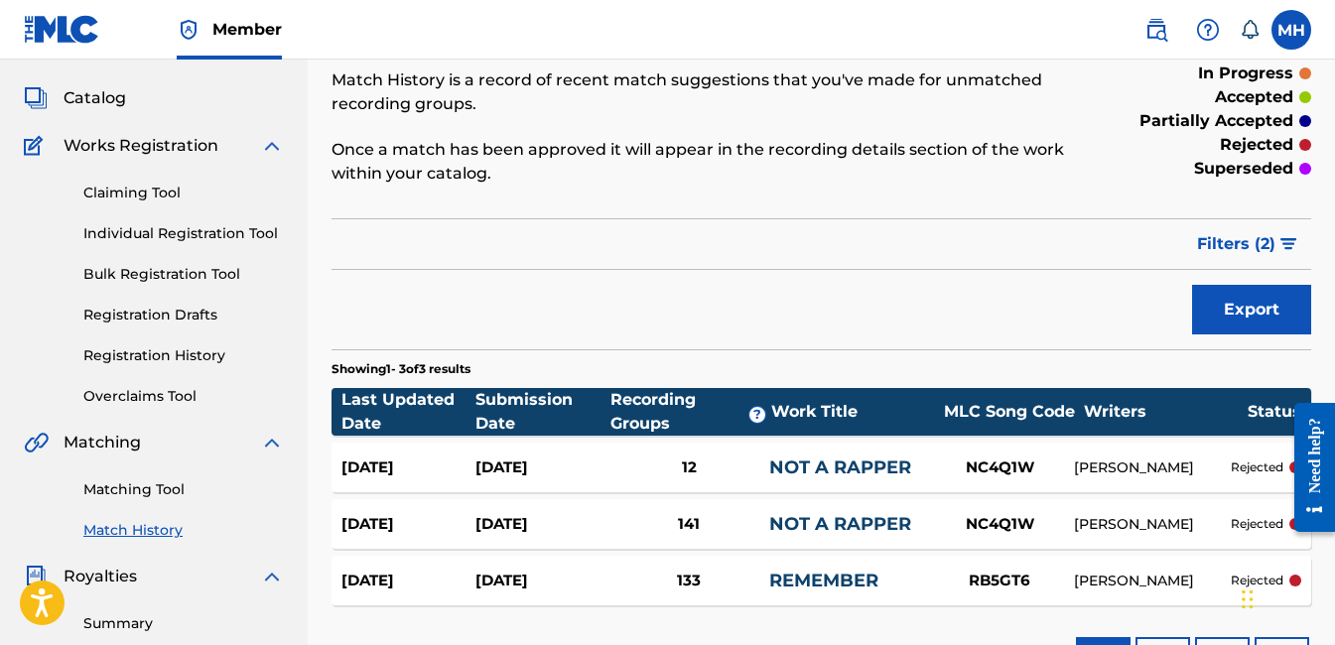
click at [155, 396] on link "Overclaims Tool" at bounding box center [183, 396] width 200 height 21
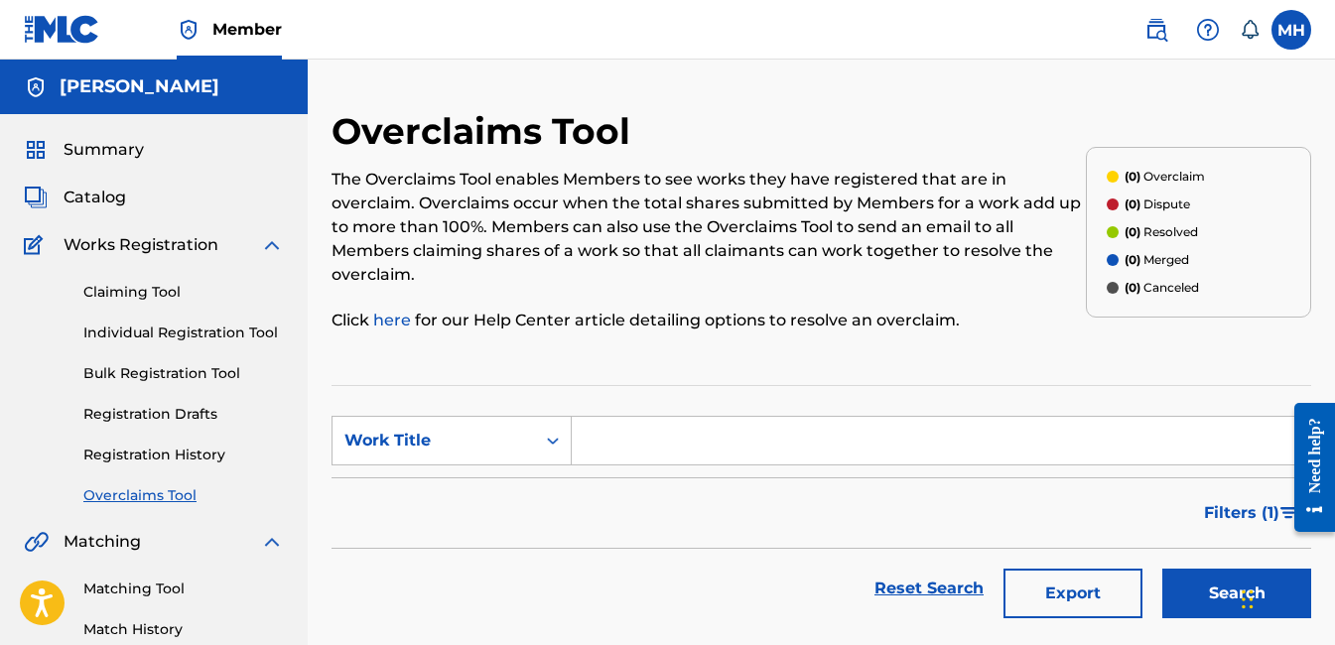
click at [182, 293] on link "Claiming Tool" at bounding box center [183, 292] width 200 height 21
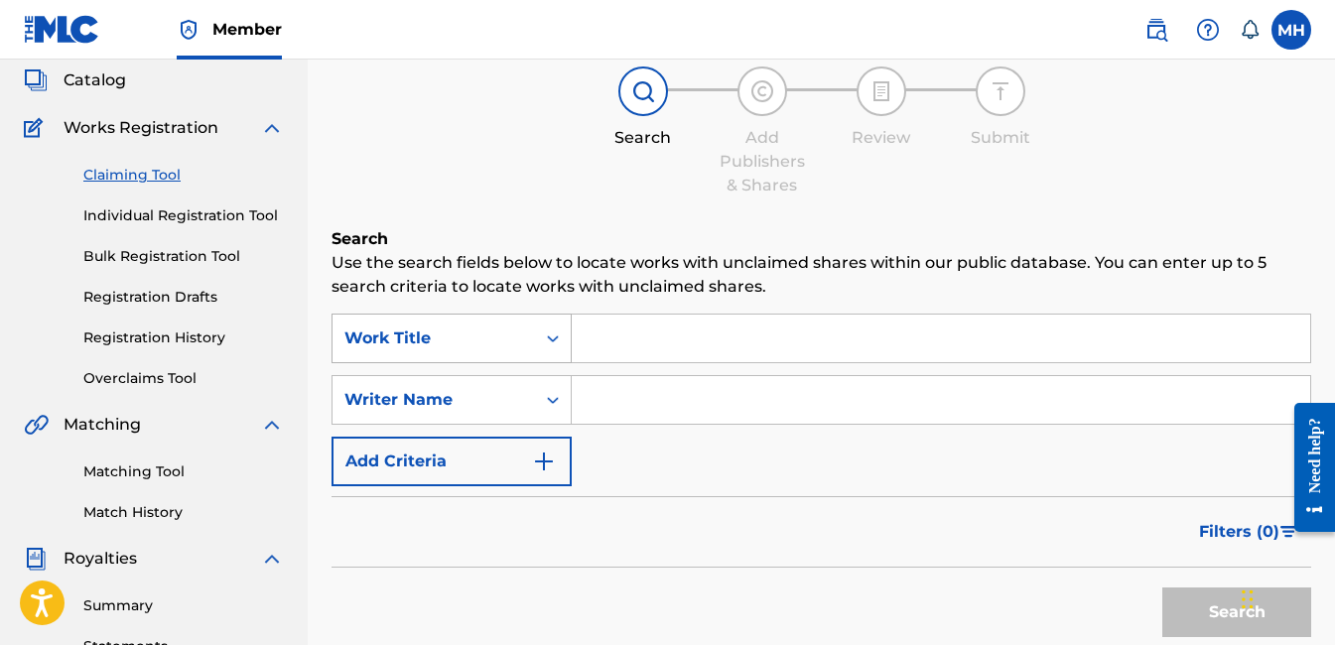
click at [548, 363] on div "Work Title" at bounding box center [451, 339] width 240 height 50
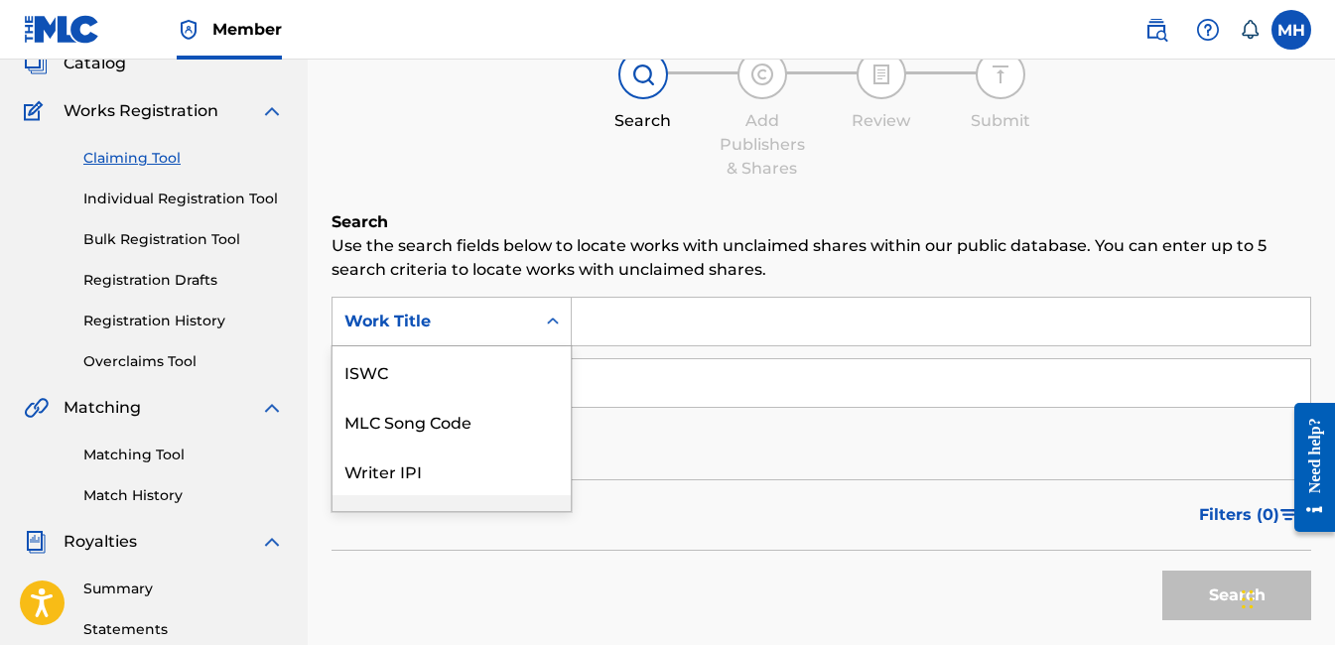
scroll to position [50, 0]
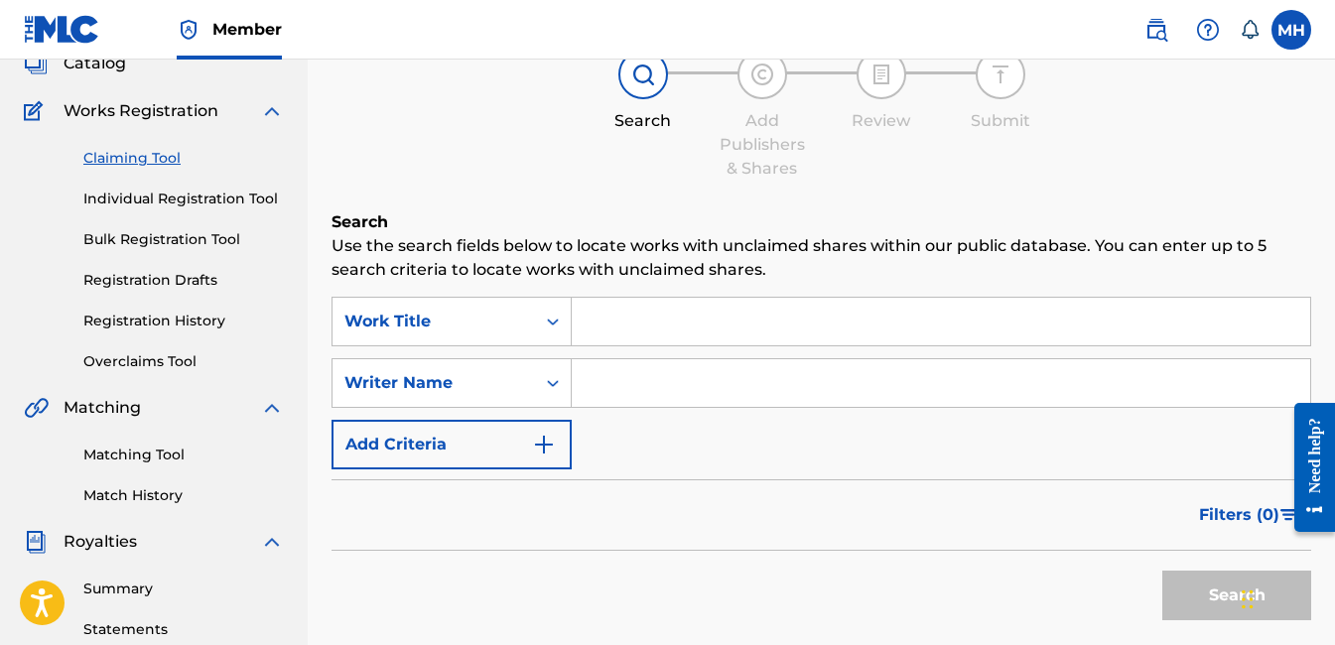
click at [547, 324] on icon "Search Form" at bounding box center [553, 322] width 20 height 20
click at [160, 244] on link "Bulk Registration Tool" at bounding box center [183, 239] width 200 height 21
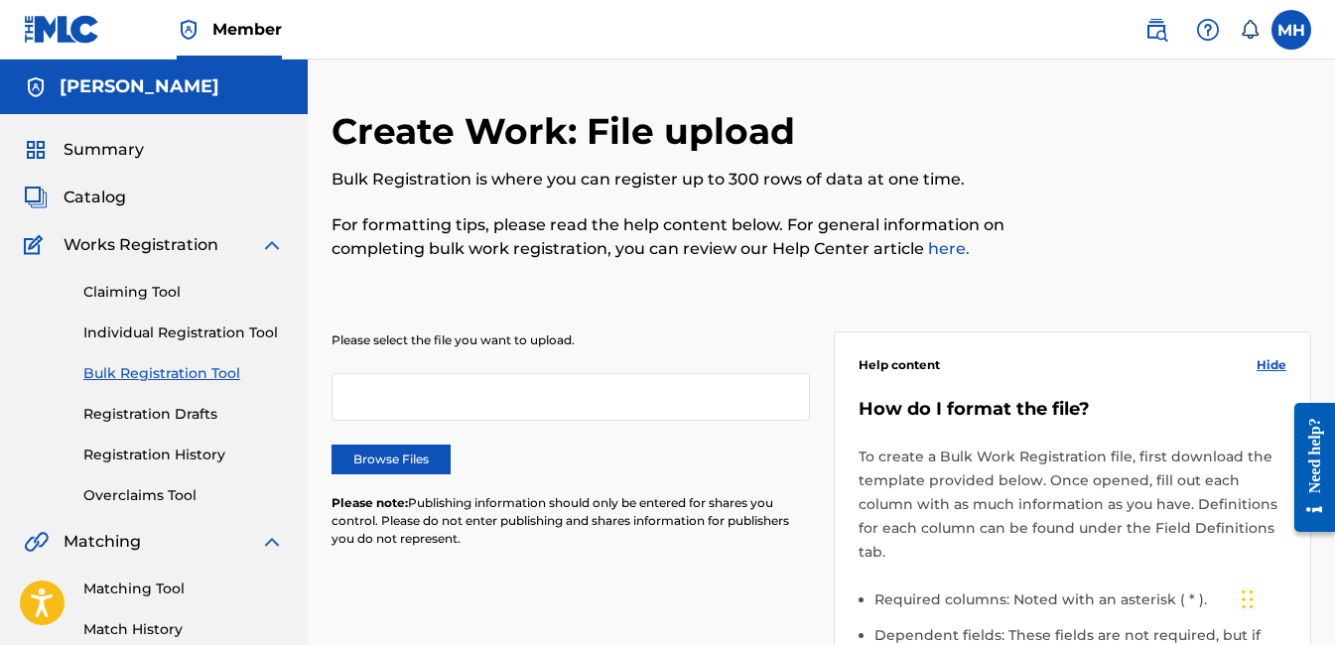
click at [397, 467] on label "Browse Files" at bounding box center [390, 460] width 119 height 30
click at [0, 0] on input "Browse Files" at bounding box center [0, 0] width 0 height 0
click at [120, 289] on link "Claiming Tool" at bounding box center [183, 292] width 200 height 21
